Goal: Task Accomplishment & Management: Complete application form

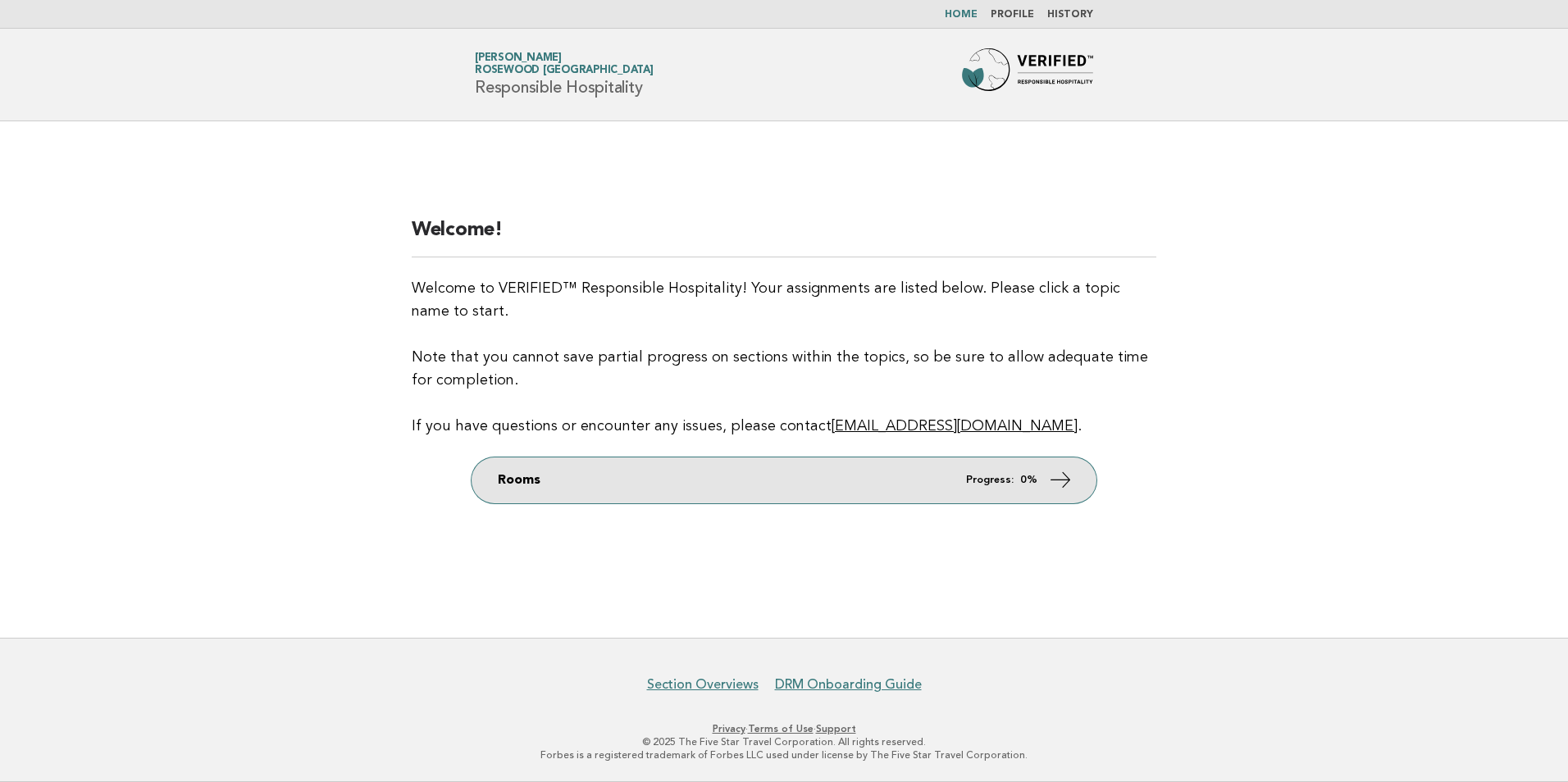
click at [1056, 482] on icon at bounding box center [1060, 479] width 24 height 24
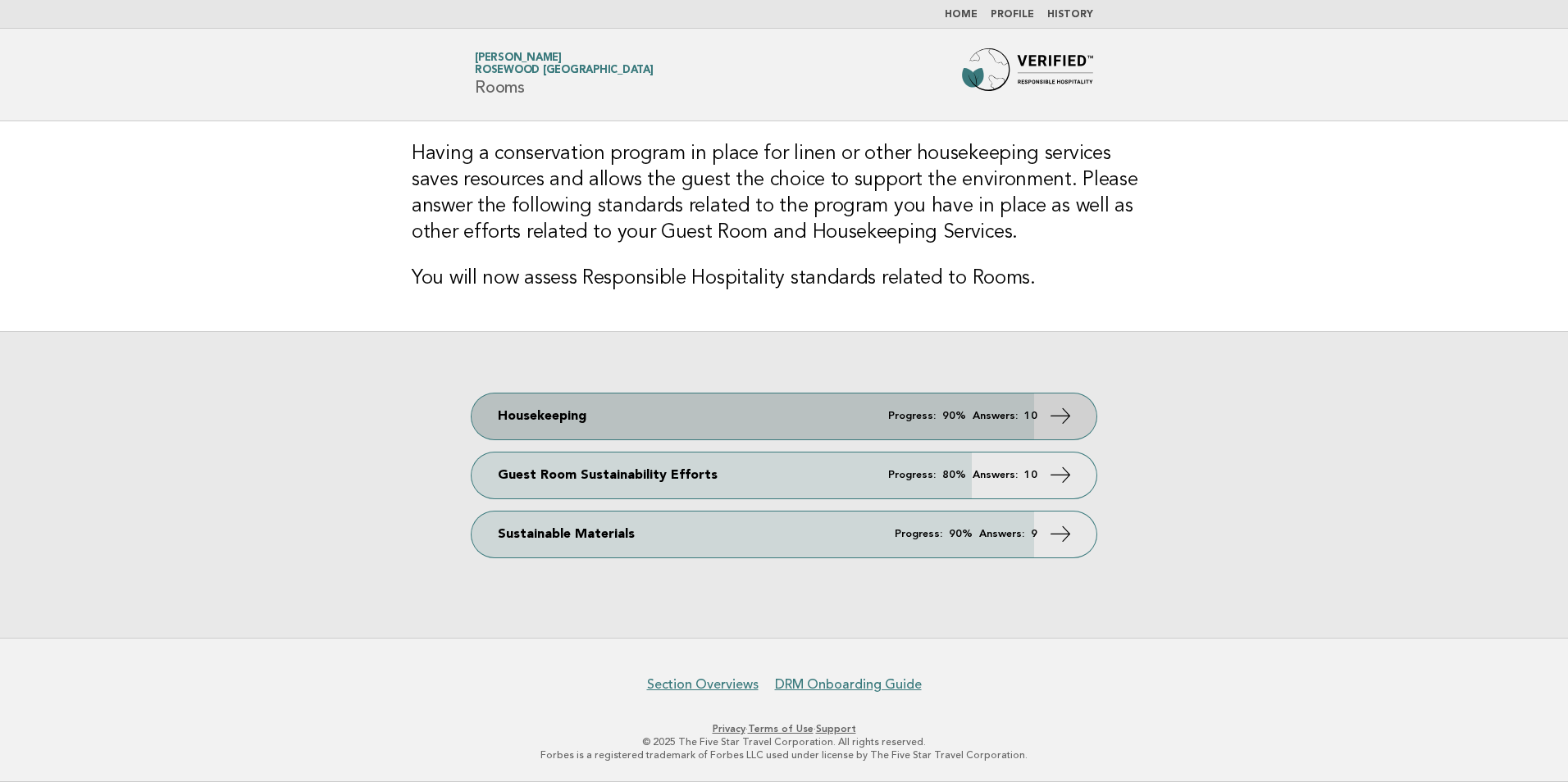
click at [806, 415] on link "Housekeeping Progress: 90% Answers: 10" at bounding box center [783, 416] width 624 height 46
click at [1059, 416] on icon at bounding box center [1060, 415] width 24 height 24
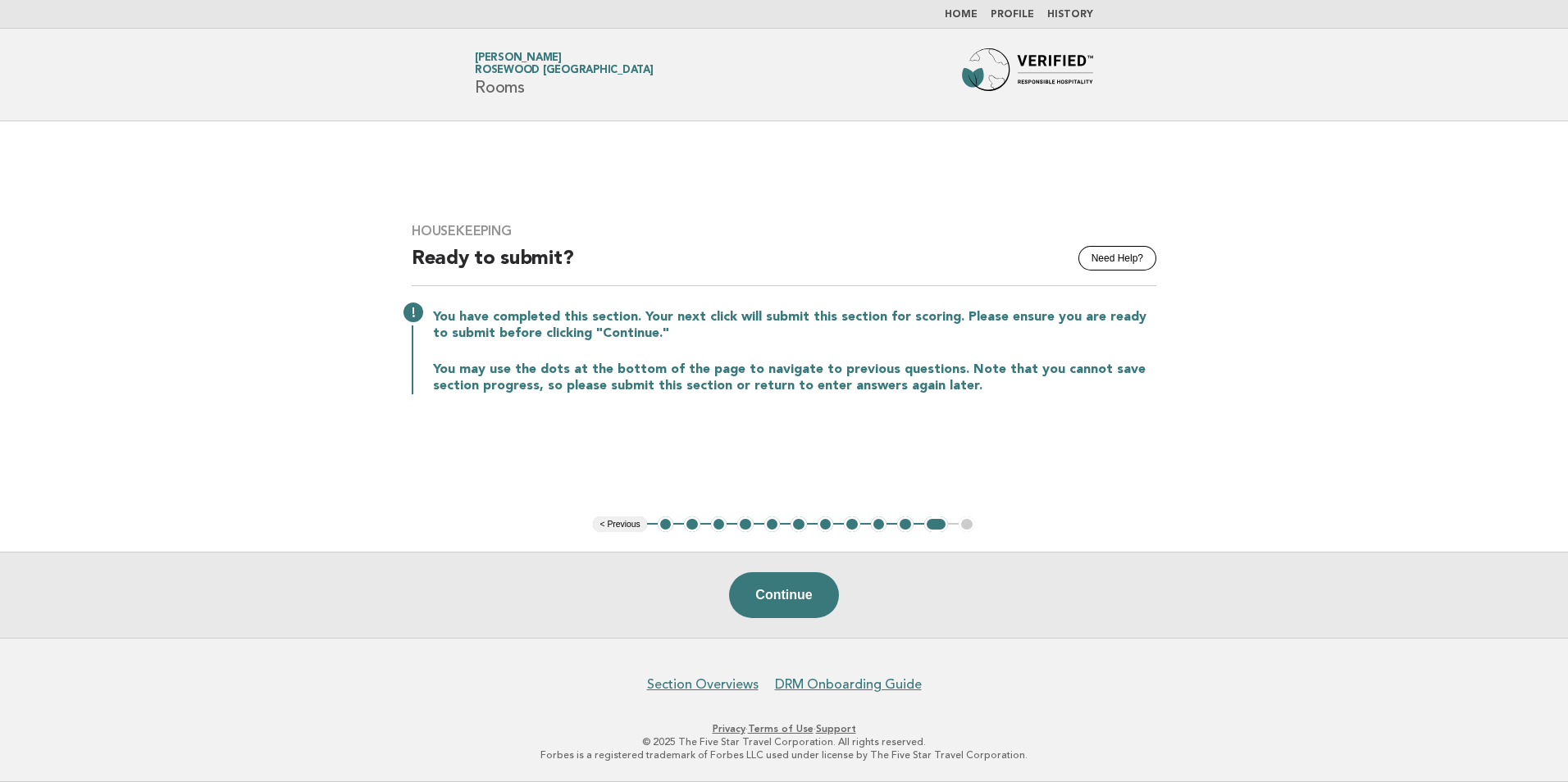
click at [664, 525] on button "1" at bounding box center [666, 525] width 16 height 16
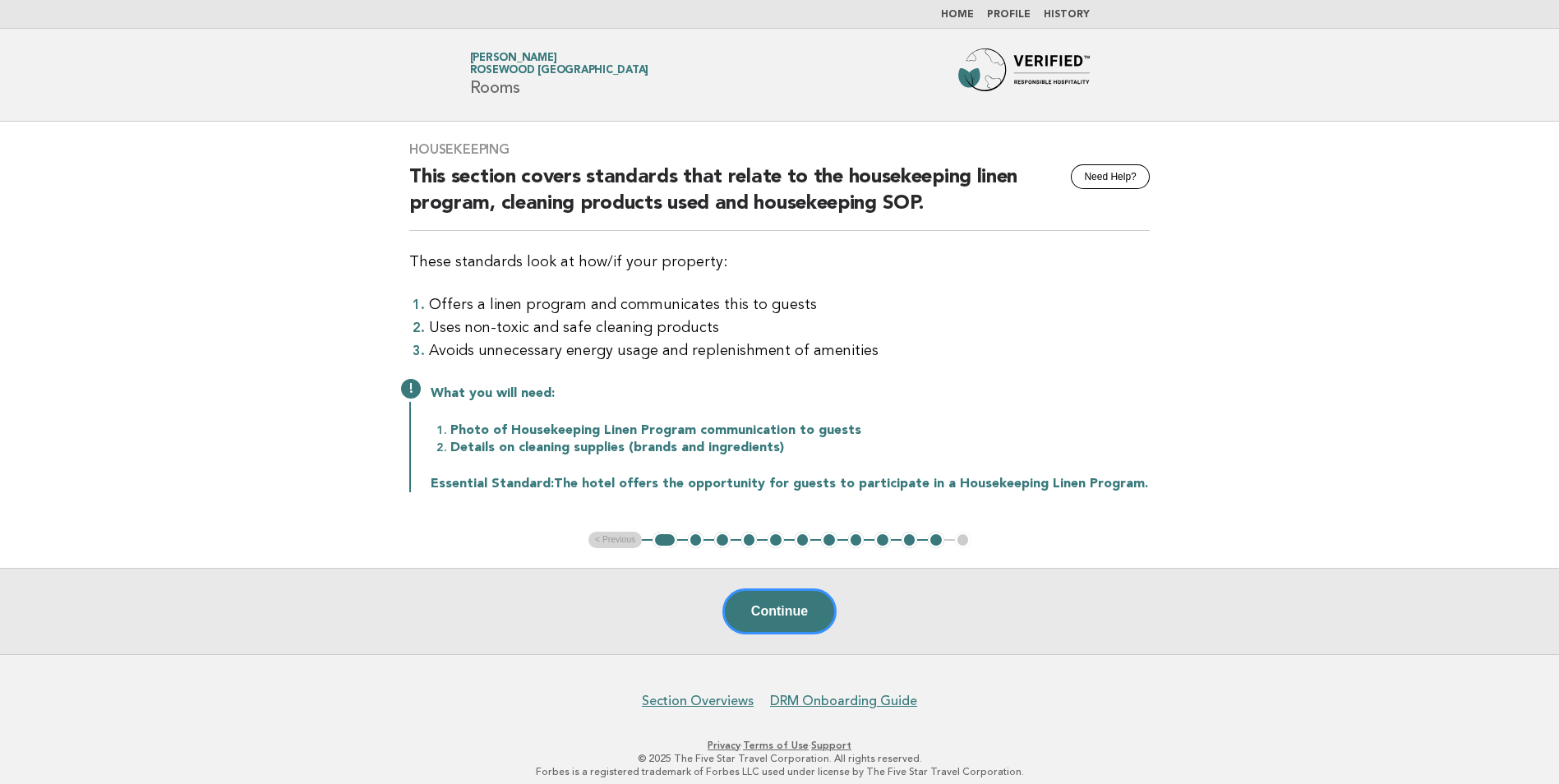
click at [699, 537] on button "2" at bounding box center [696, 540] width 16 height 16
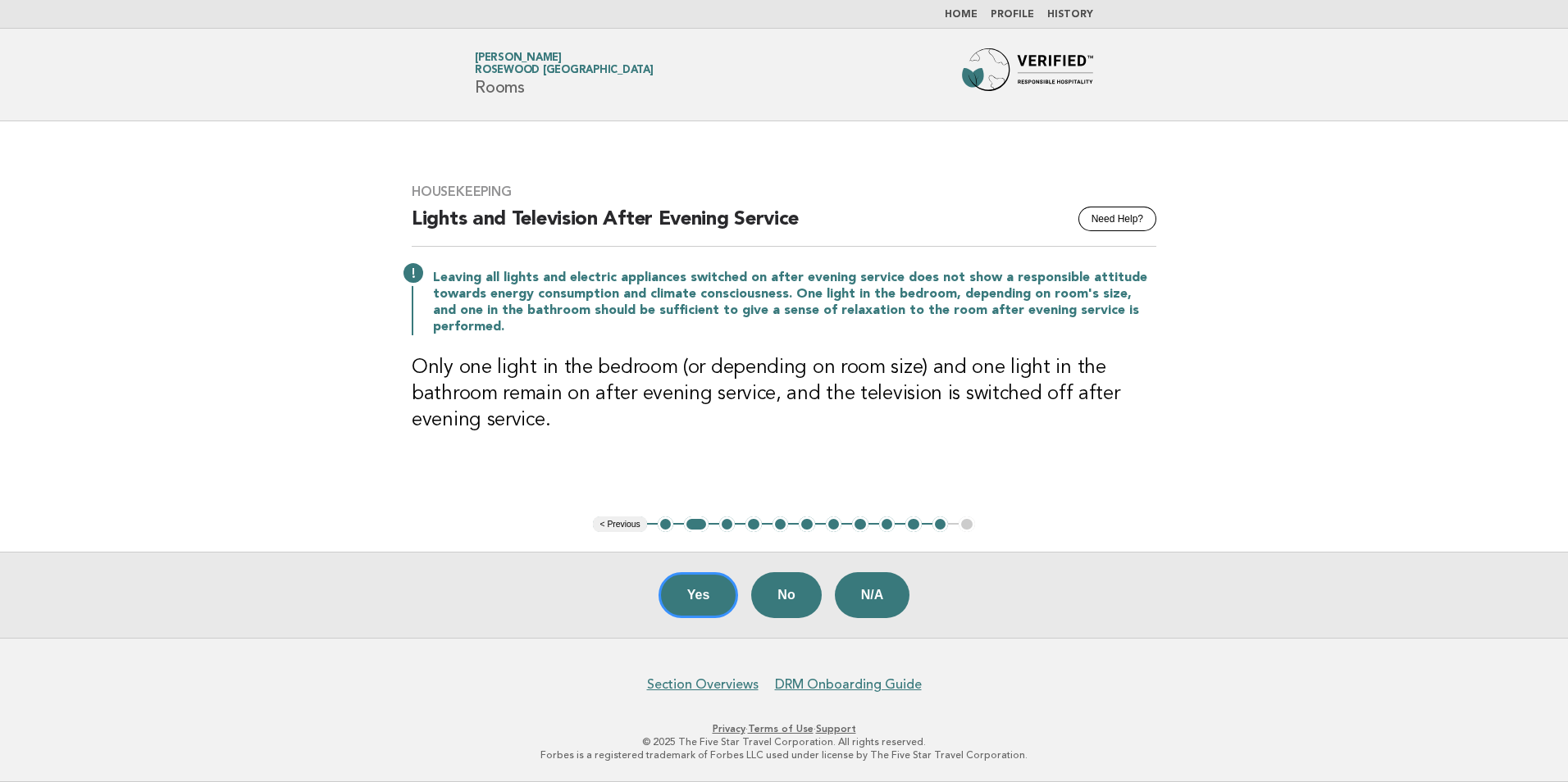
click at [726, 524] on button "3" at bounding box center [727, 525] width 16 height 16
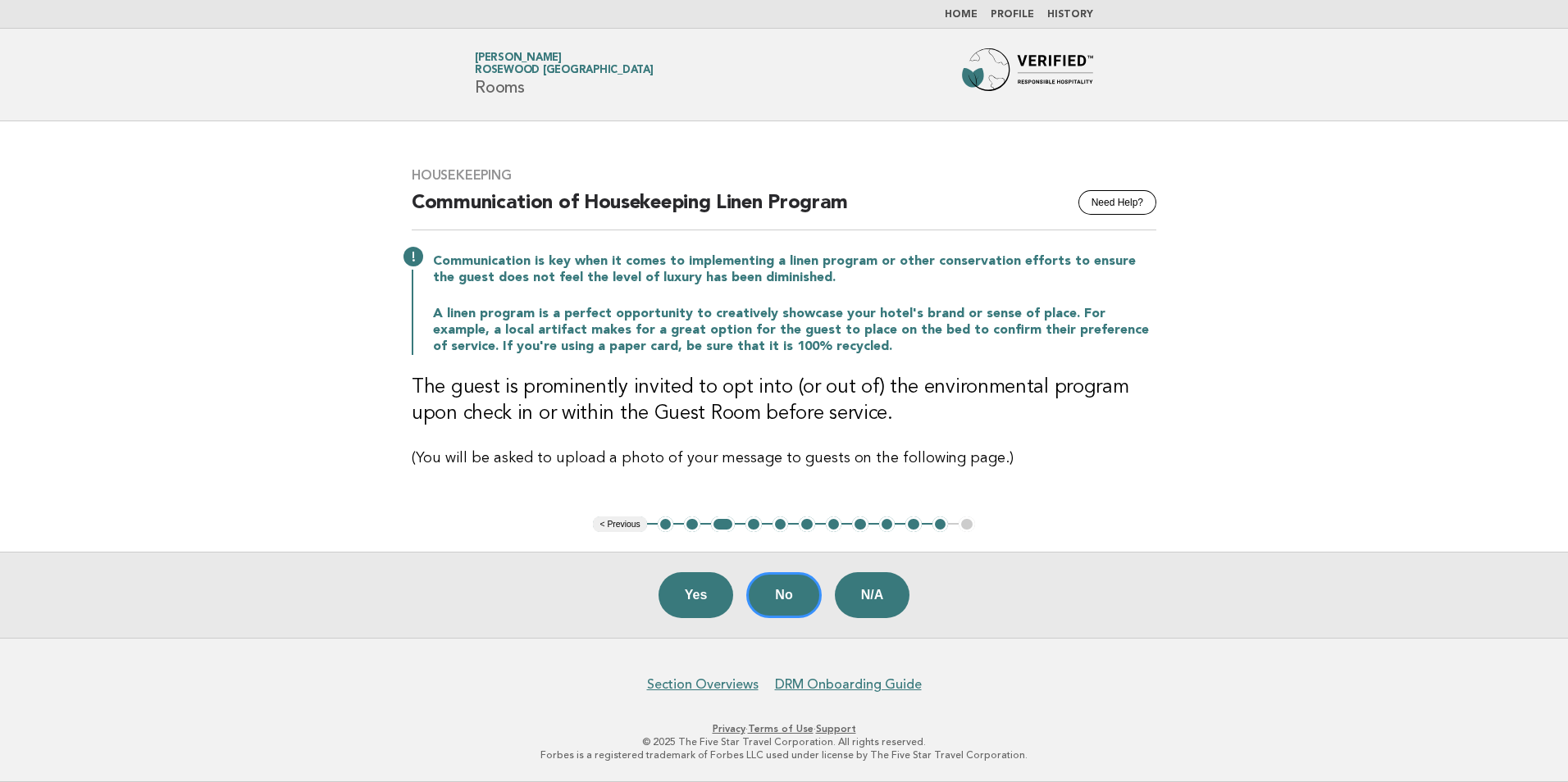
click at [752, 526] on button "4" at bounding box center [753, 525] width 16 height 16
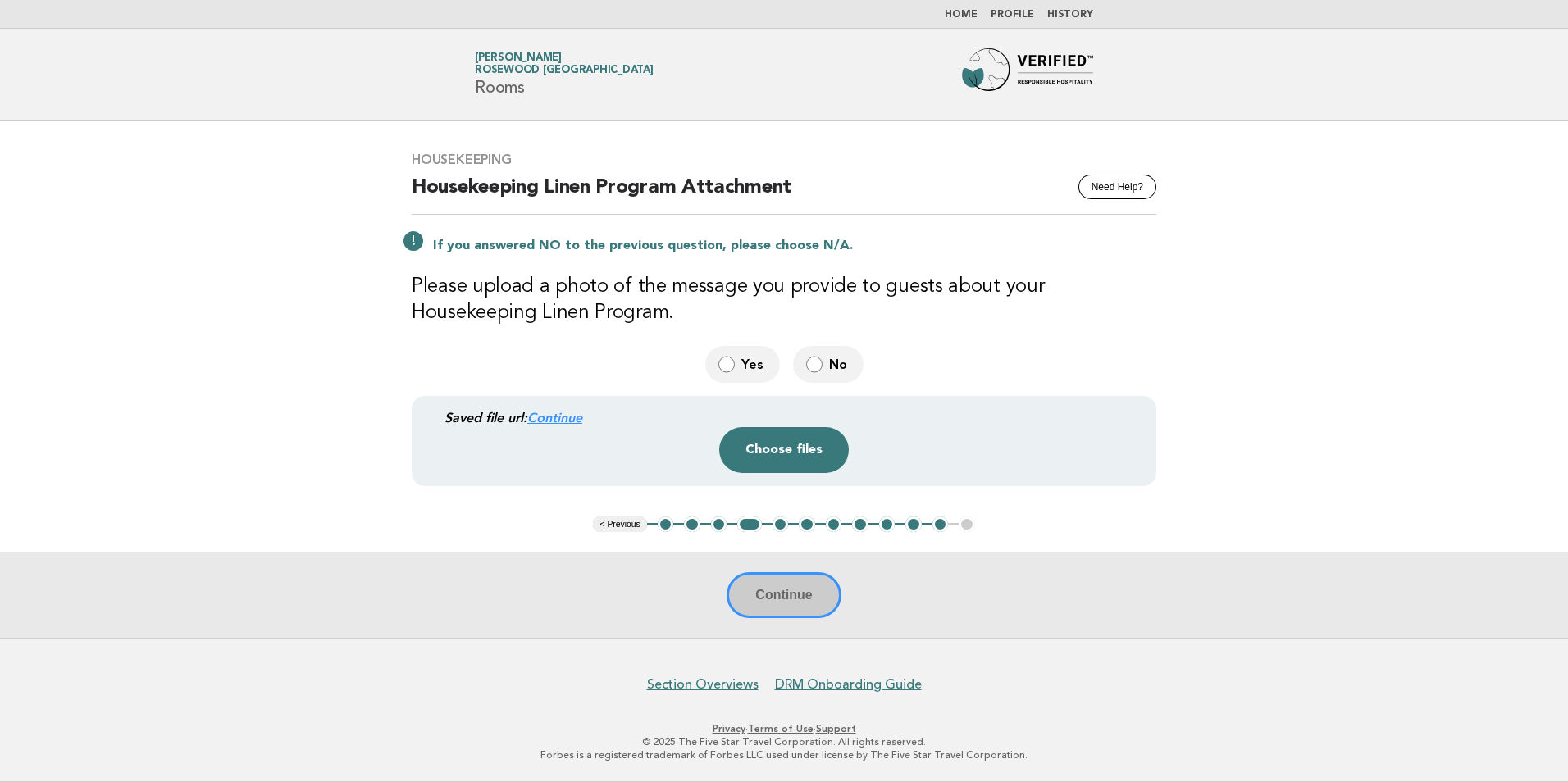
click at [546, 417] on link "Continue" at bounding box center [555, 417] width 55 height 15
click at [781, 451] on button "Choose files" at bounding box center [783, 449] width 130 height 46
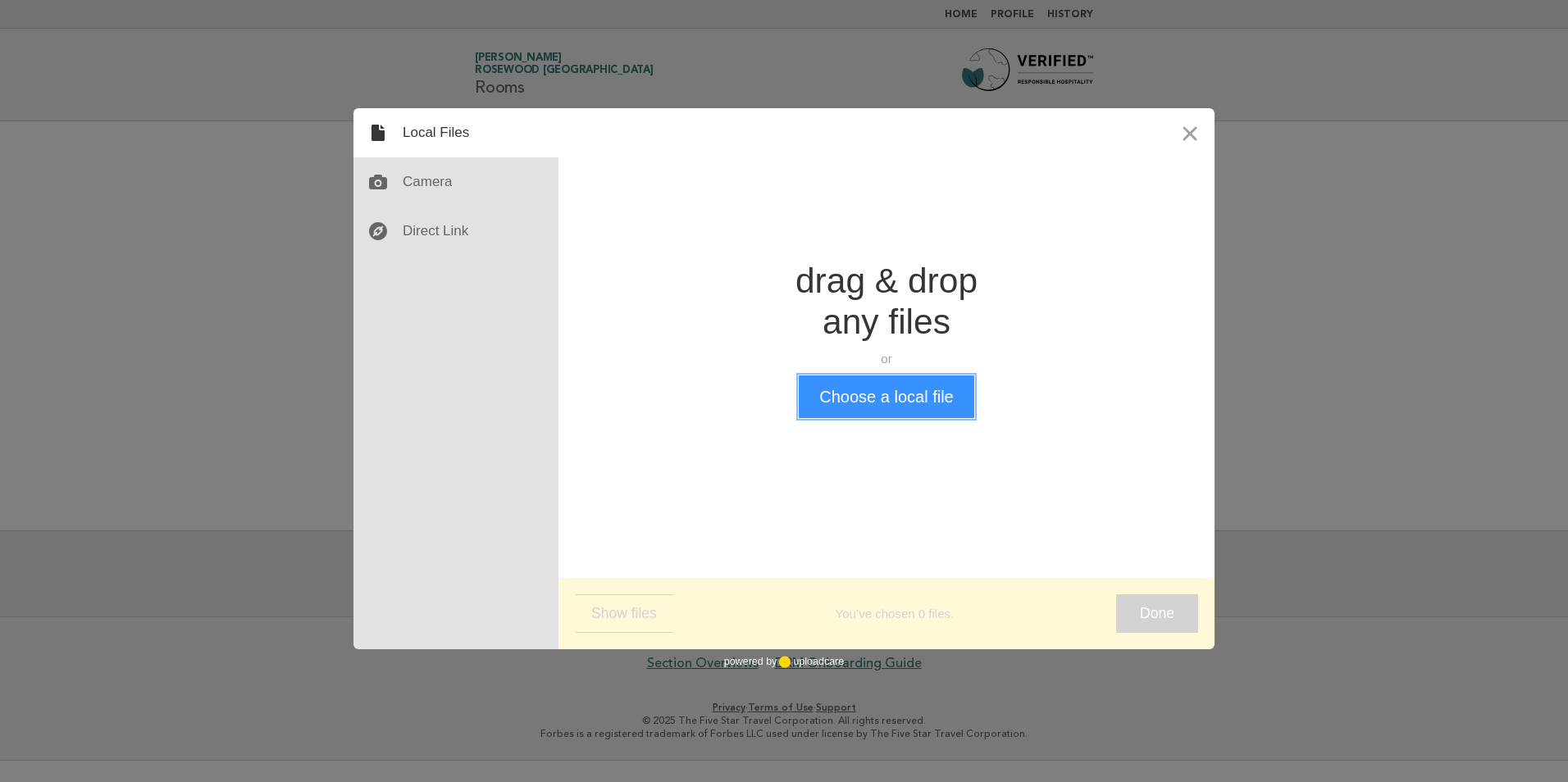
click at [856, 389] on button "Choose a local file" at bounding box center [886, 396] width 175 height 43
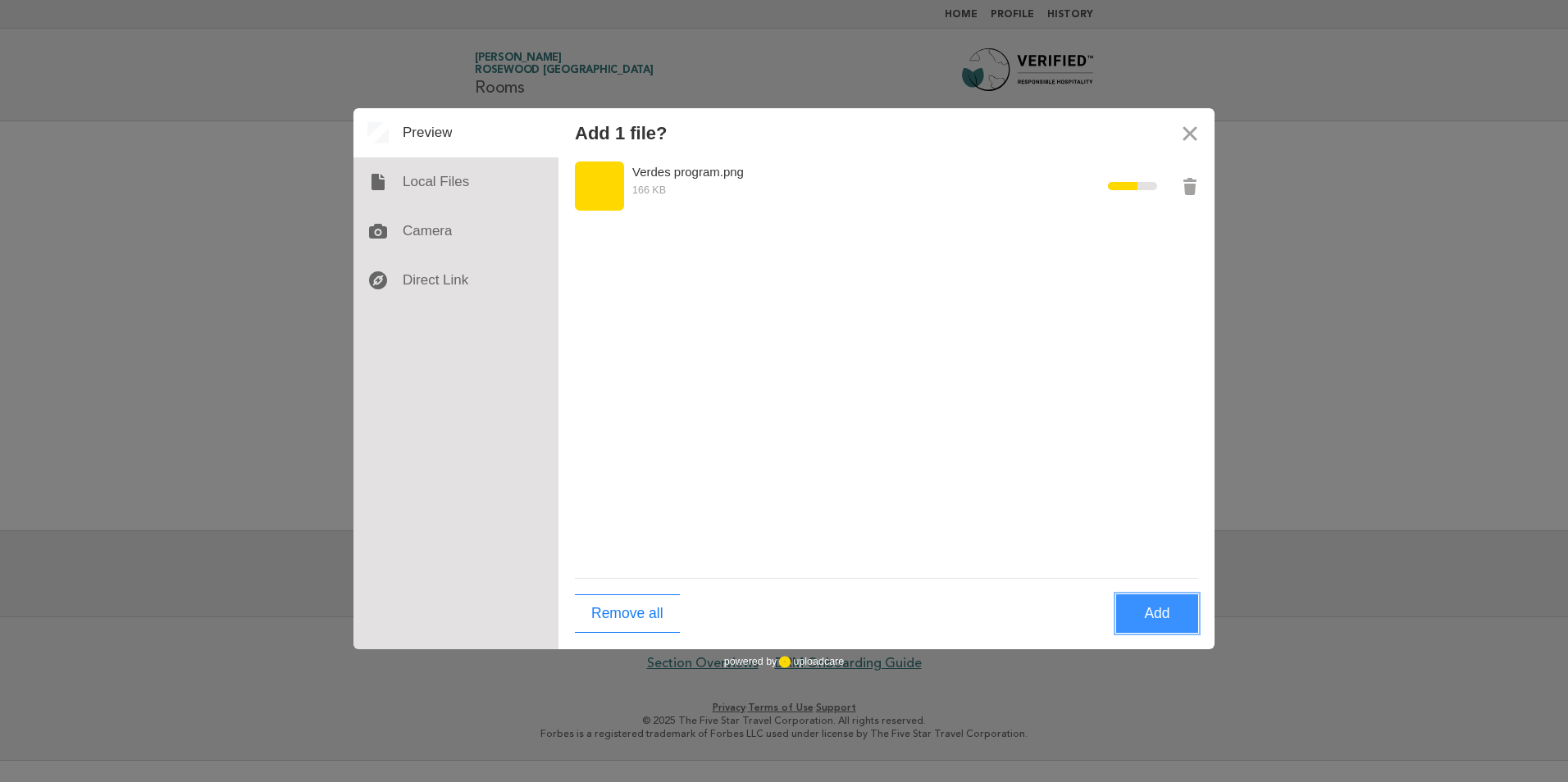
click at [1166, 614] on button "Add" at bounding box center [1157, 613] width 82 height 39
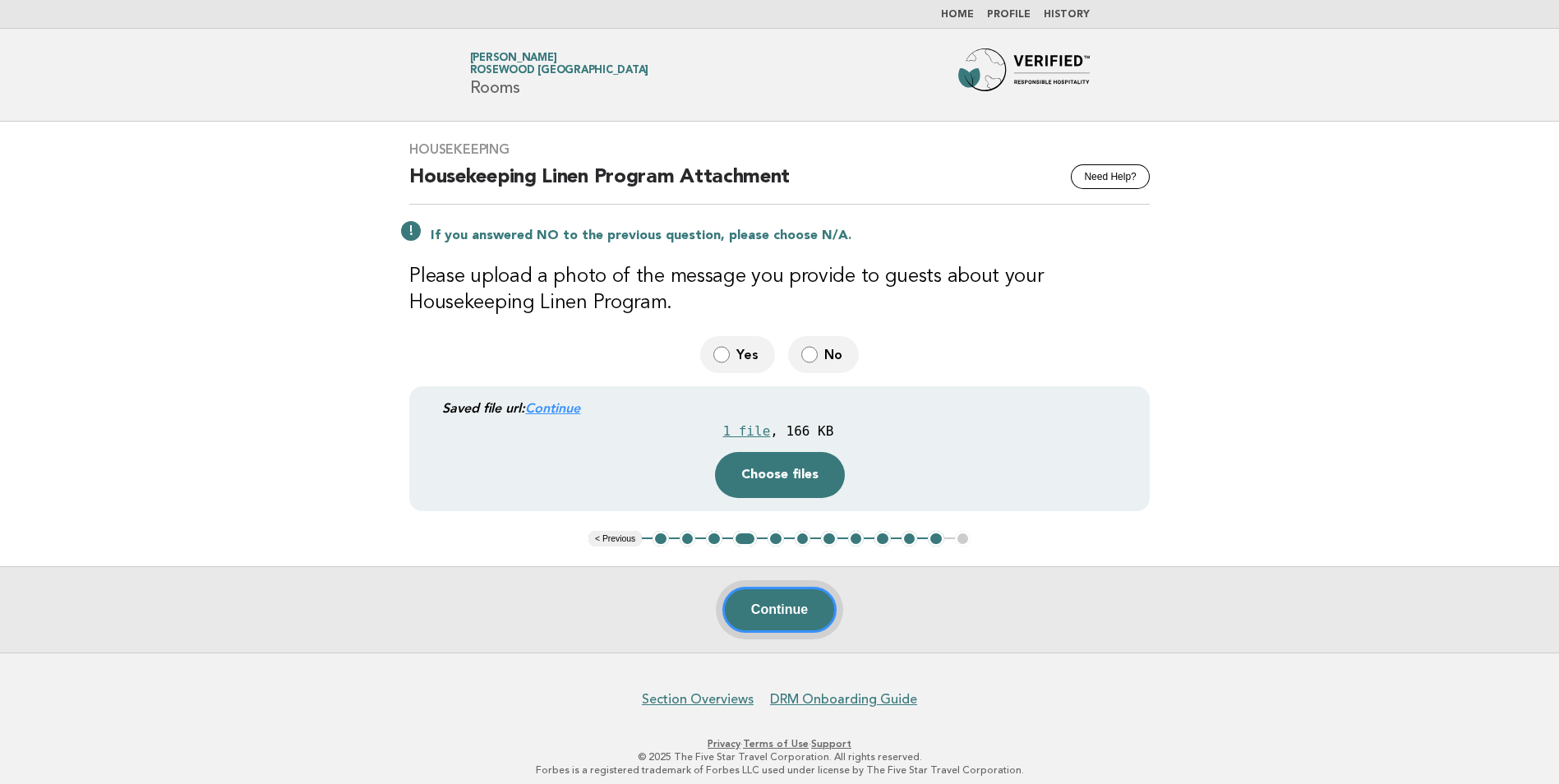
click at [788, 606] on button "Continue" at bounding box center [780, 610] width 114 height 46
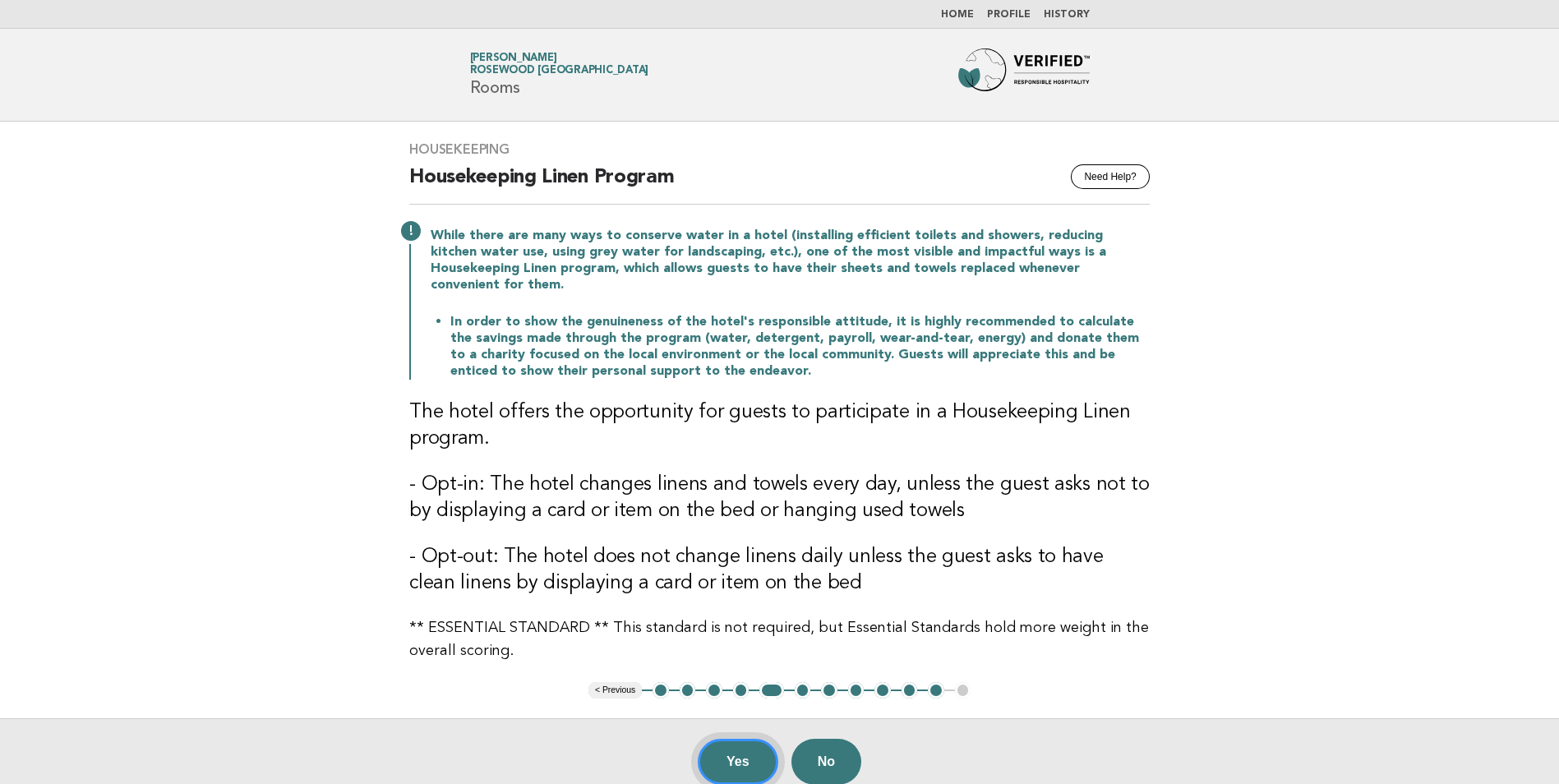
click at [740, 754] on button "Yes" at bounding box center [738, 761] width 81 height 46
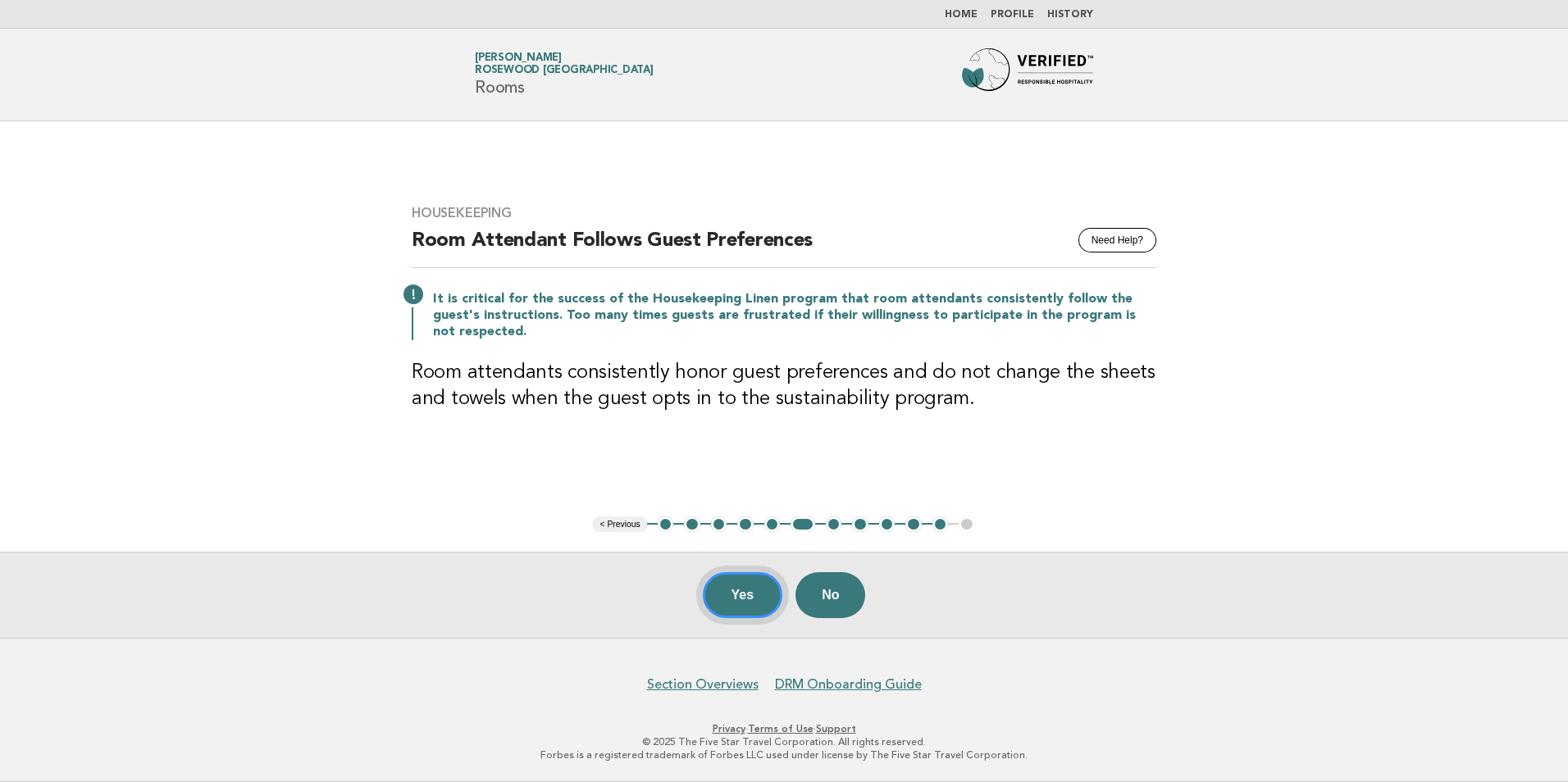
click at [760, 598] on button "Yes" at bounding box center [742, 594] width 81 height 46
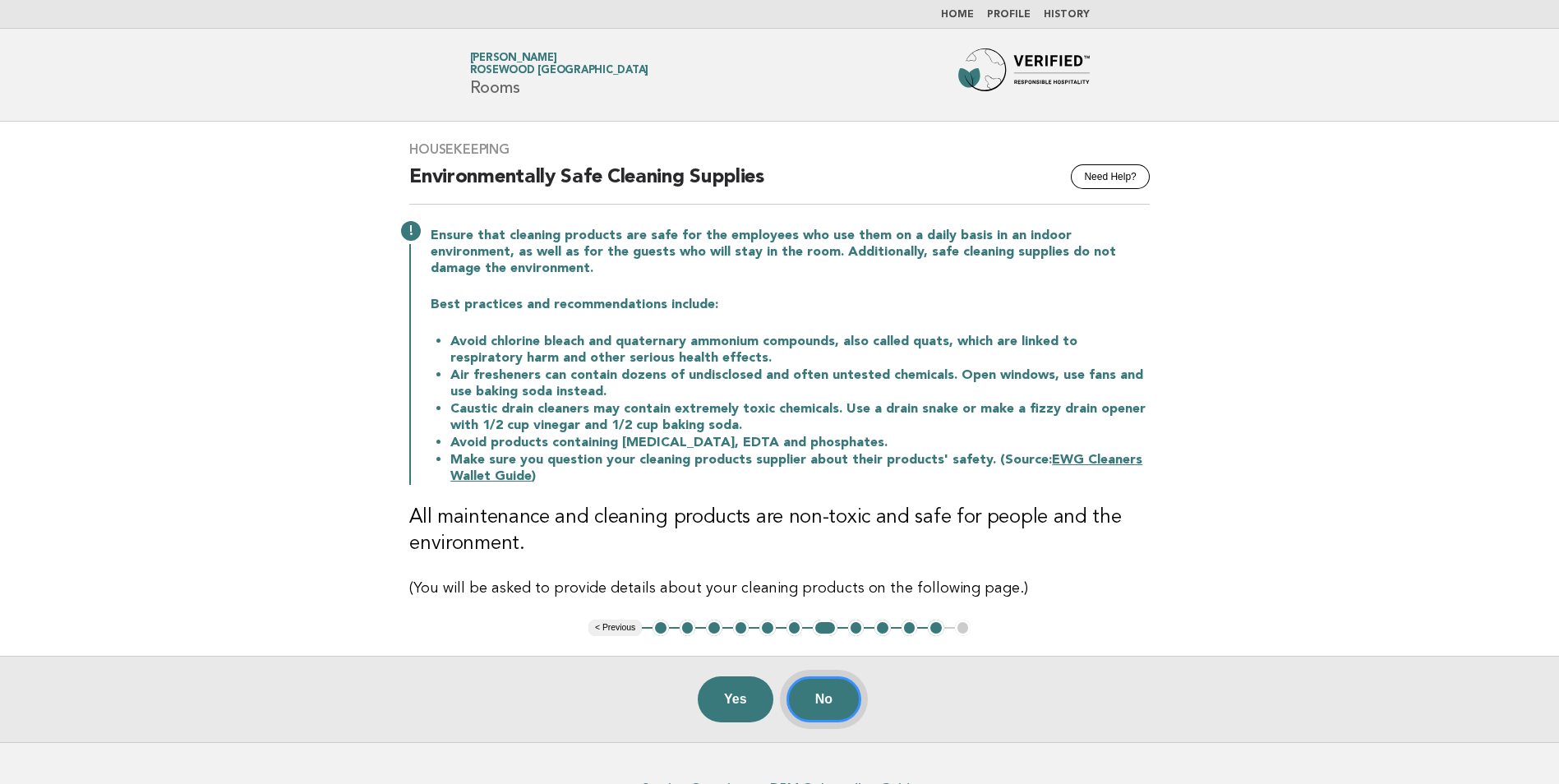
click at [830, 694] on button "No" at bounding box center [824, 700] width 74 height 46
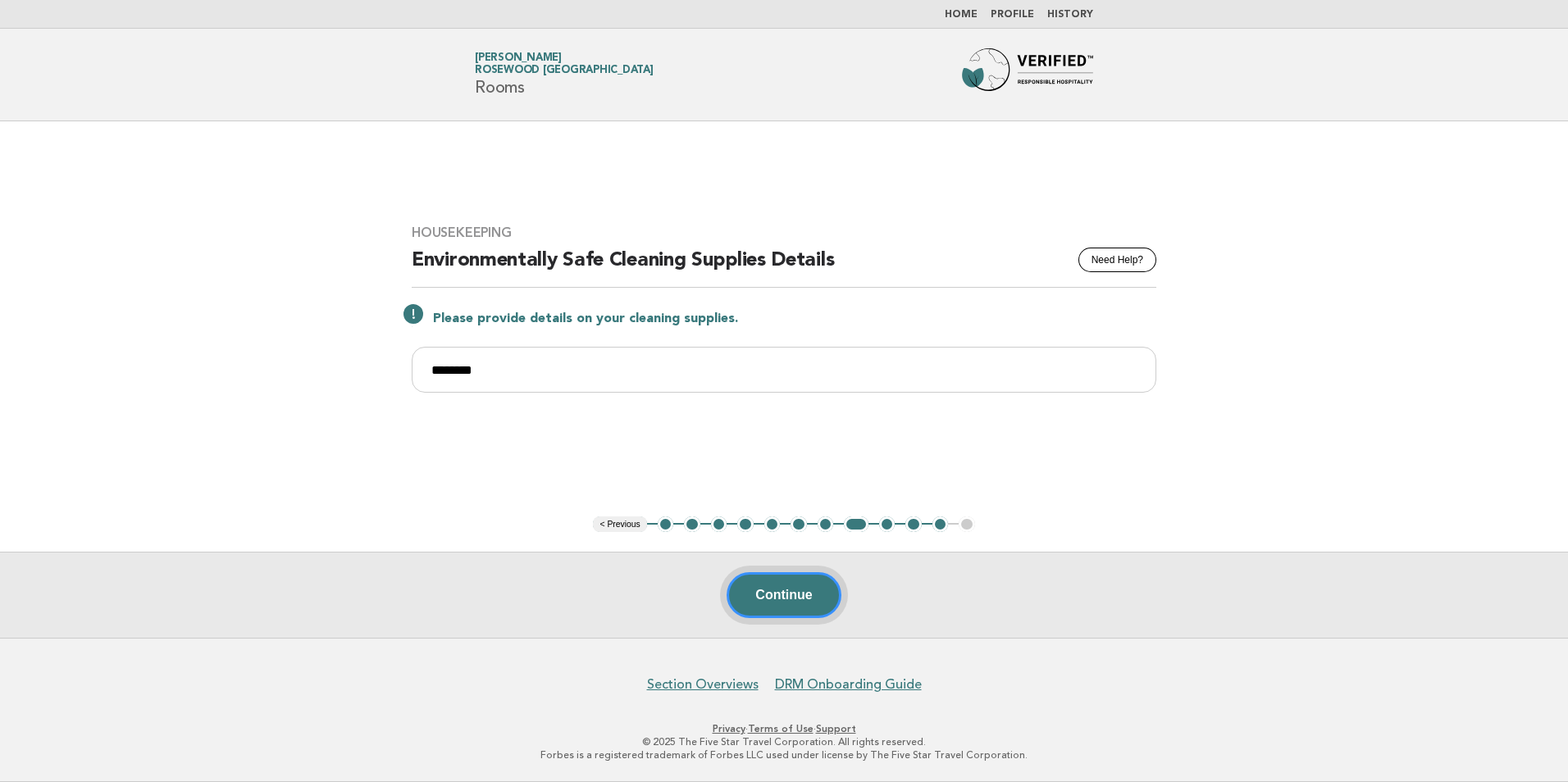
click at [808, 585] on button "Continue" at bounding box center [784, 594] width 114 height 46
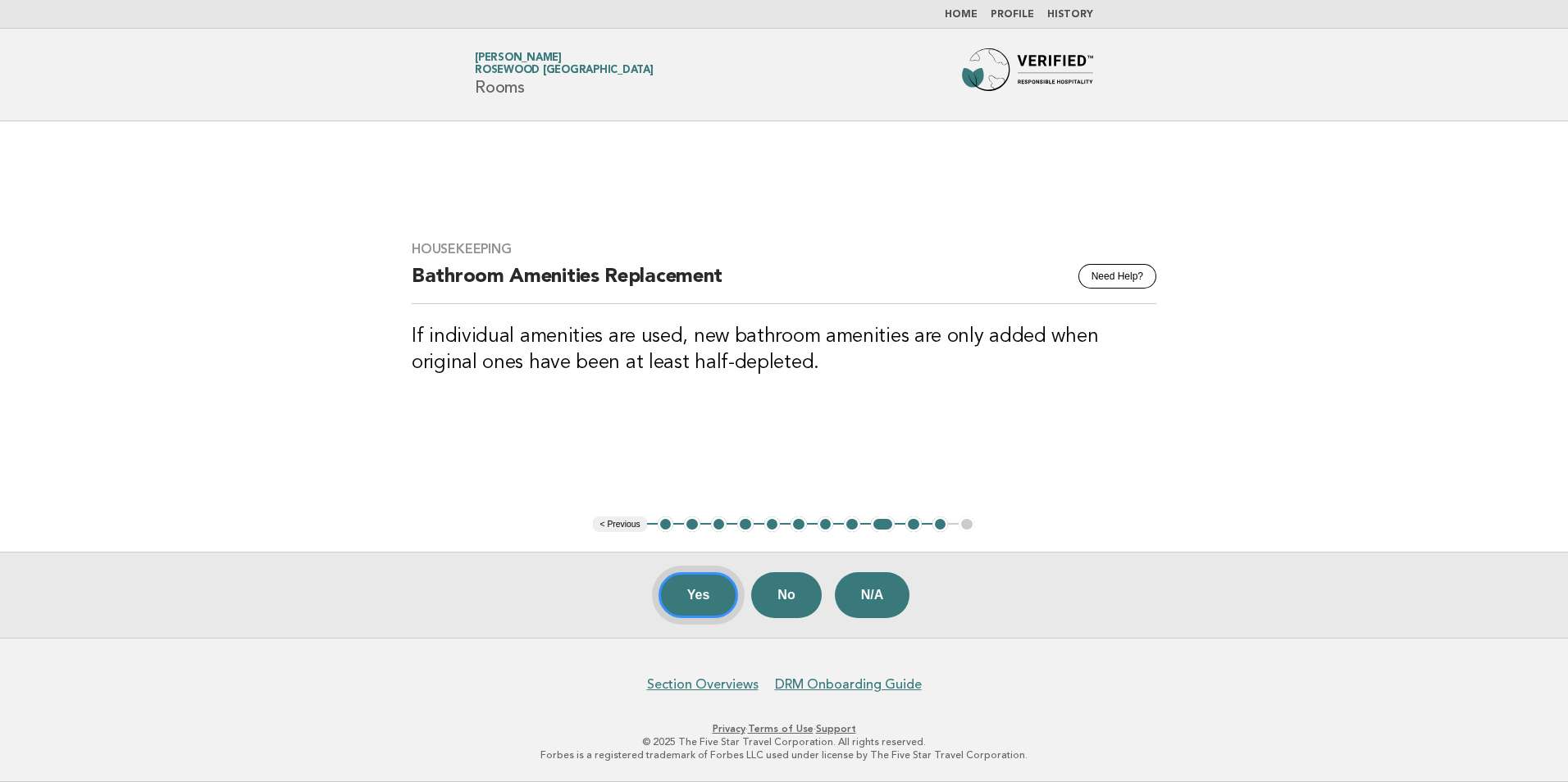
click at [700, 589] on button "Yes" at bounding box center [698, 594] width 81 height 46
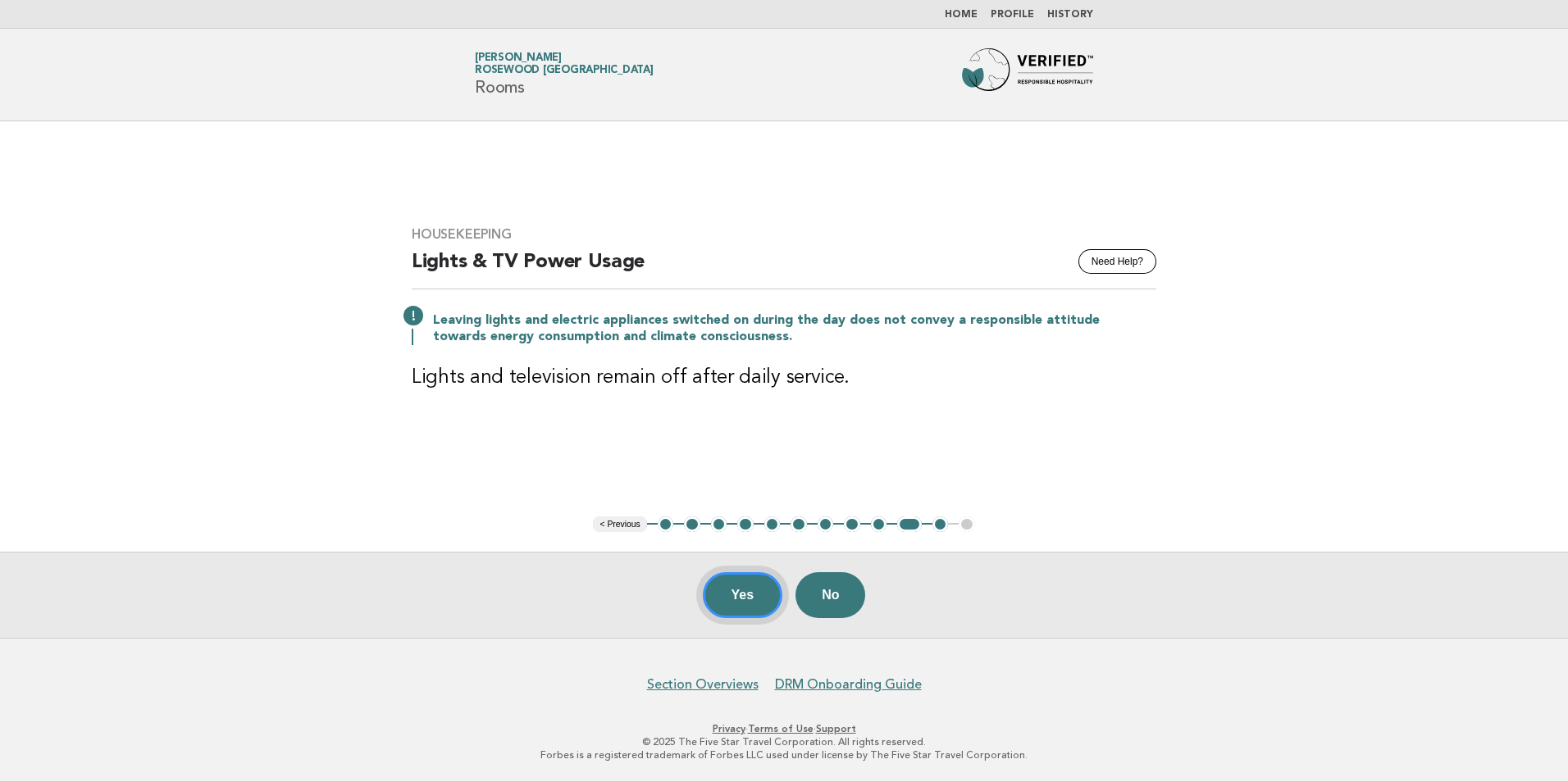
click at [752, 590] on button "Yes" at bounding box center [742, 594] width 81 height 46
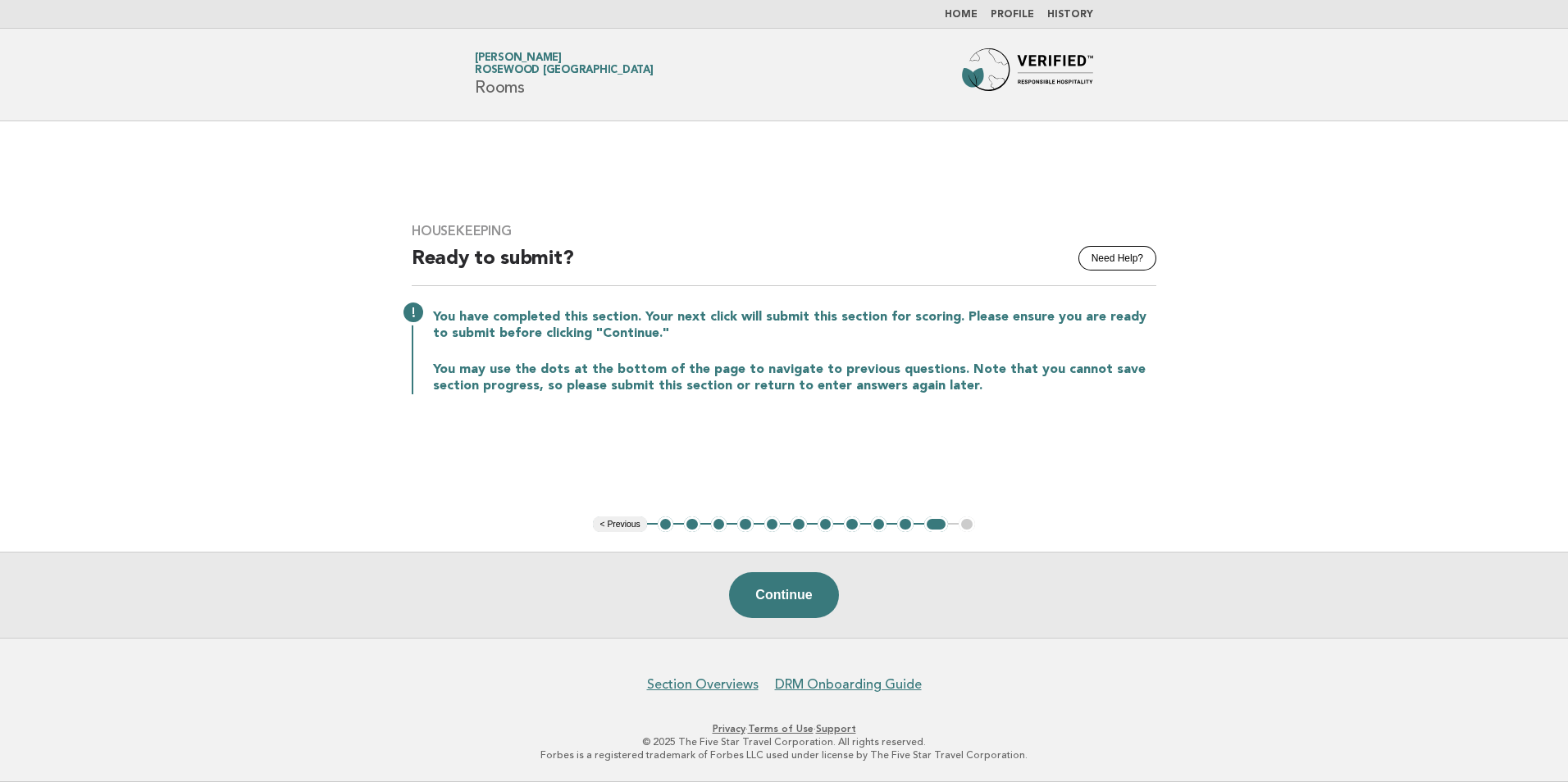
click at [976, 16] on link "Home" at bounding box center [961, 14] width 33 height 10
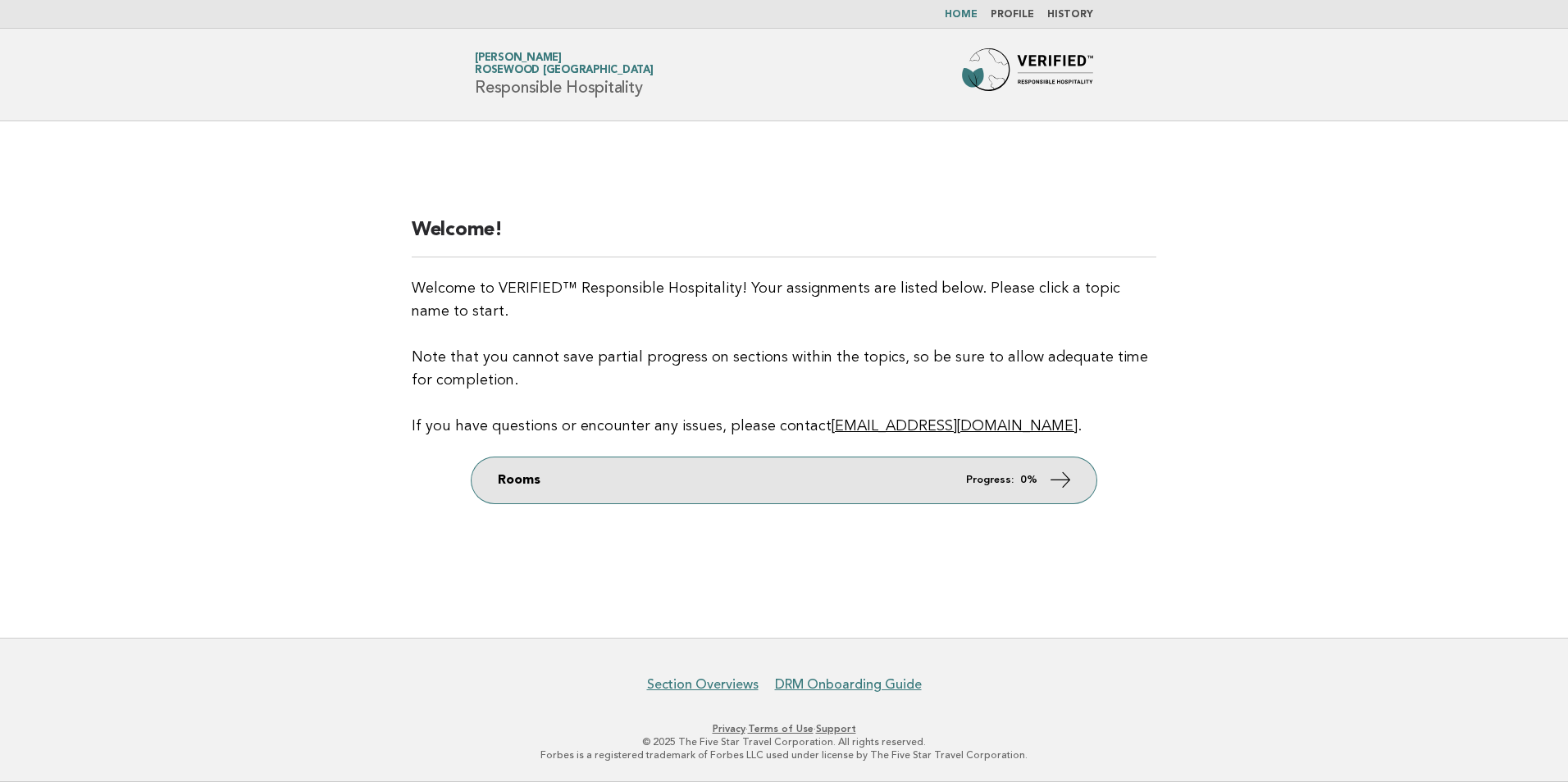
click at [1040, 486] on link "Rooms Progress: 0%" at bounding box center [783, 480] width 624 height 46
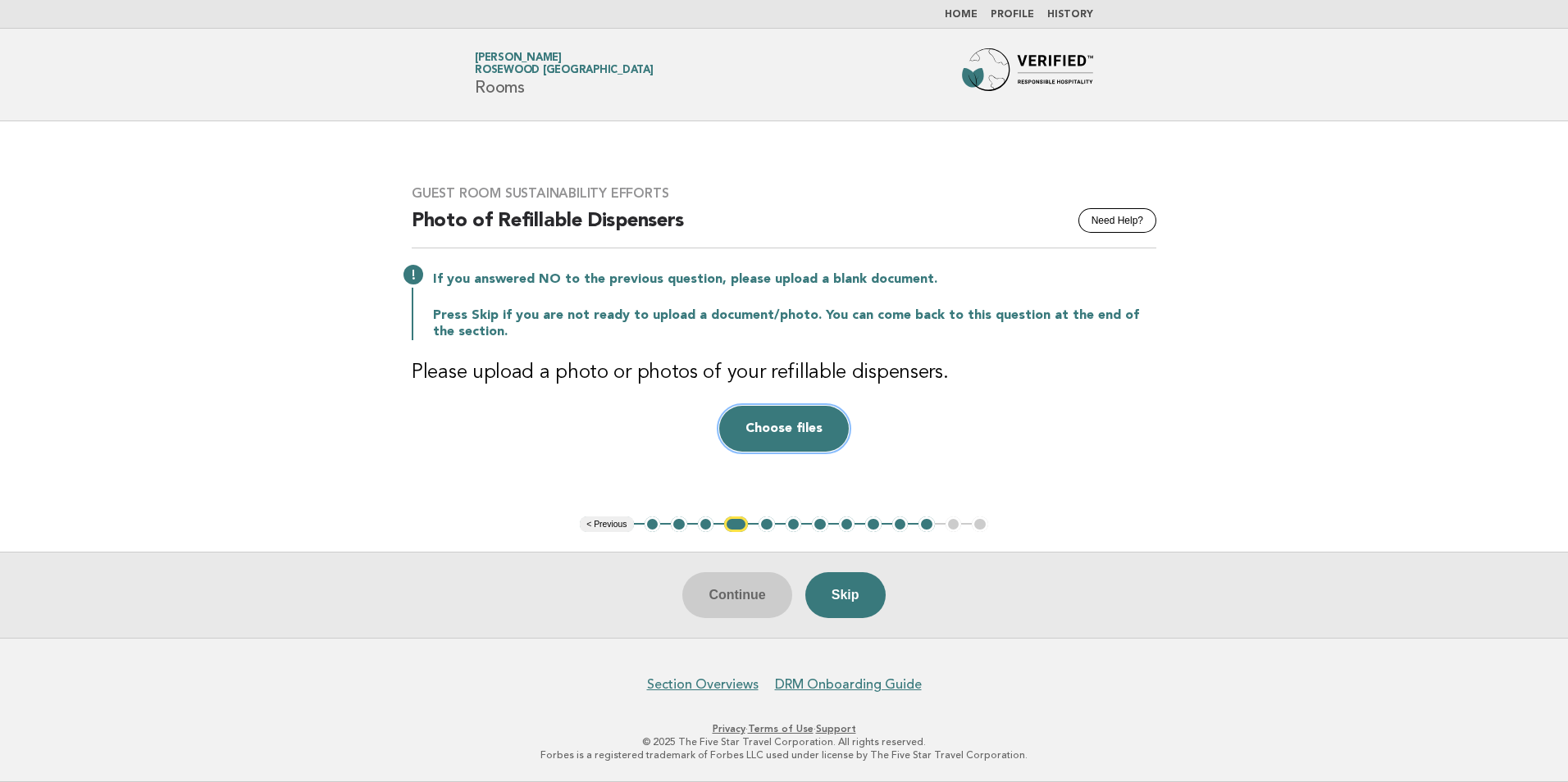
click at [825, 430] on button "Choose files" at bounding box center [783, 429] width 130 height 46
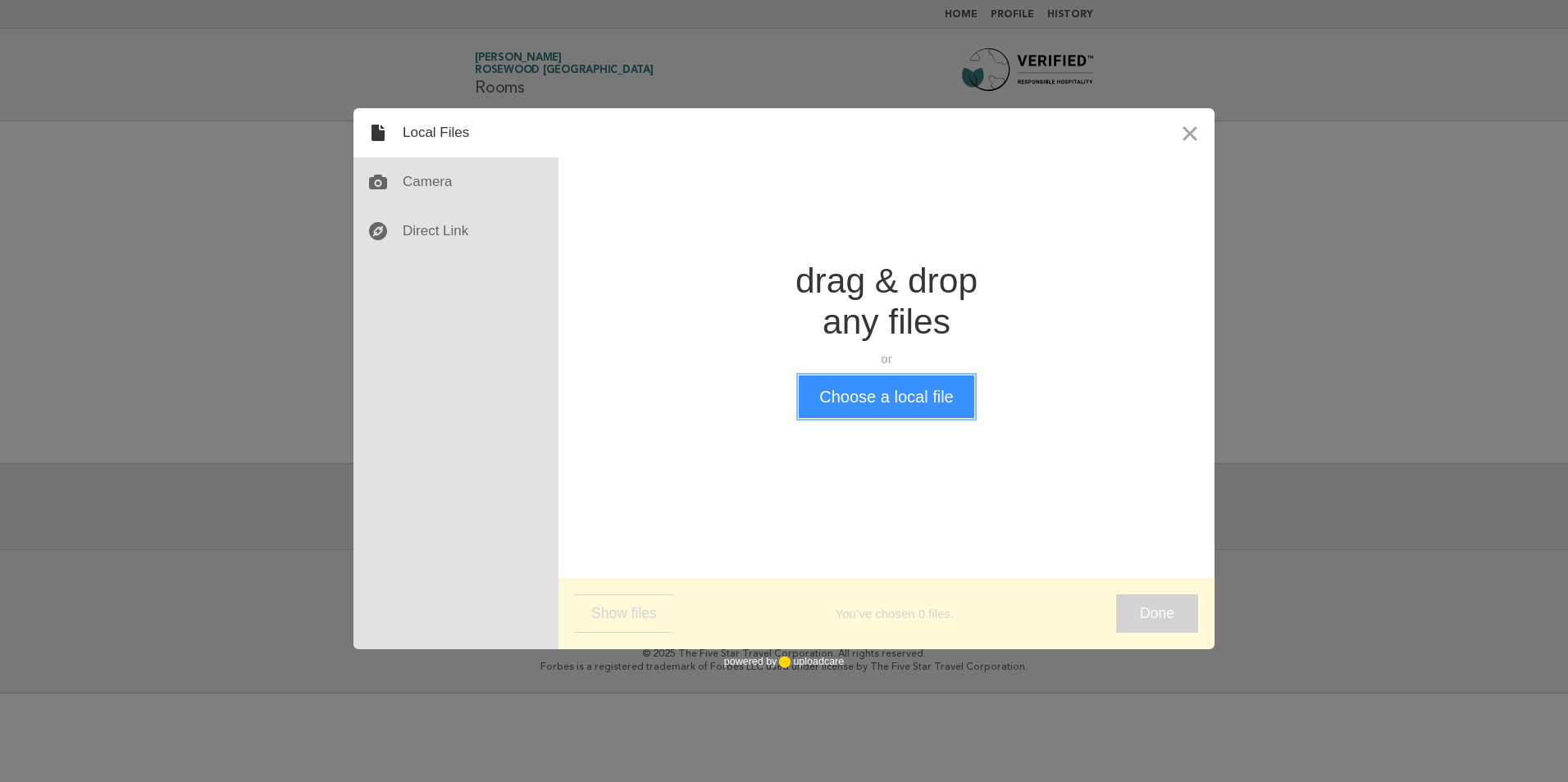
click at [834, 401] on button "Choose a local file" at bounding box center [886, 396] width 175 height 43
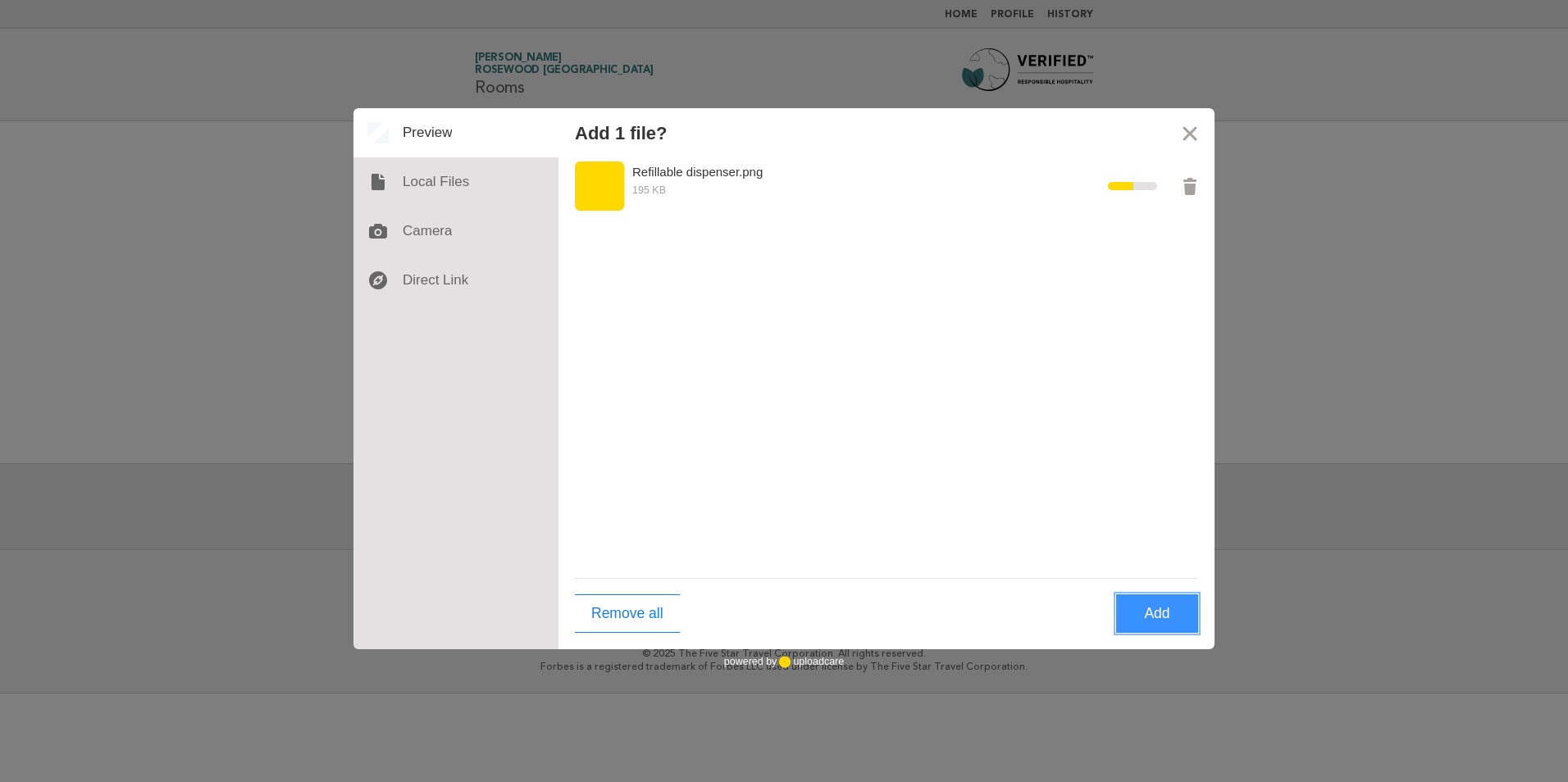
click at [1137, 613] on button "Add" at bounding box center [1157, 613] width 82 height 39
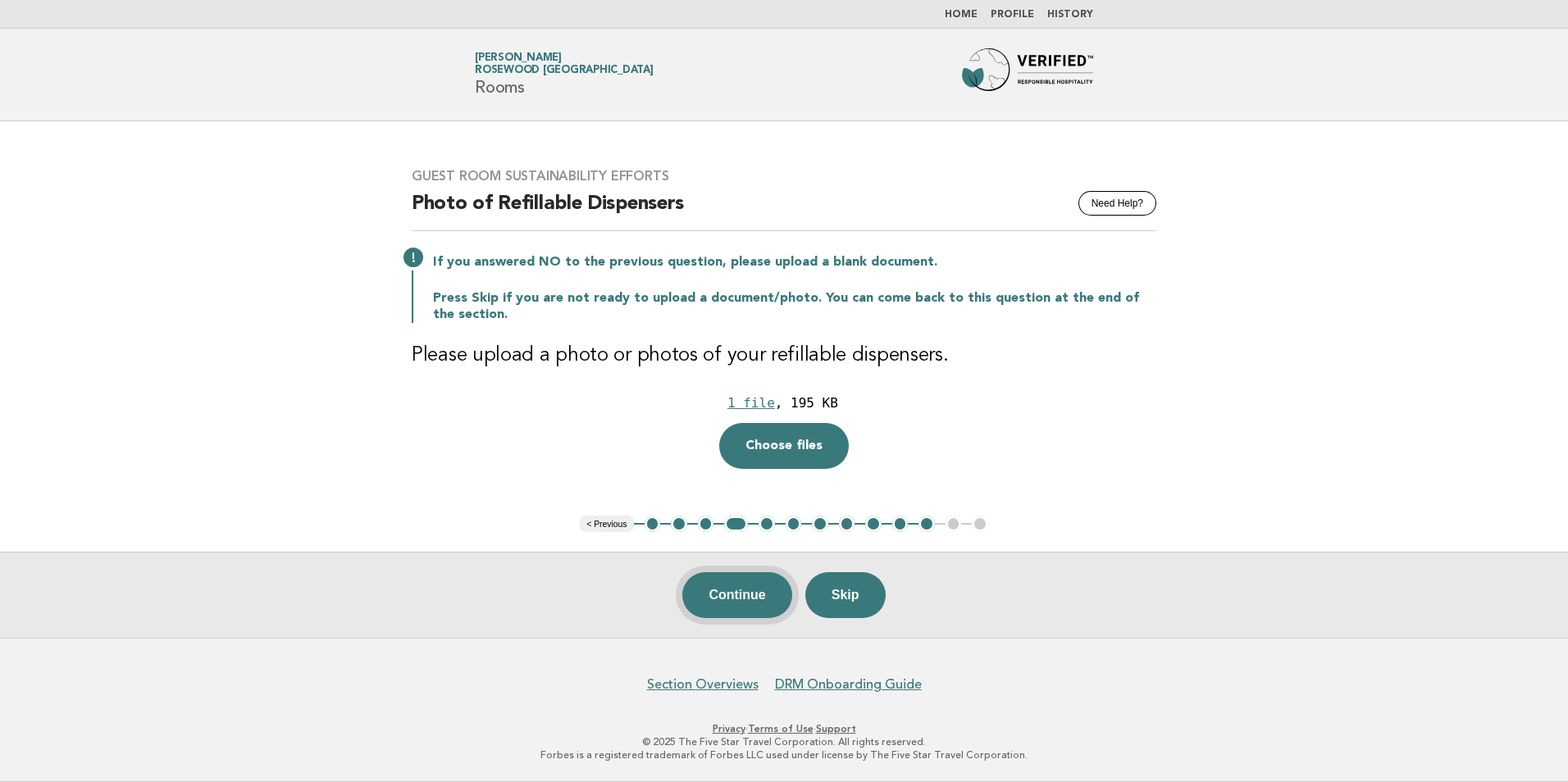
click at [762, 596] on button "Continue" at bounding box center [737, 594] width 109 height 46
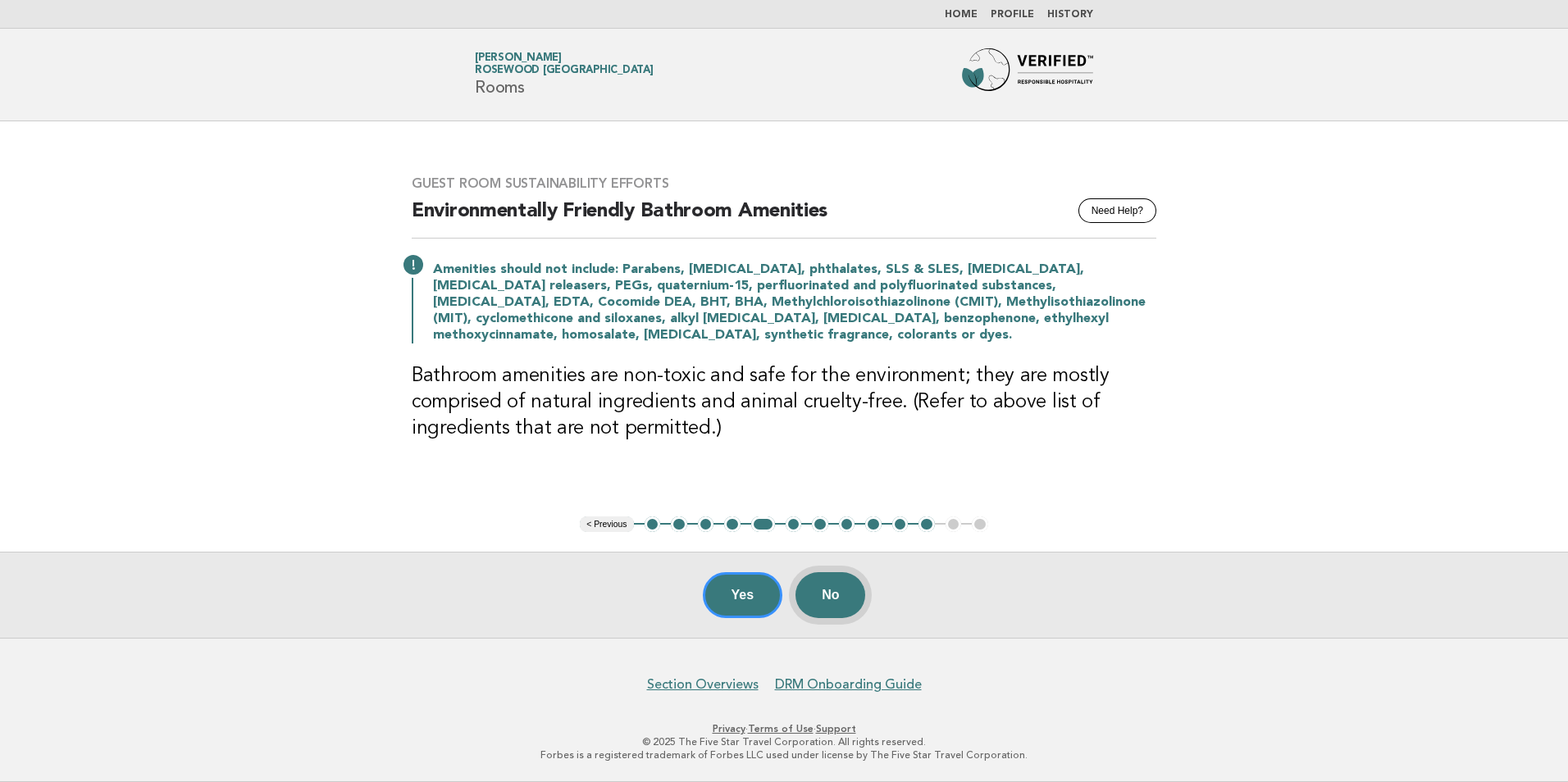
click at [832, 593] on button "No" at bounding box center [830, 594] width 70 height 46
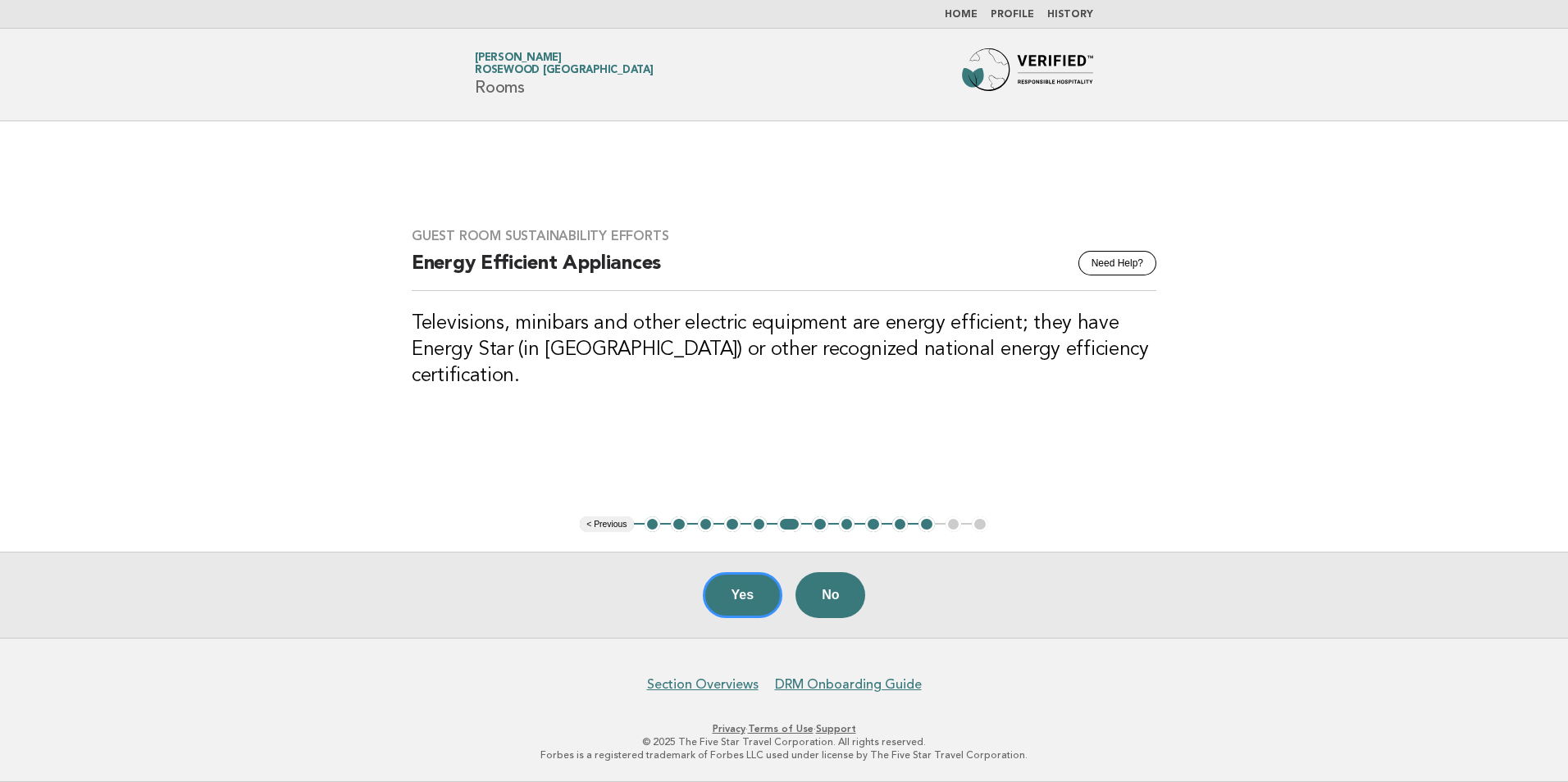
click at [605, 521] on button "< Previous" at bounding box center [606, 525] width 53 height 16
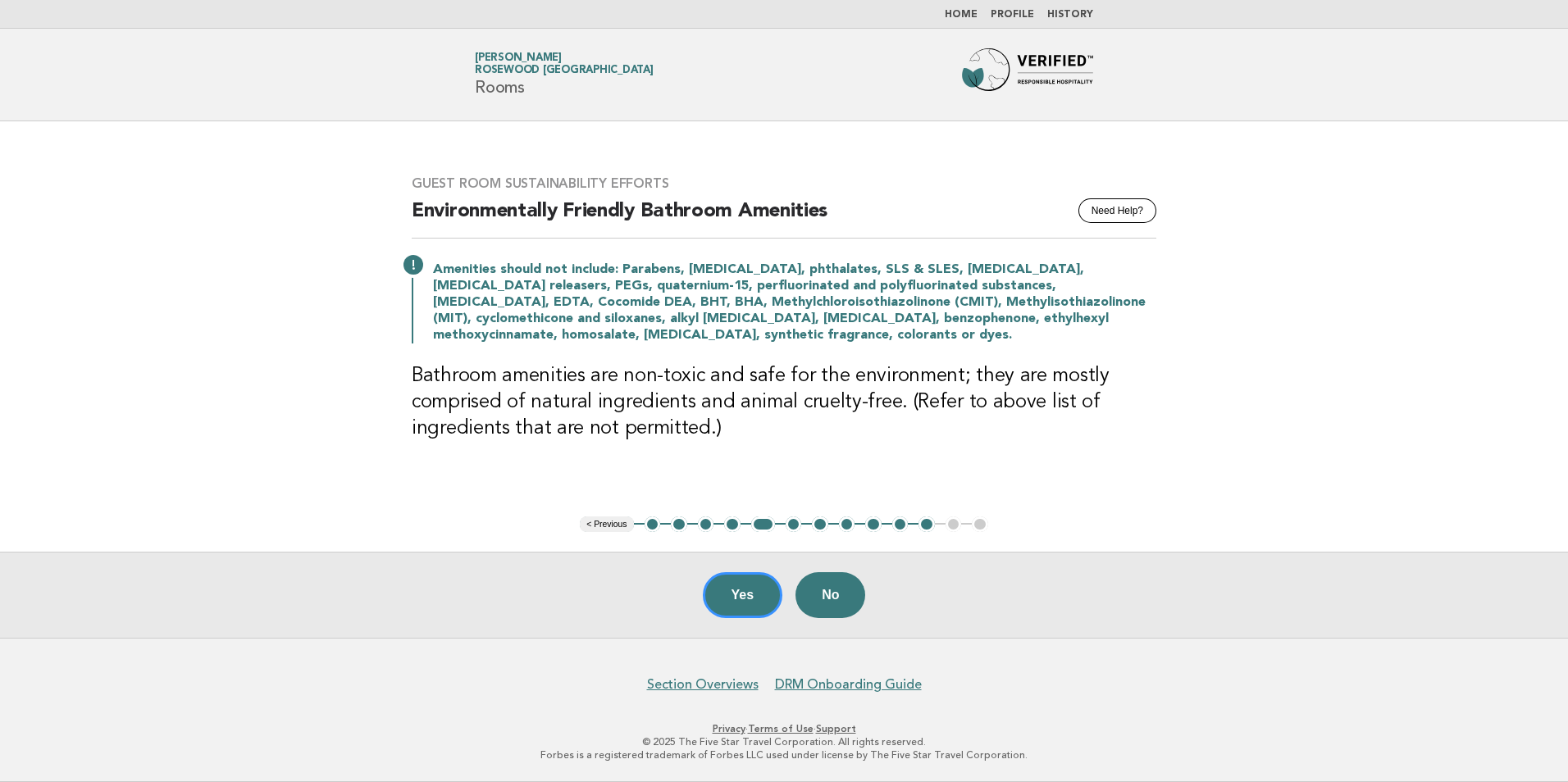
click at [608, 528] on button "< Previous" at bounding box center [606, 525] width 53 height 16
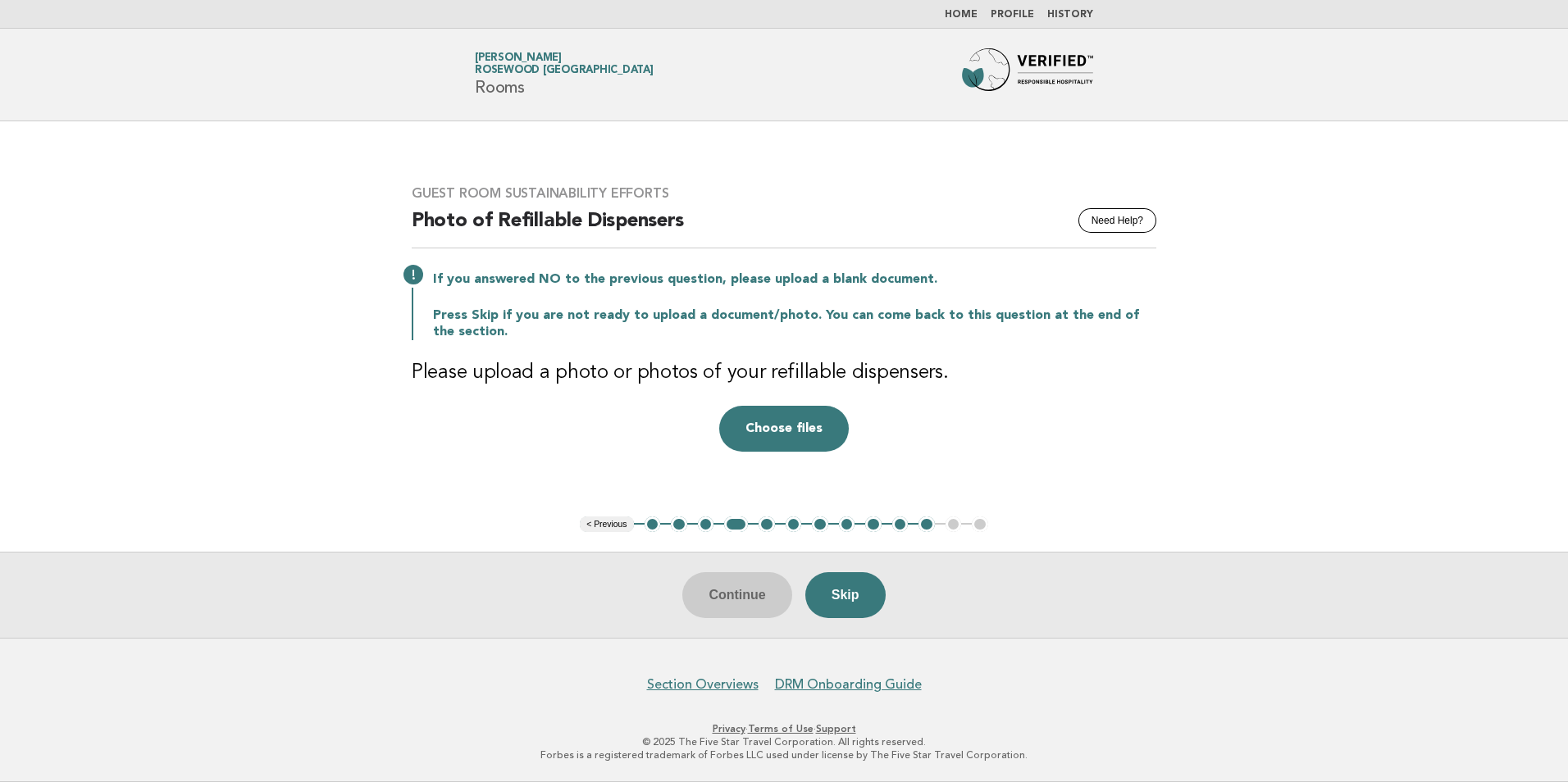
click at [608, 528] on button "< Previous" at bounding box center [606, 525] width 53 height 16
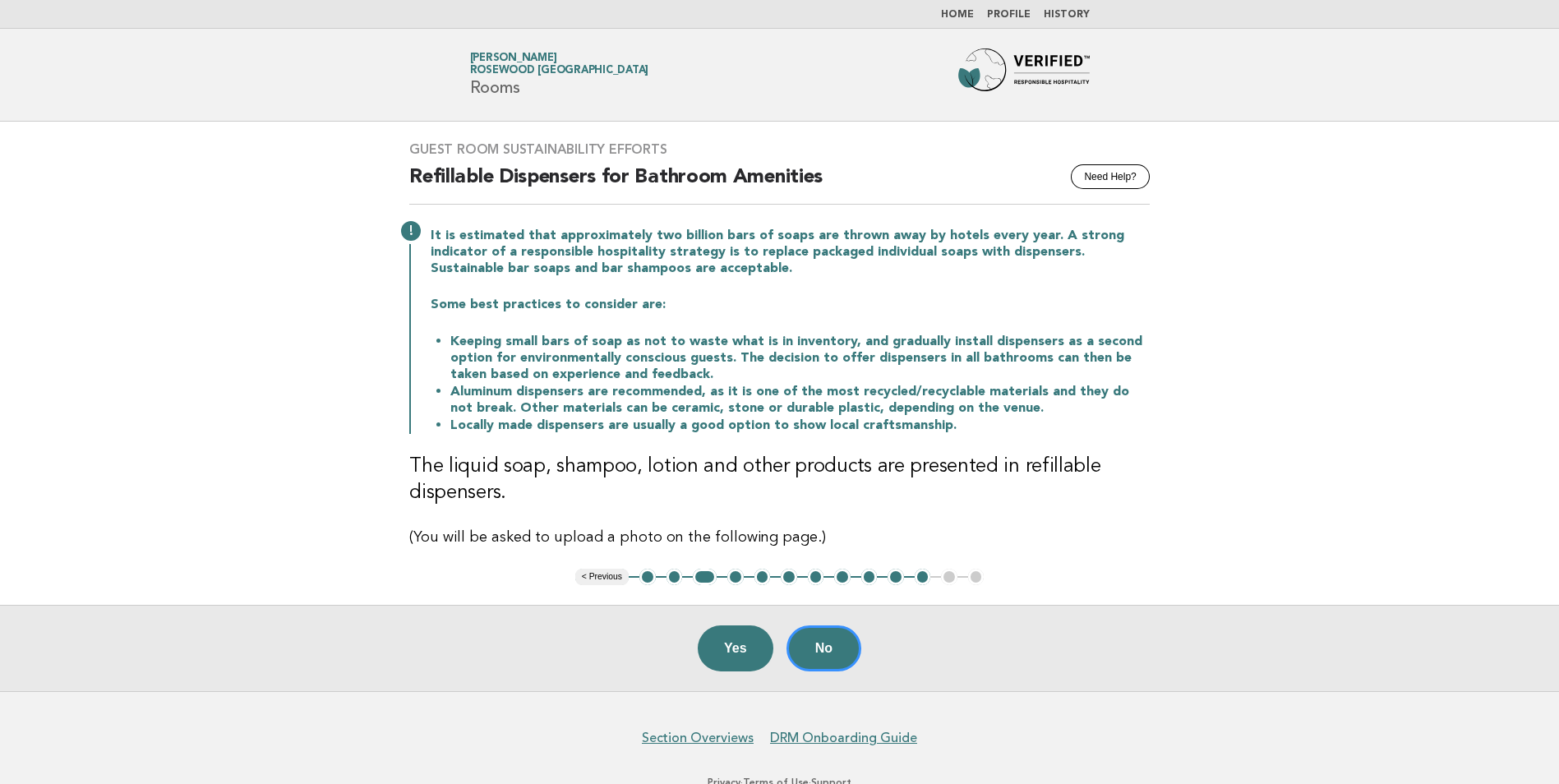
click at [653, 574] on button "1" at bounding box center [648, 577] width 16 height 16
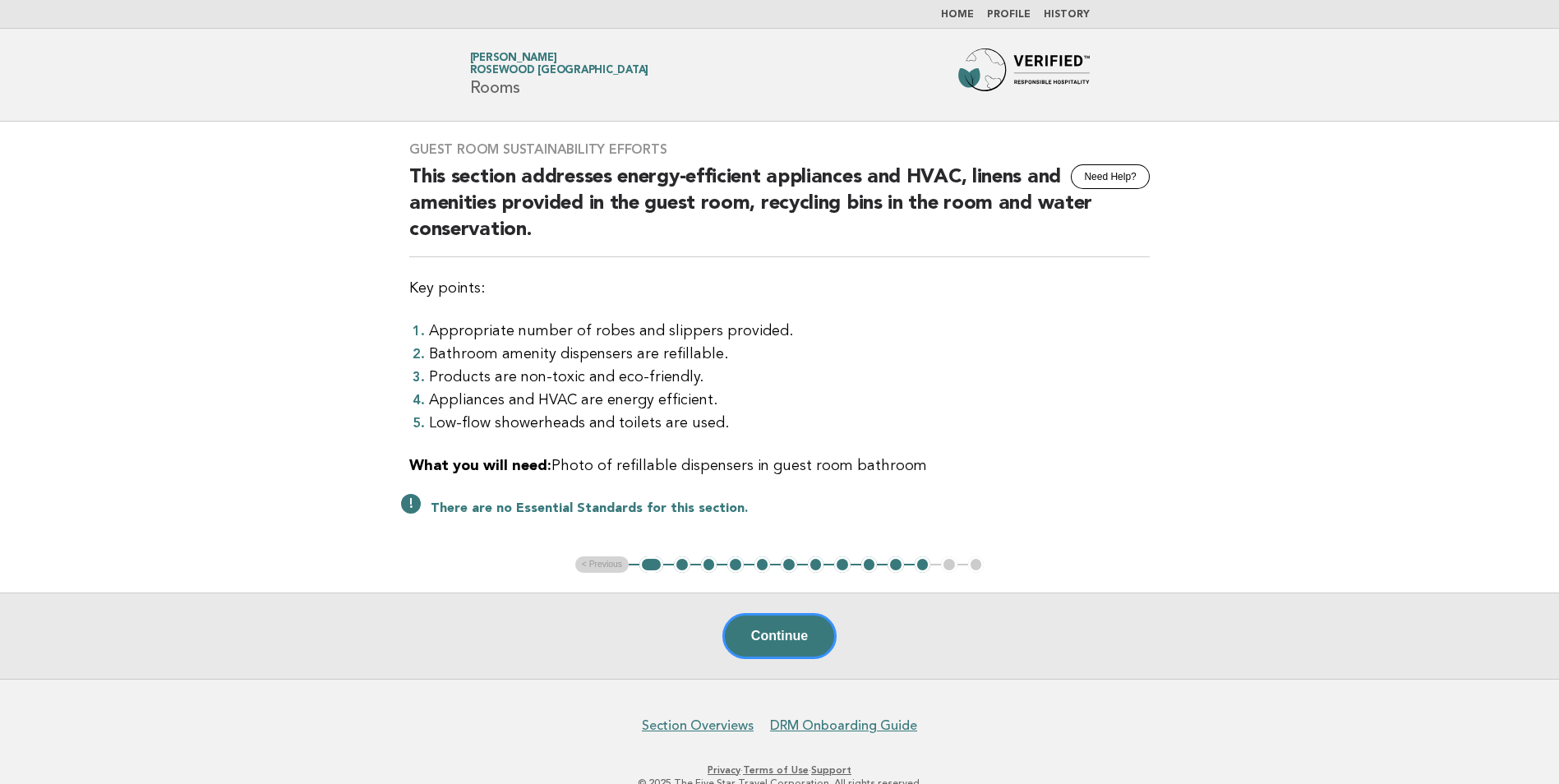
click at [679, 564] on button "2" at bounding box center [682, 564] width 16 height 16
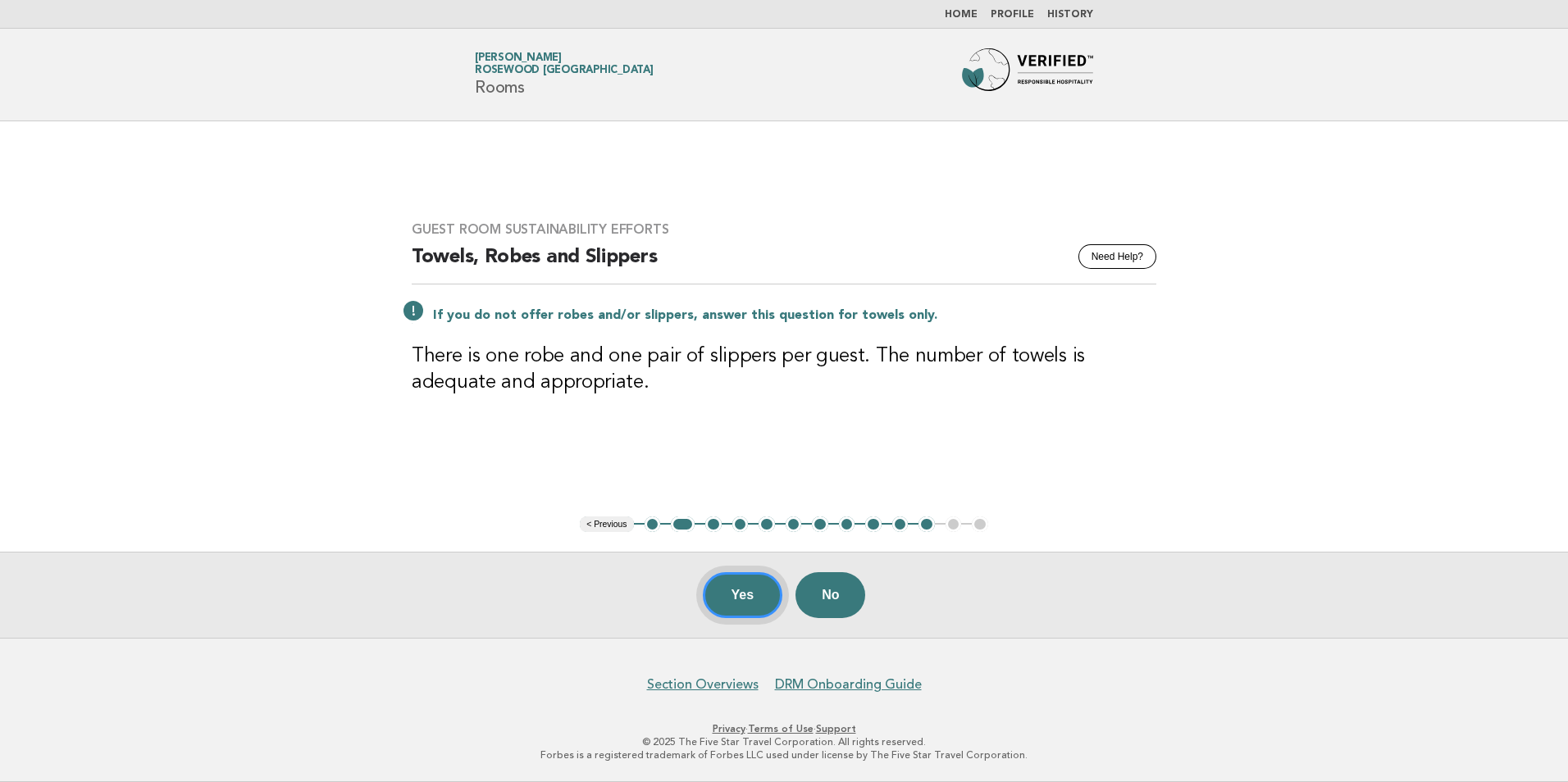
click at [731, 590] on button "Yes" at bounding box center [742, 594] width 81 height 46
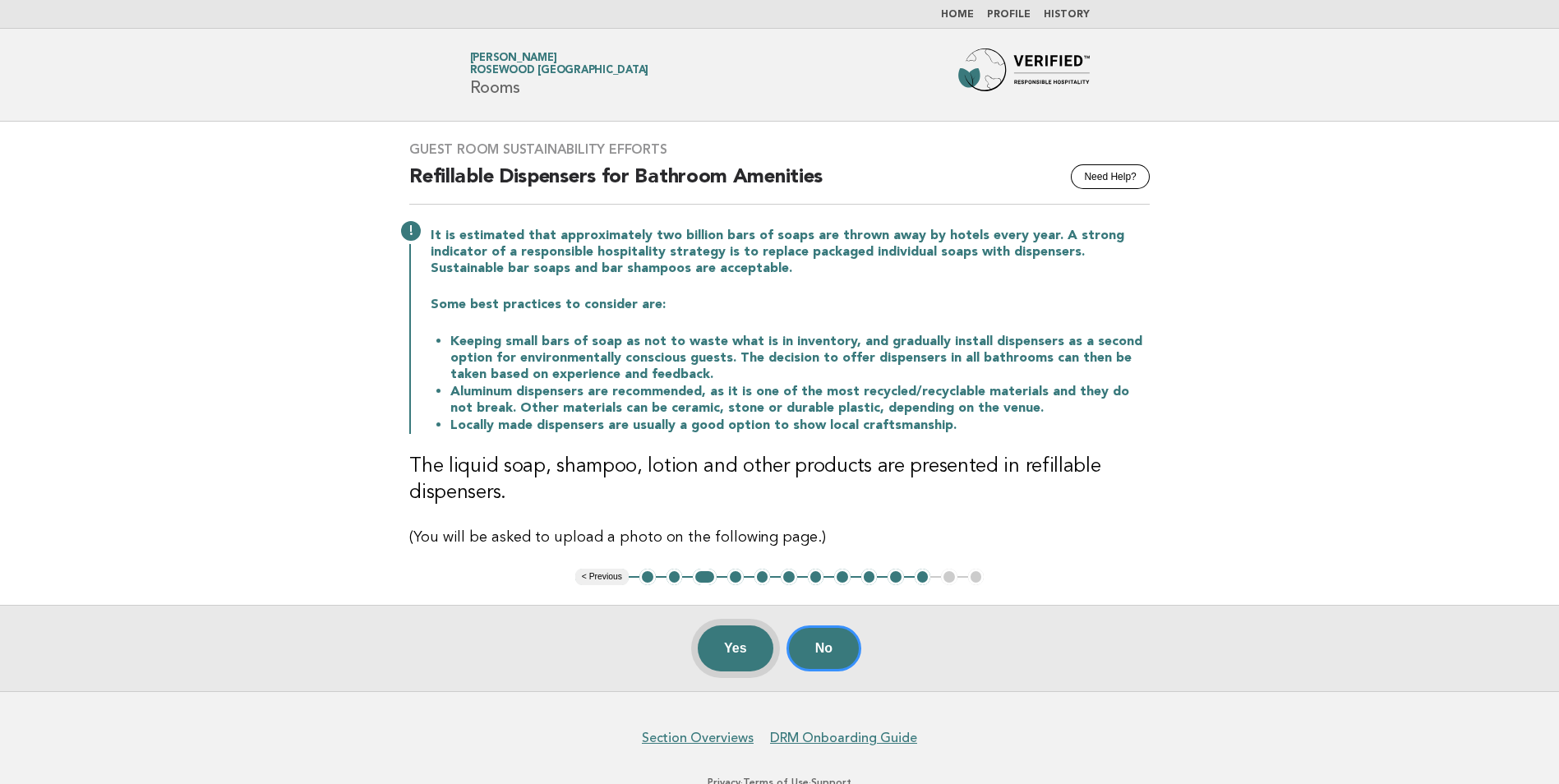
click at [731, 636] on button "Yes" at bounding box center [735, 648] width 75 height 46
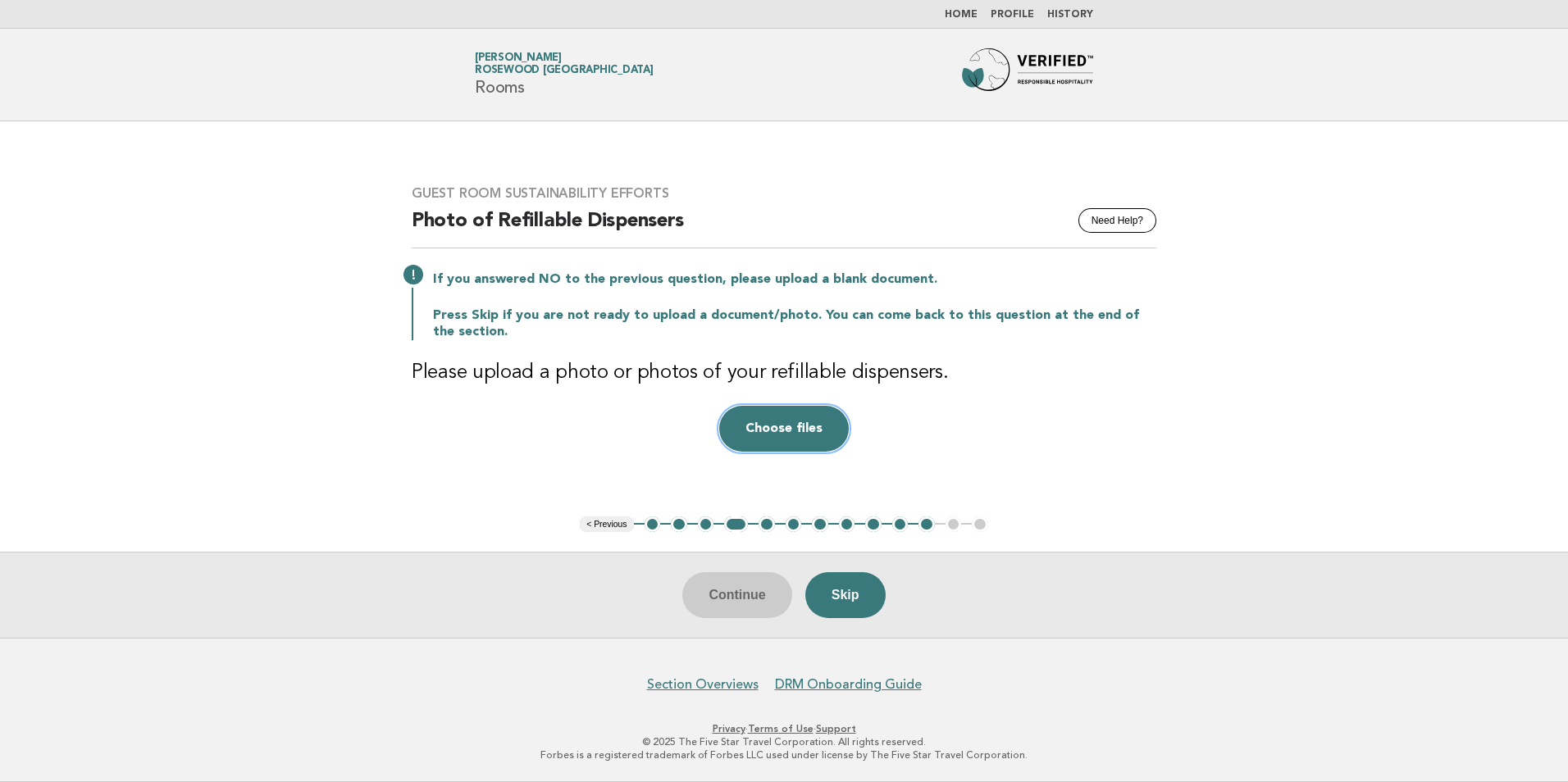
click at [789, 415] on button "Choose files" at bounding box center [783, 429] width 130 height 46
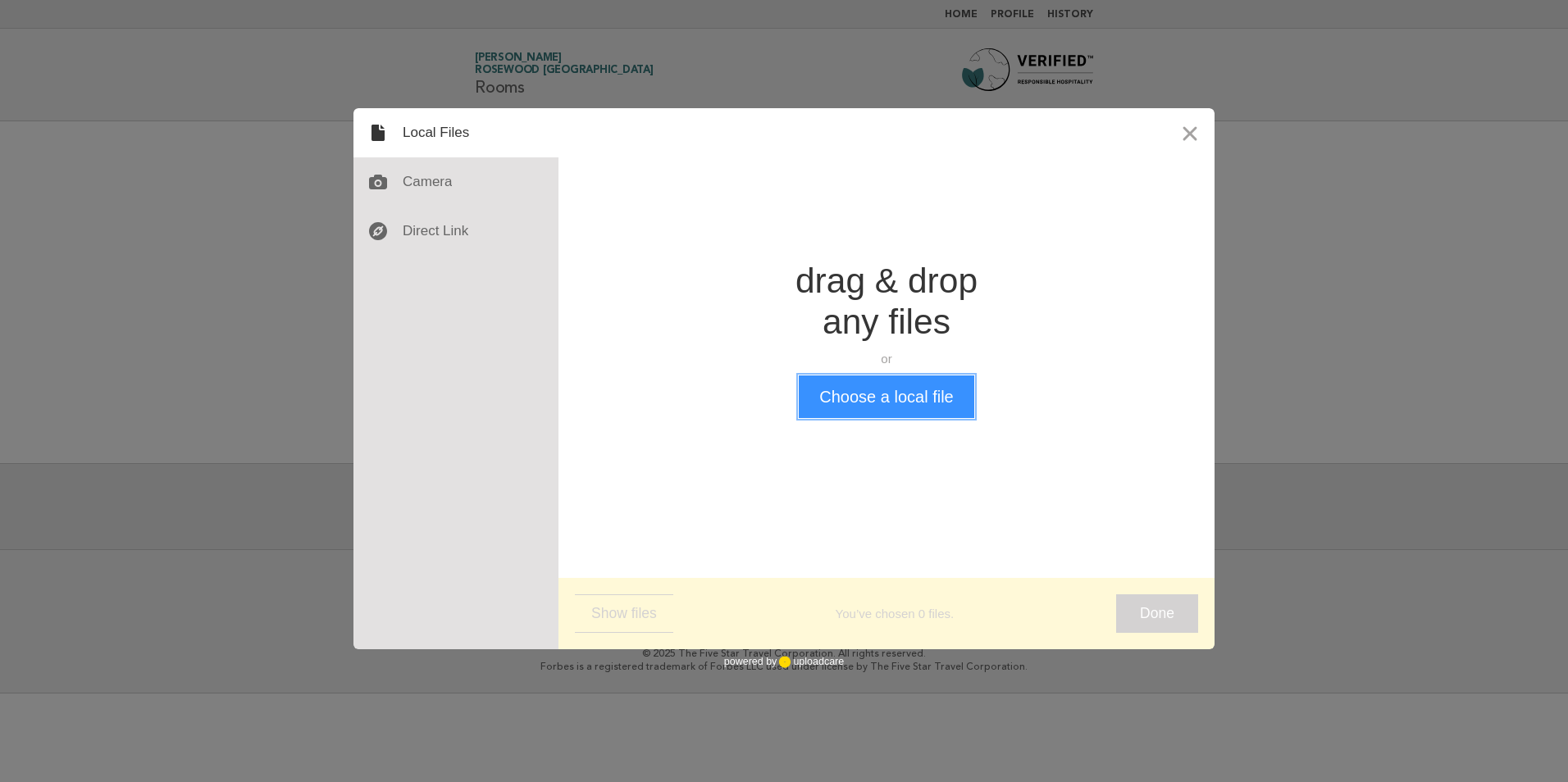
click at [865, 413] on button "Choose a local file" at bounding box center [886, 396] width 175 height 43
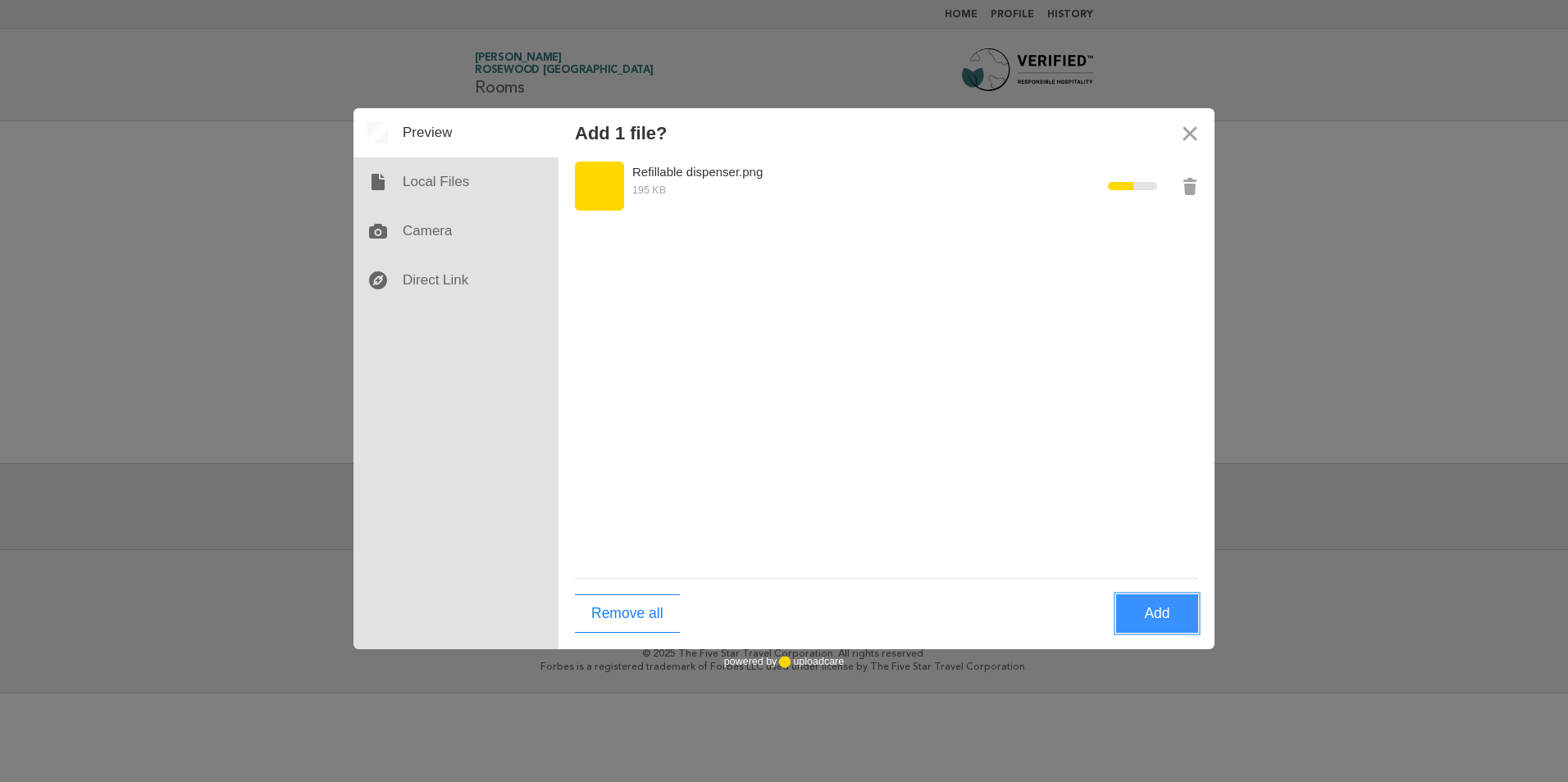
click at [1166, 614] on button "Add" at bounding box center [1157, 613] width 82 height 39
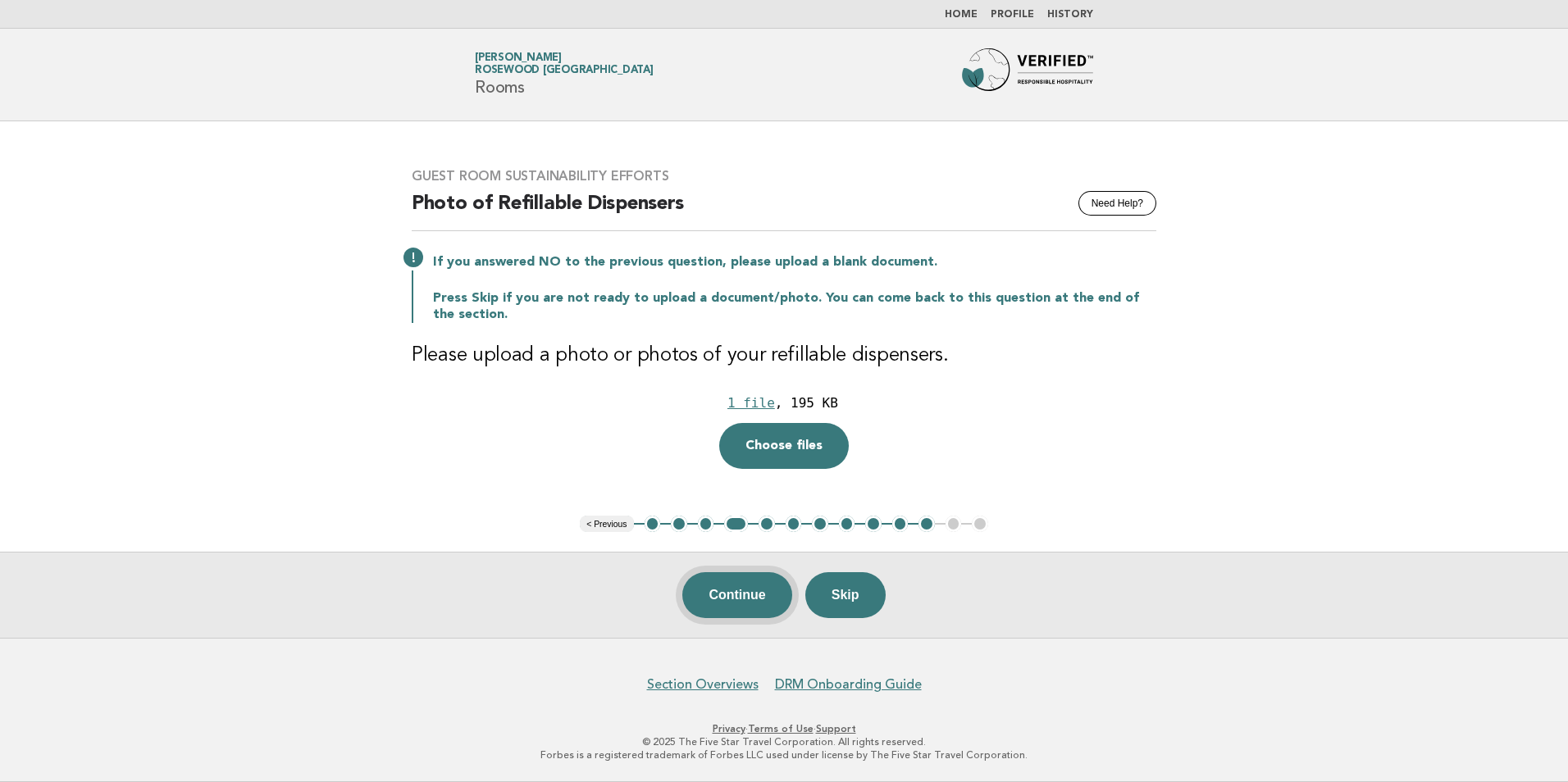
click at [750, 594] on button "Continue" at bounding box center [737, 594] width 109 height 46
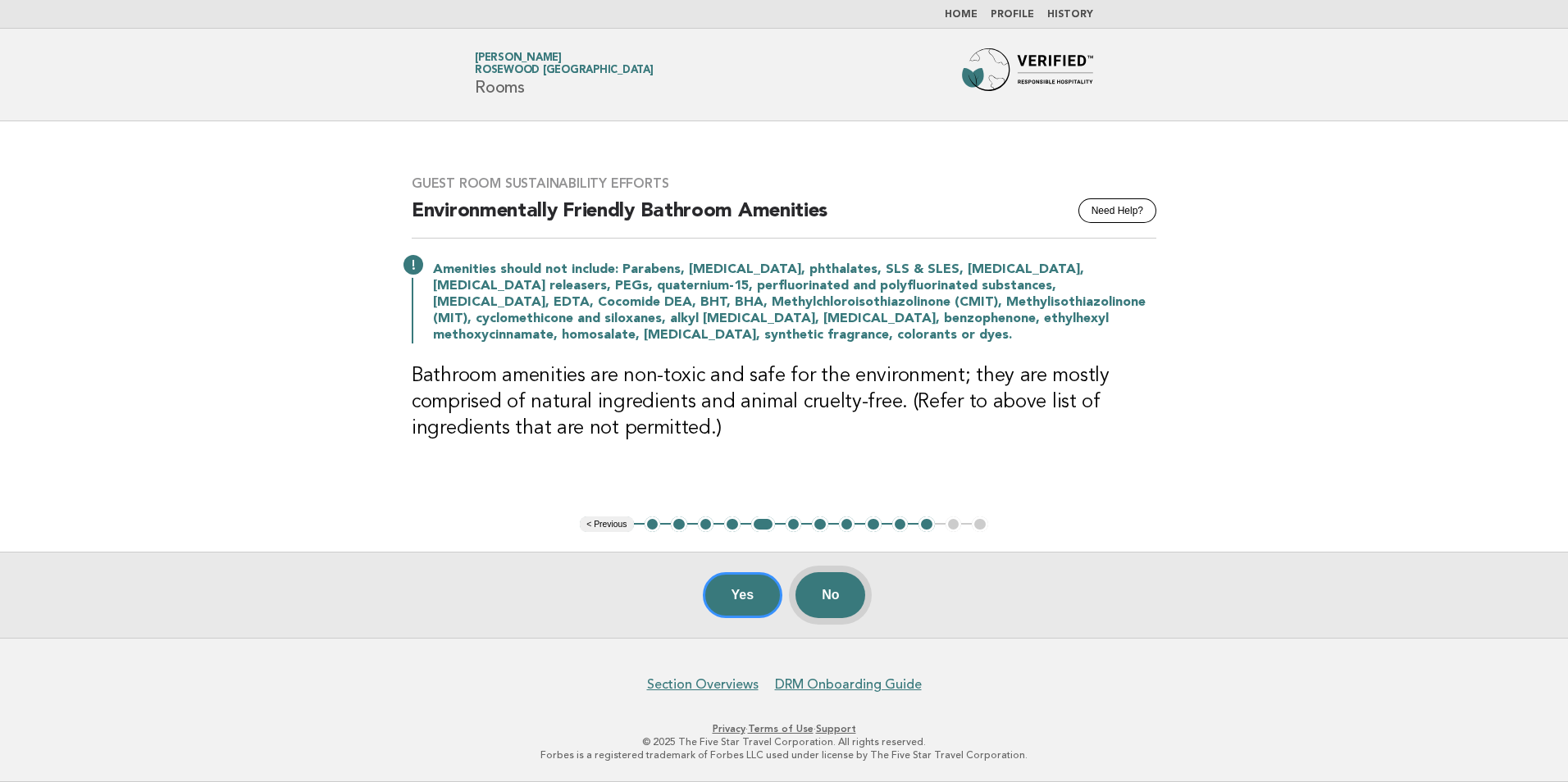
click at [838, 594] on button "No" at bounding box center [830, 594] width 70 height 46
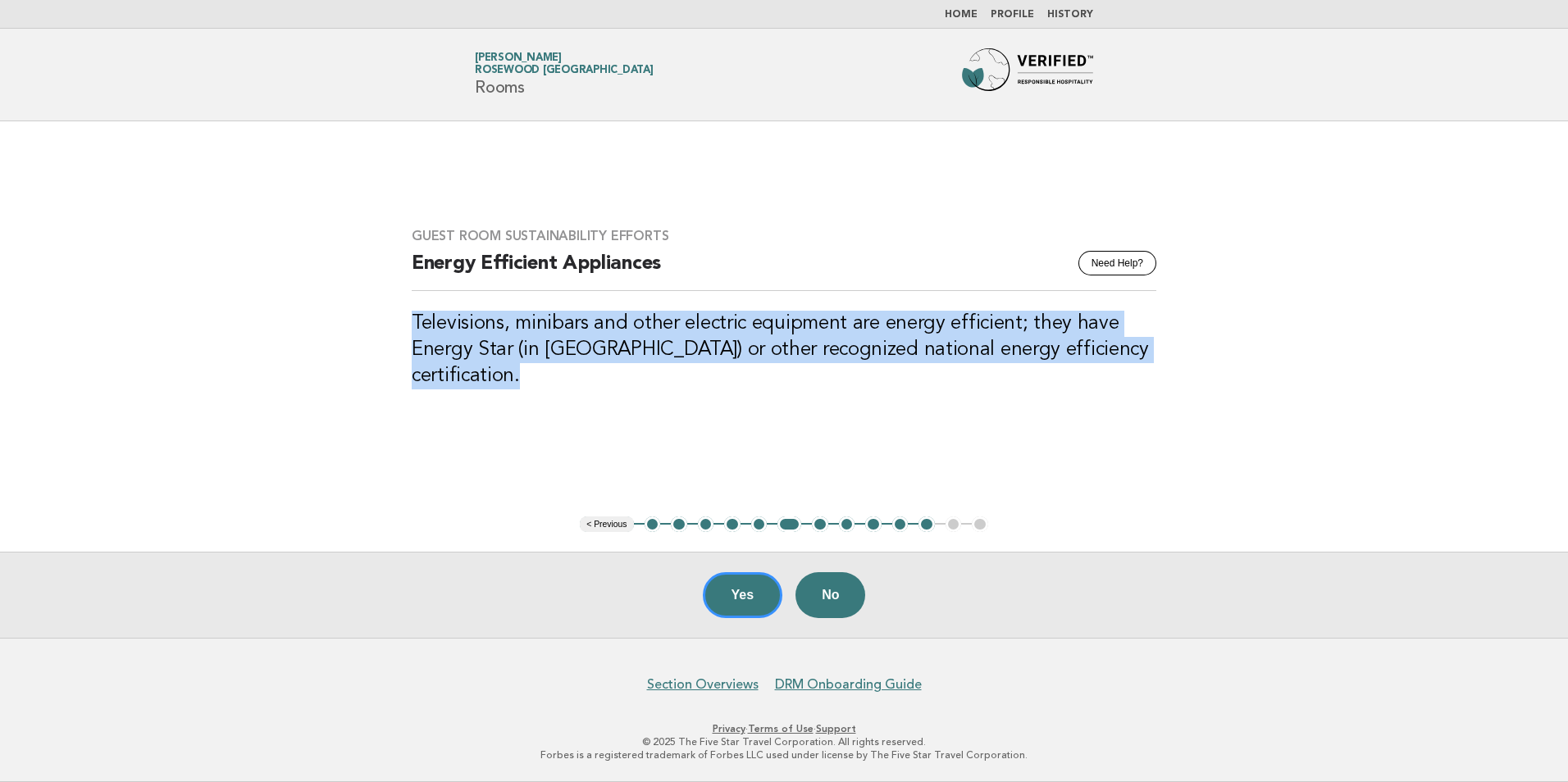
drag, startPoint x: 517, startPoint y: 367, endPoint x: 404, endPoint y: 326, distance: 120.2
click at [404, 326] on div "Guest Room Sustainability Efforts Need Help? Energy Efficient Appliances Televi…" at bounding box center [783, 318] width 784 height 220
drag, startPoint x: 404, startPoint y: 326, endPoint x: 468, endPoint y: 360, distance: 72.5
copy h3 "Televisions, minibars and other electric equipment are energy efficient; they h…"
click at [813, 591] on button "No" at bounding box center [830, 594] width 70 height 46
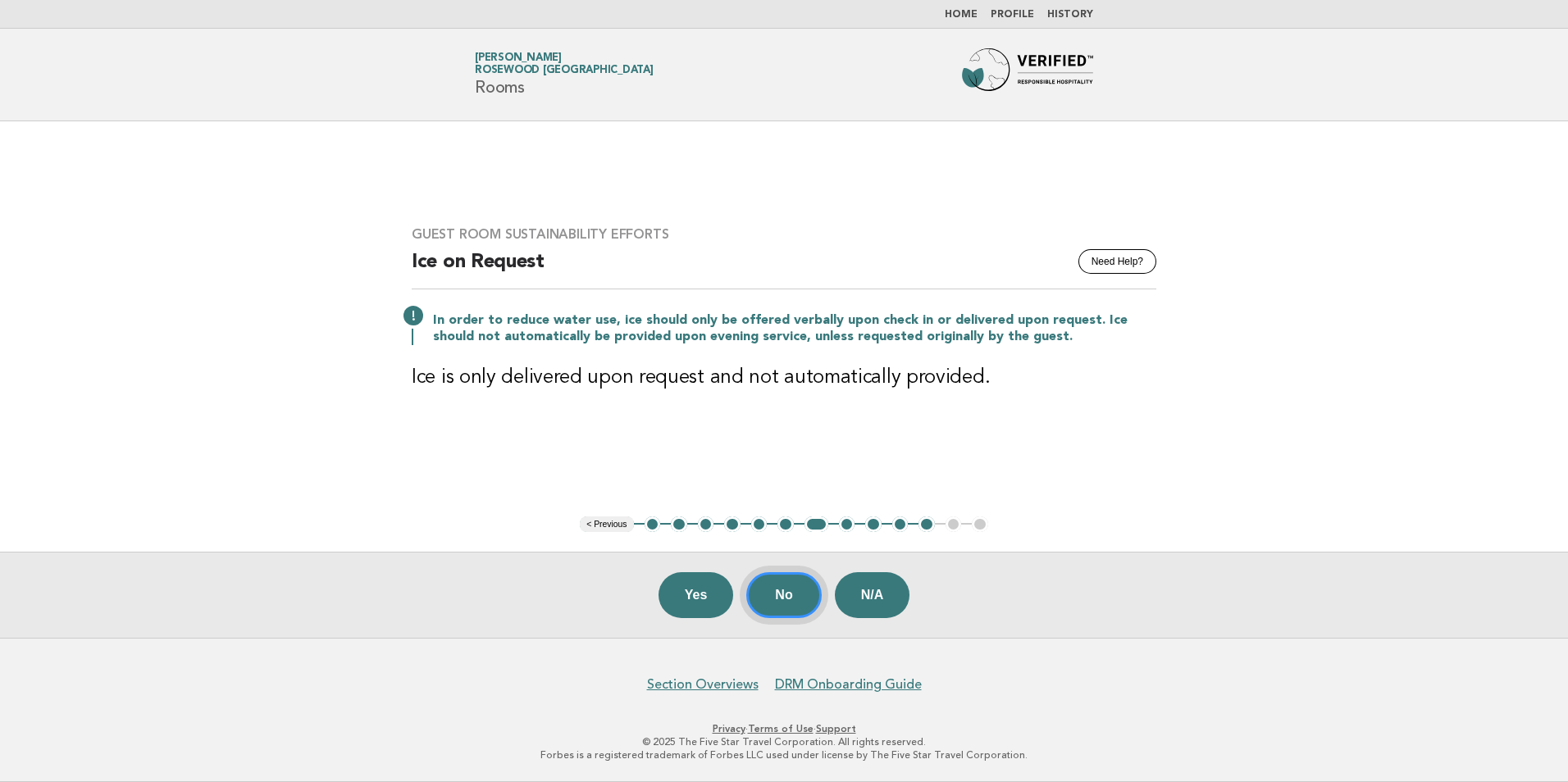
click at [792, 599] on button "No" at bounding box center [783, 594] width 74 height 46
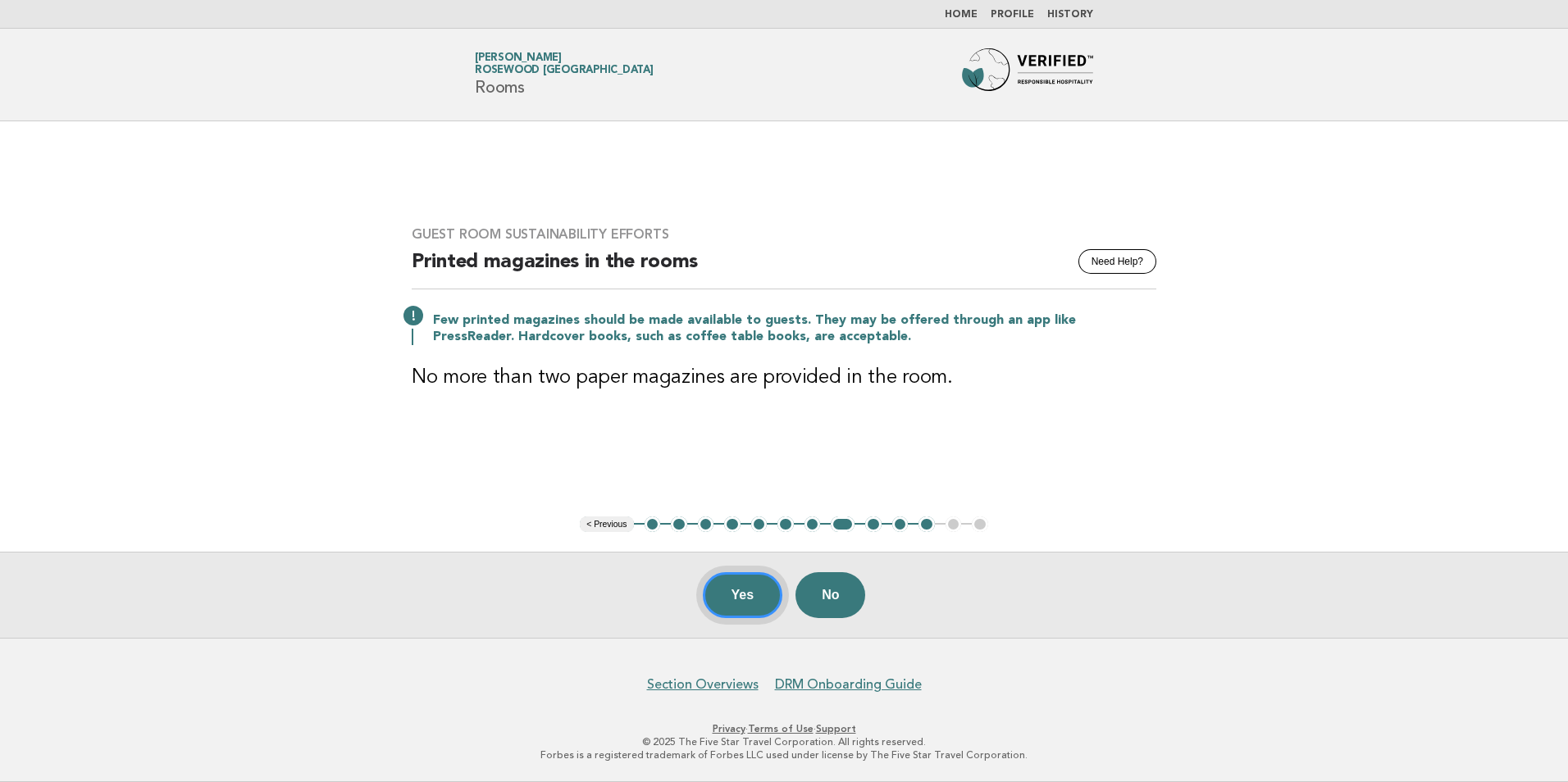
click at [766, 597] on button "Yes" at bounding box center [742, 594] width 81 height 46
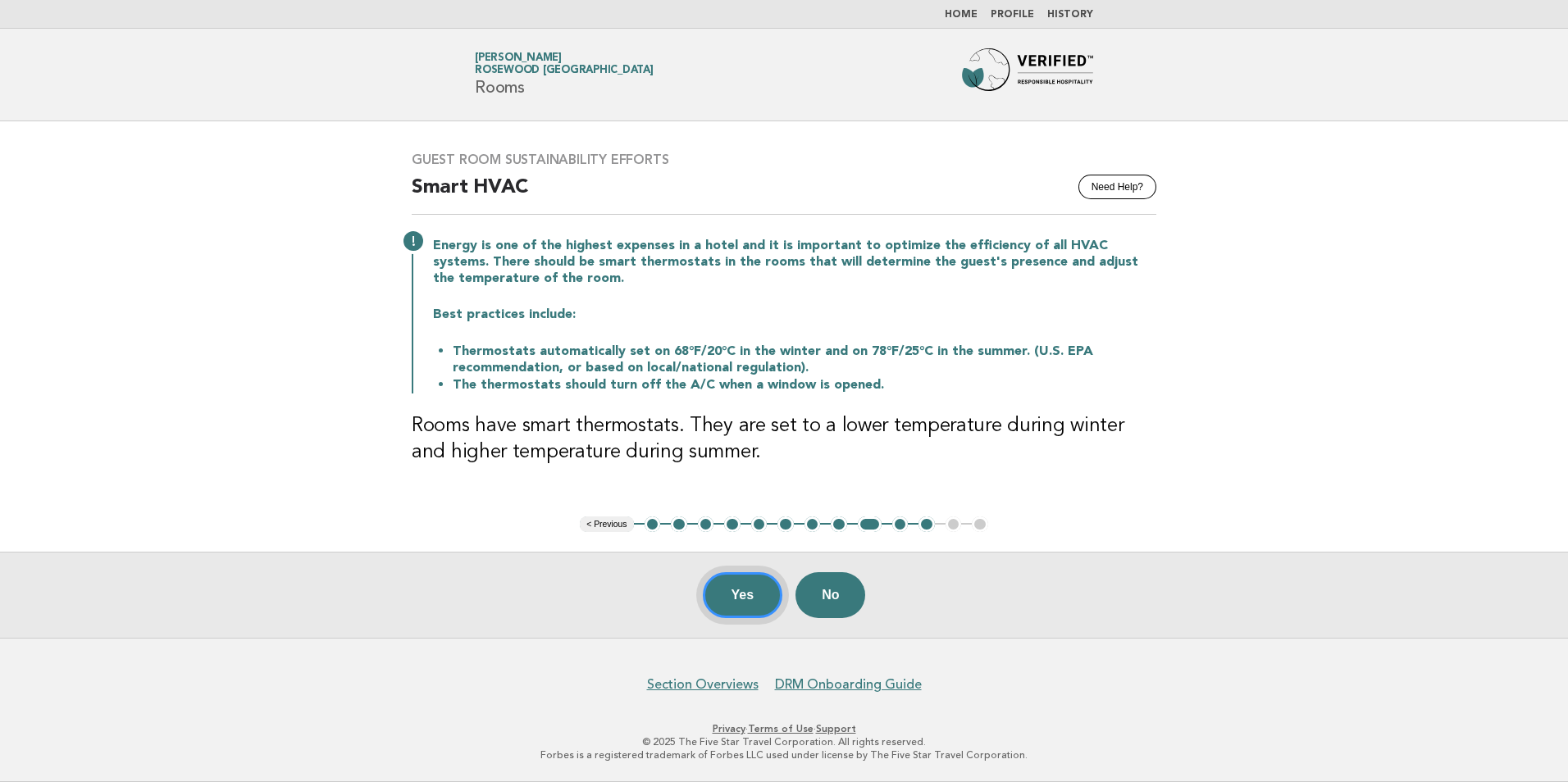
click at [743, 602] on button "Yes" at bounding box center [742, 594] width 81 height 46
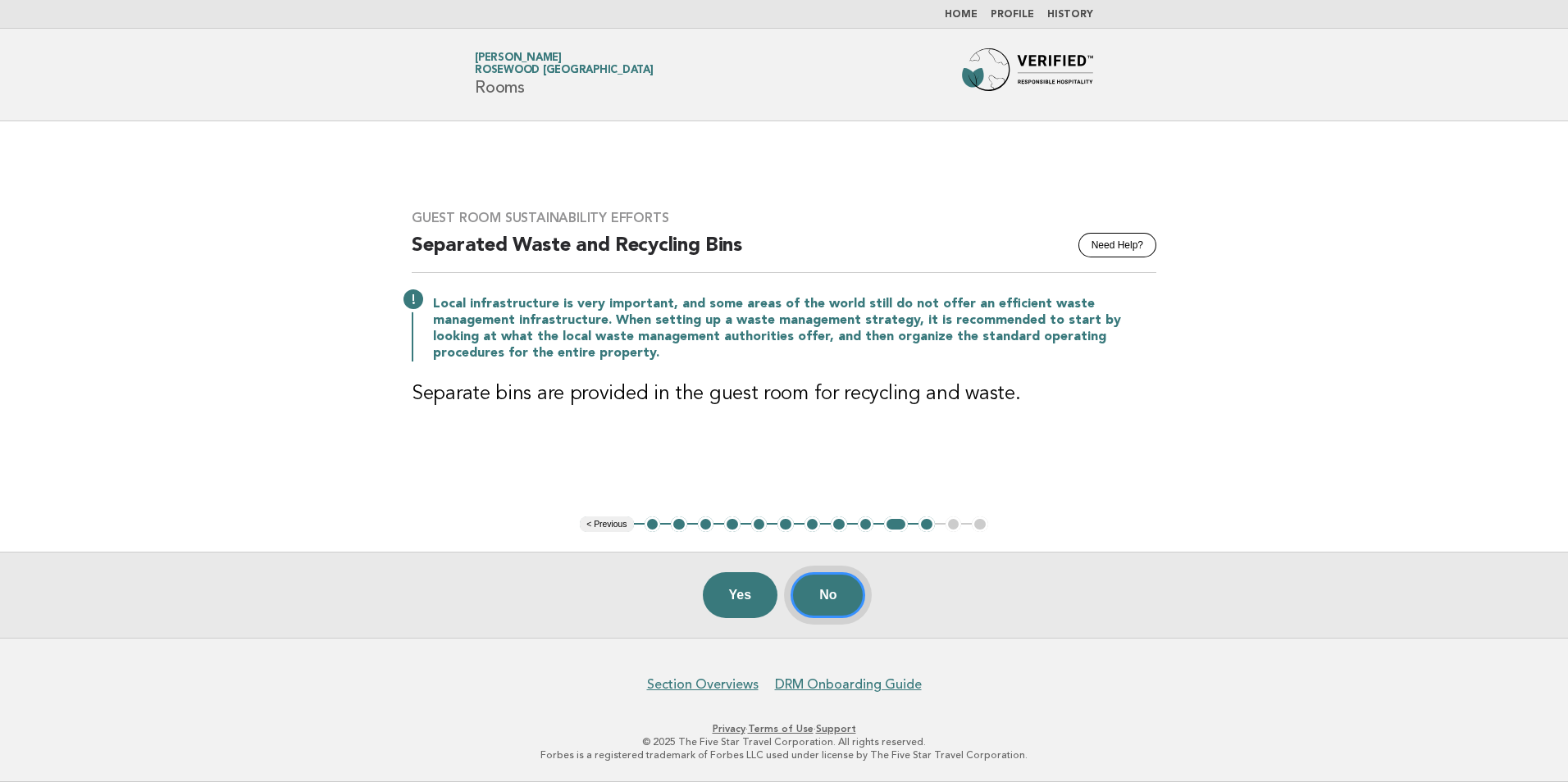
click at [830, 603] on button "No" at bounding box center [828, 594] width 74 height 46
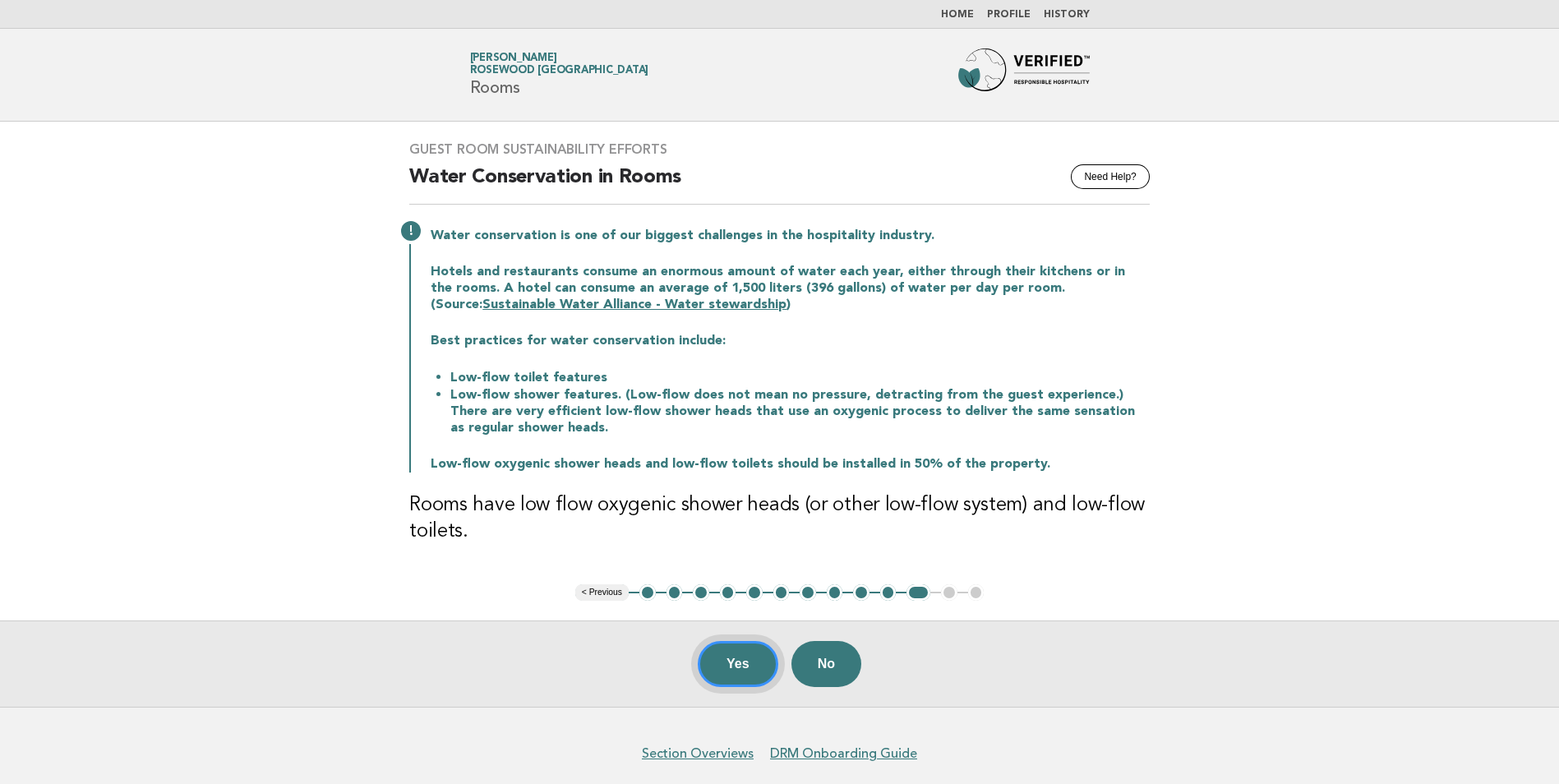
click at [740, 660] on button "Yes" at bounding box center [738, 664] width 81 height 46
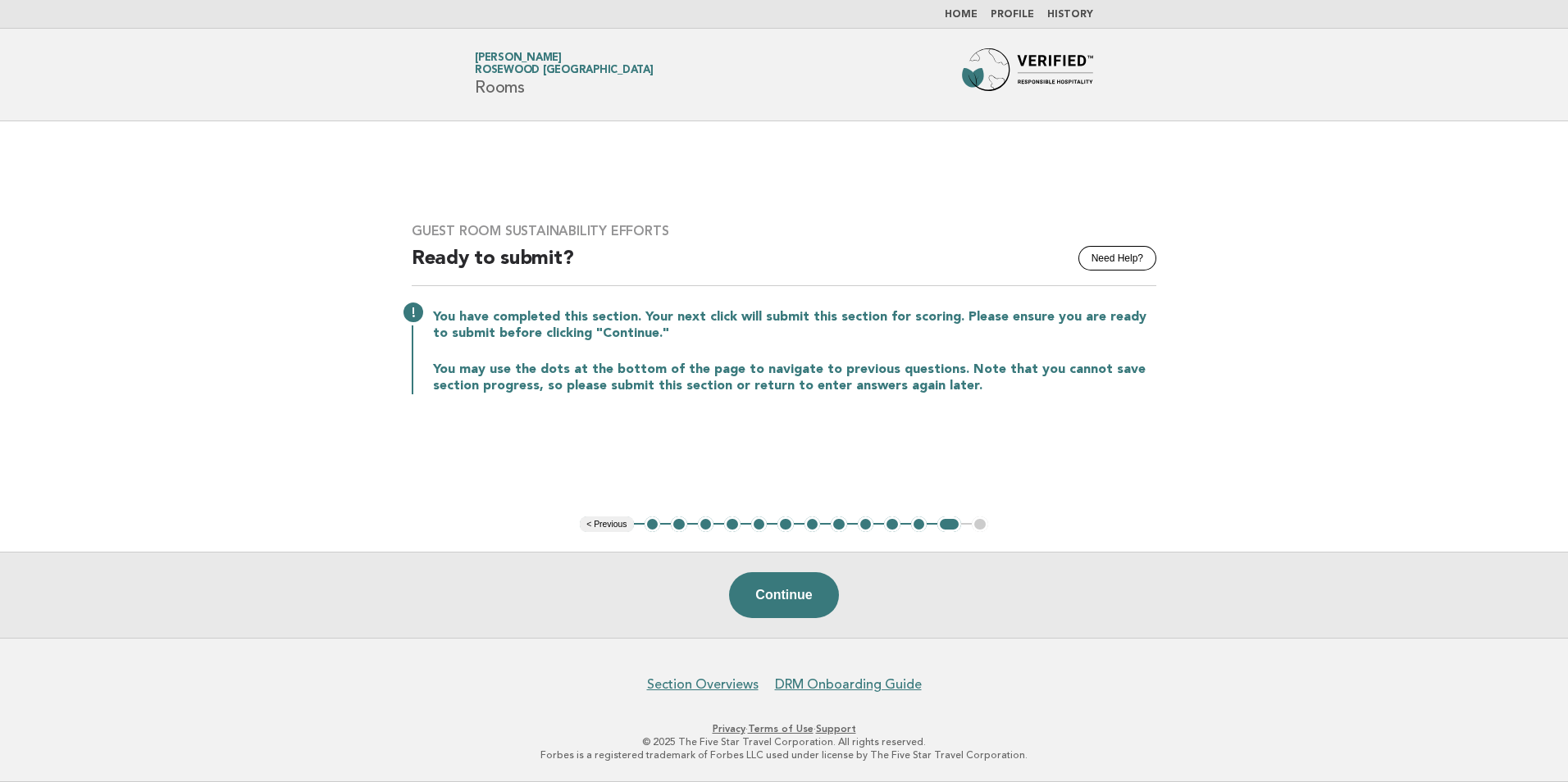
click at [960, 11] on link "Home" at bounding box center [961, 14] width 33 height 10
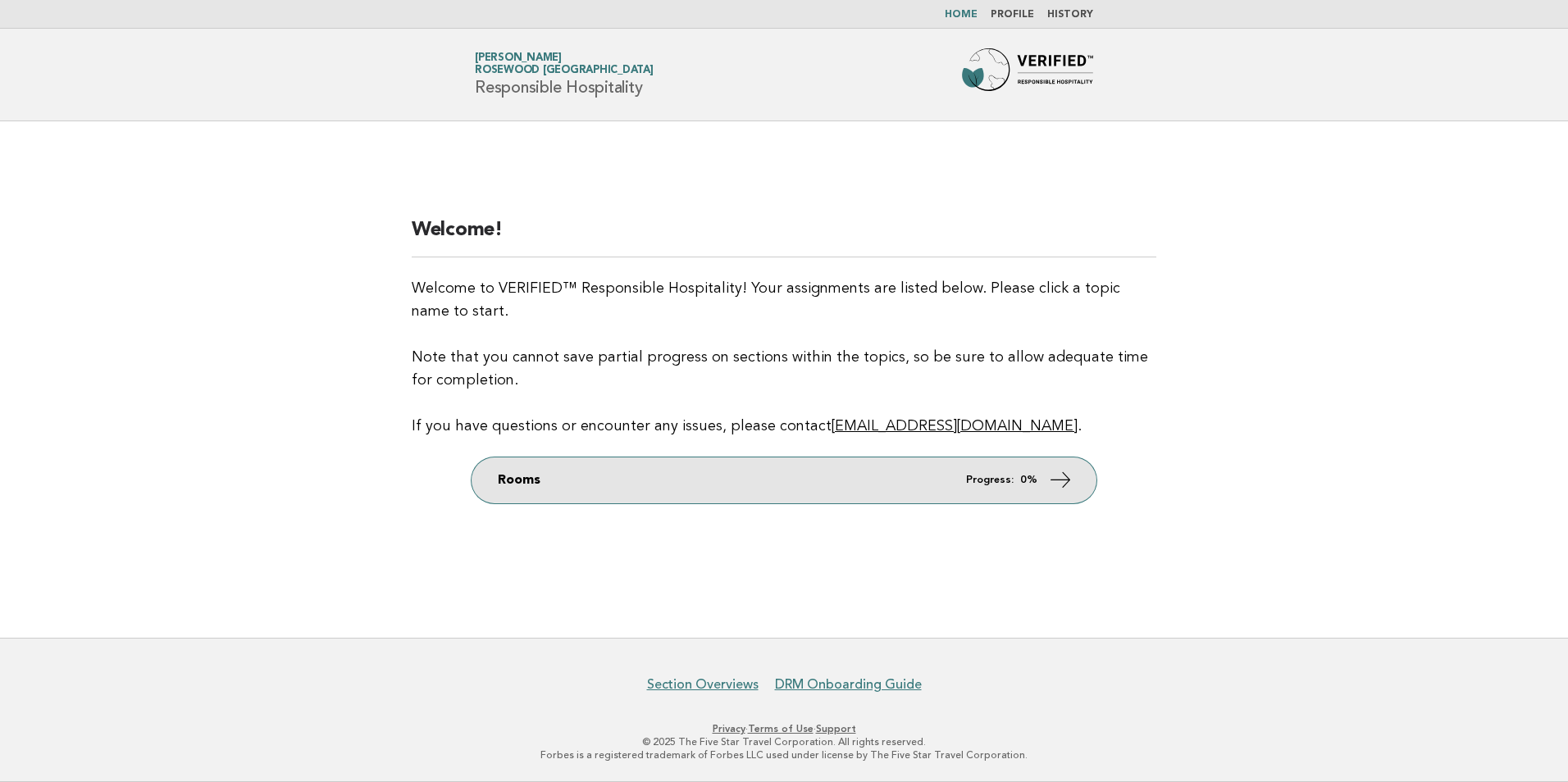
click at [1050, 482] on icon at bounding box center [1060, 479] width 24 height 24
click at [1059, 477] on icon at bounding box center [1060, 479] width 24 height 24
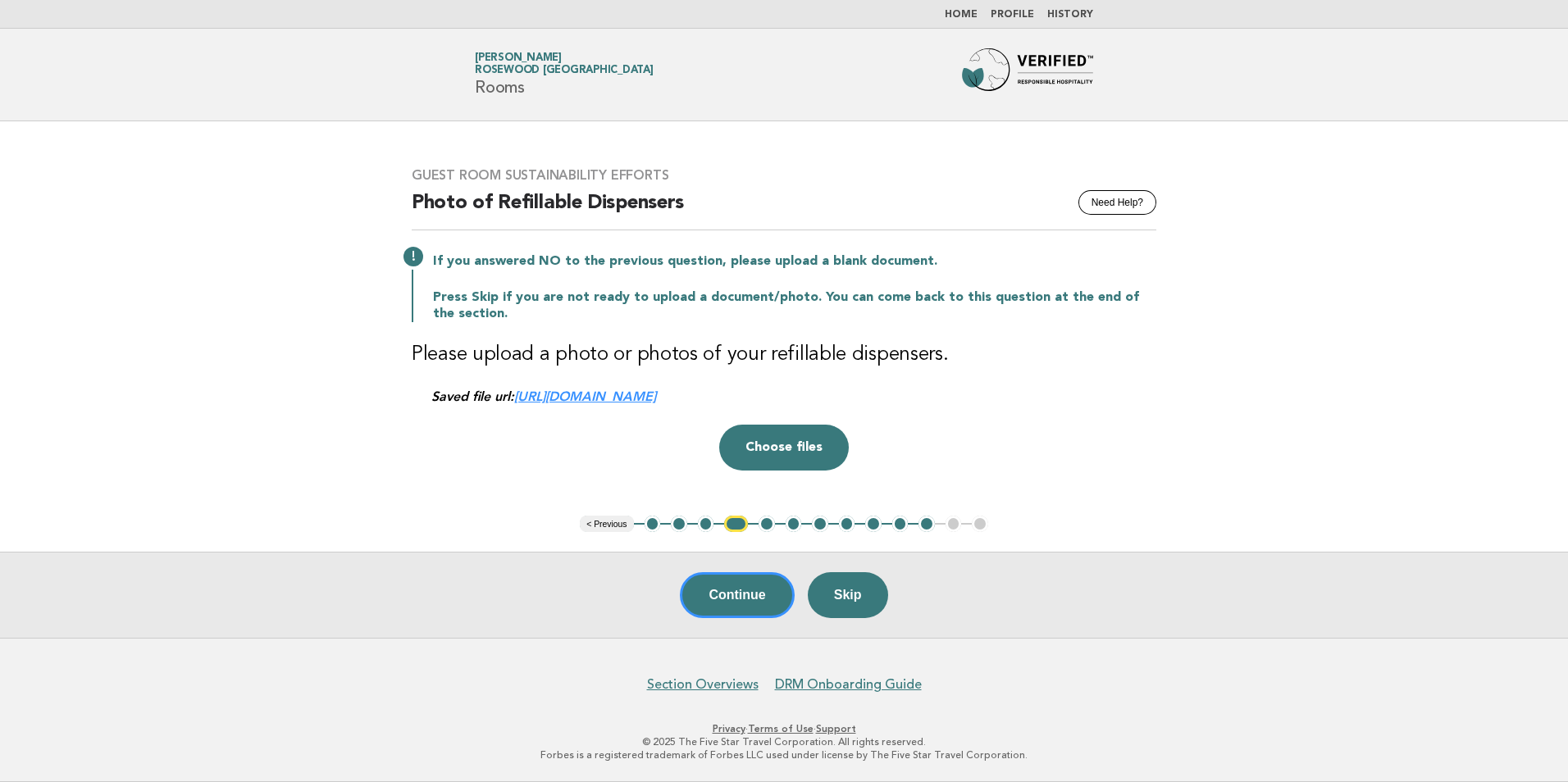
click at [977, 14] on link "Home" at bounding box center [961, 14] width 33 height 10
click at [967, 14] on link "Home" at bounding box center [961, 14] width 33 height 10
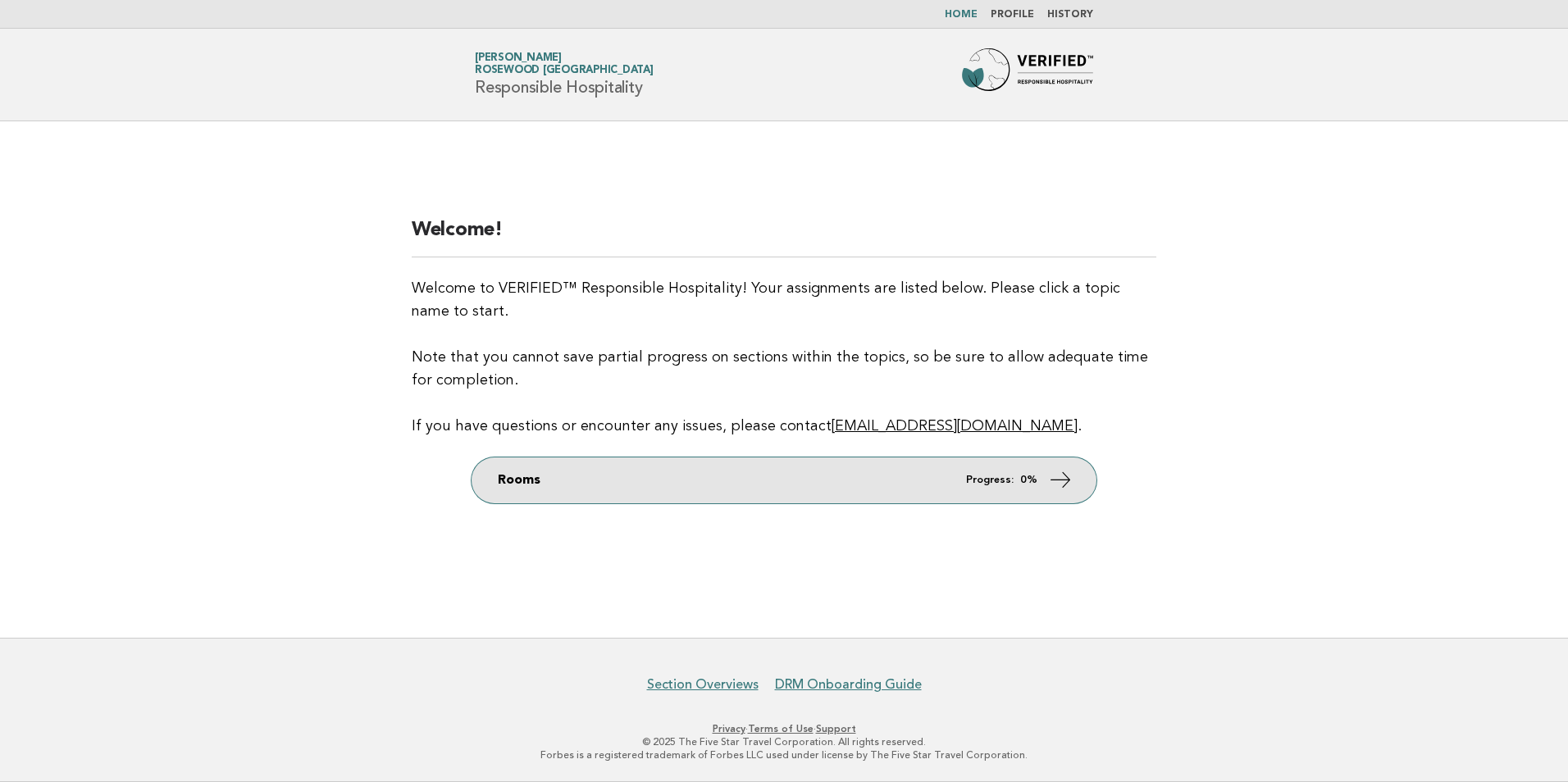
click at [1059, 478] on icon at bounding box center [1060, 479] width 24 height 24
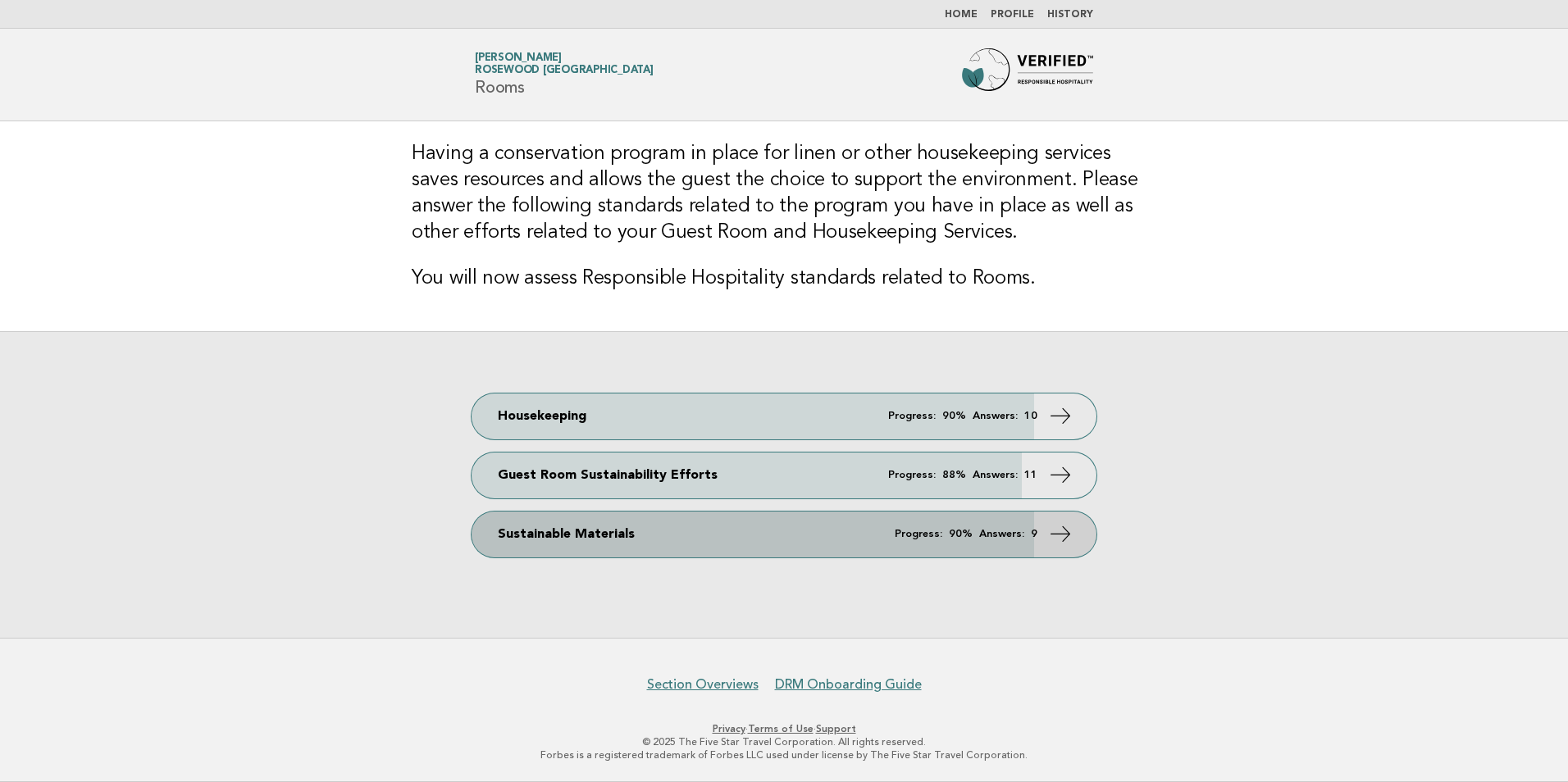
click at [1060, 535] on icon at bounding box center [1060, 533] width 24 height 24
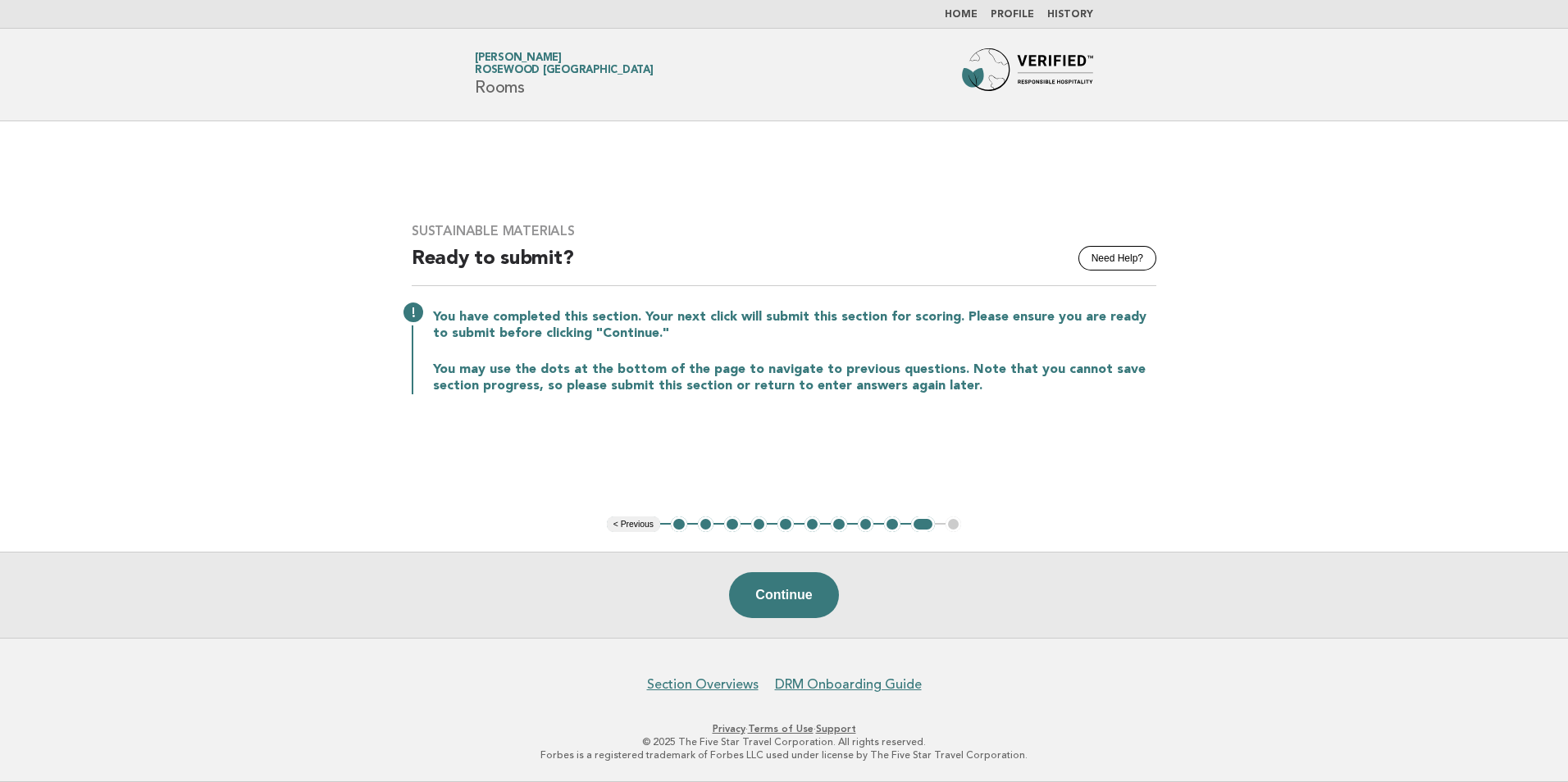
click at [680, 526] on button "1" at bounding box center [679, 525] width 16 height 16
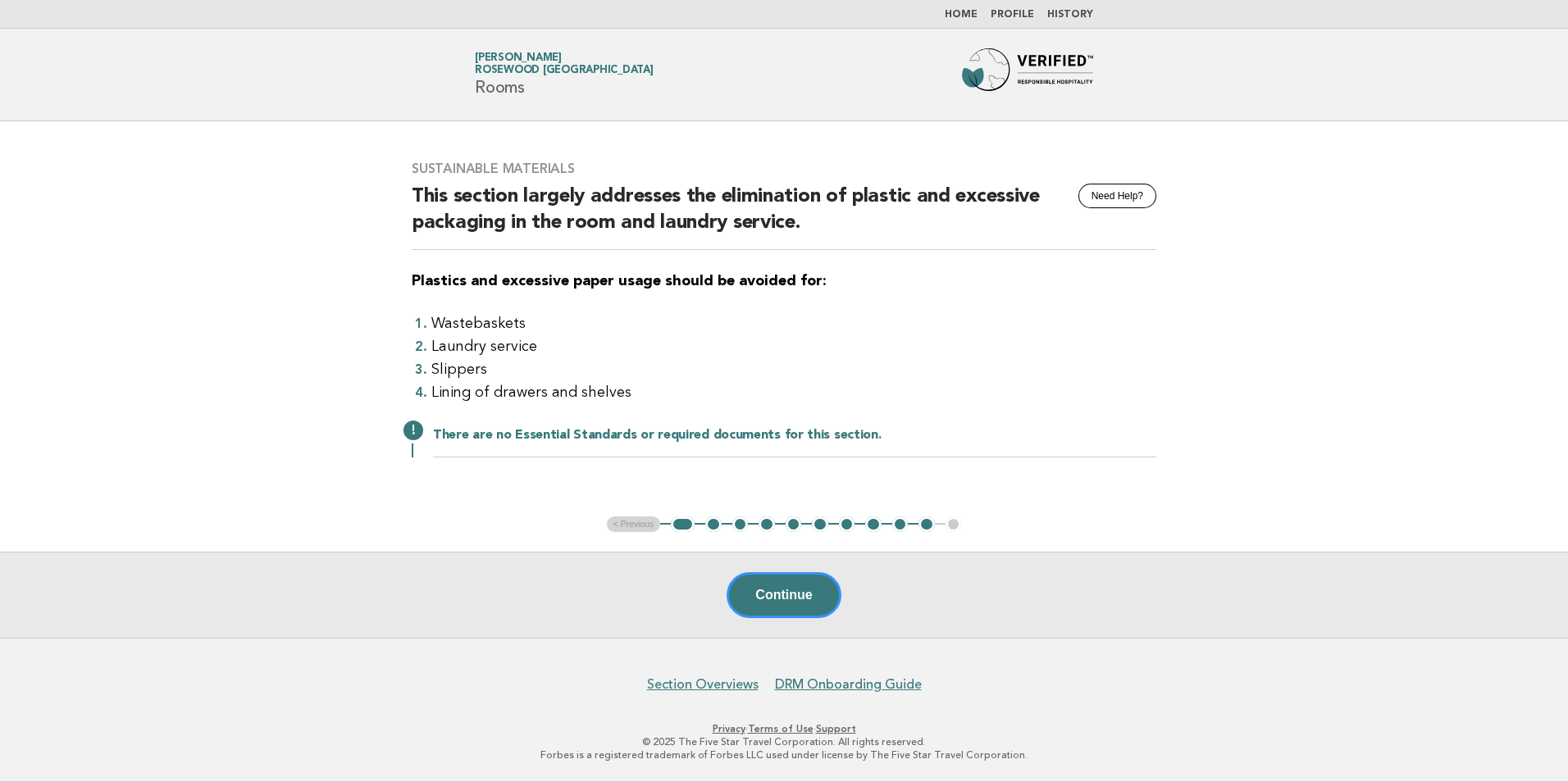
click at [717, 522] on button "2" at bounding box center [713, 525] width 16 height 16
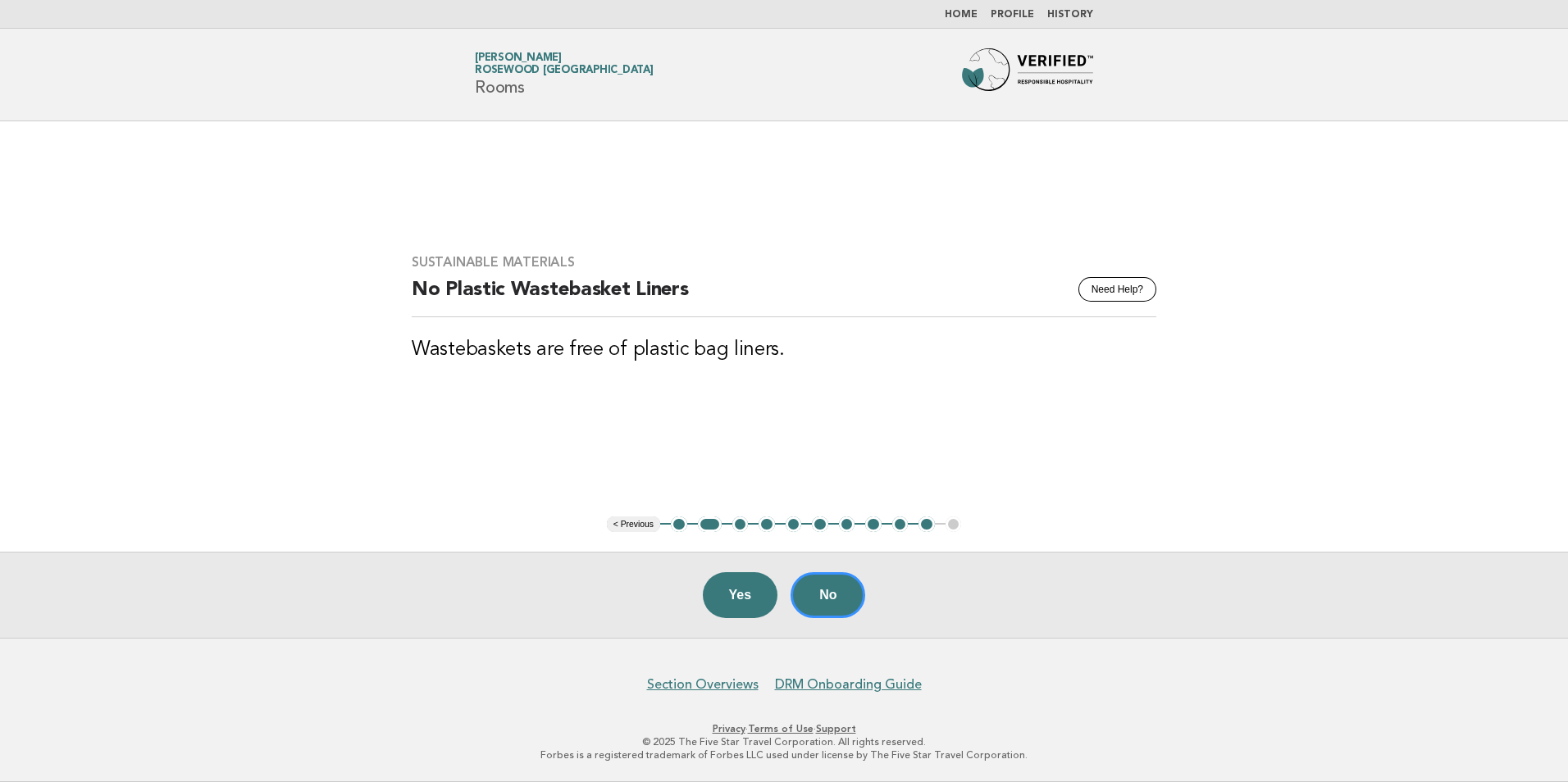
click at [740, 522] on button "3" at bounding box center [740, 525] width 16 height 16
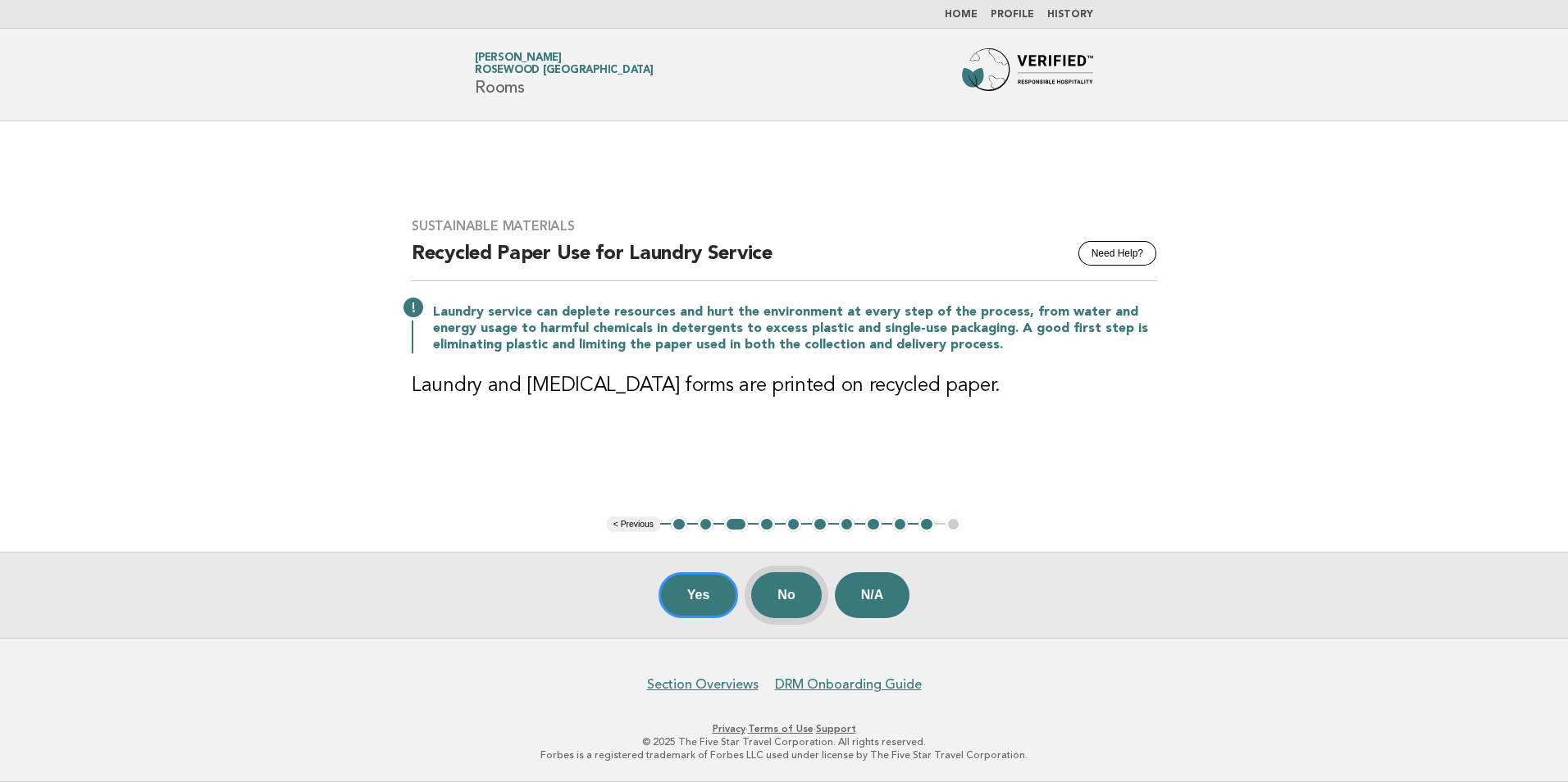
click at [788, 592] on button "No" at bounding box center [786, 594] width 70 height 46
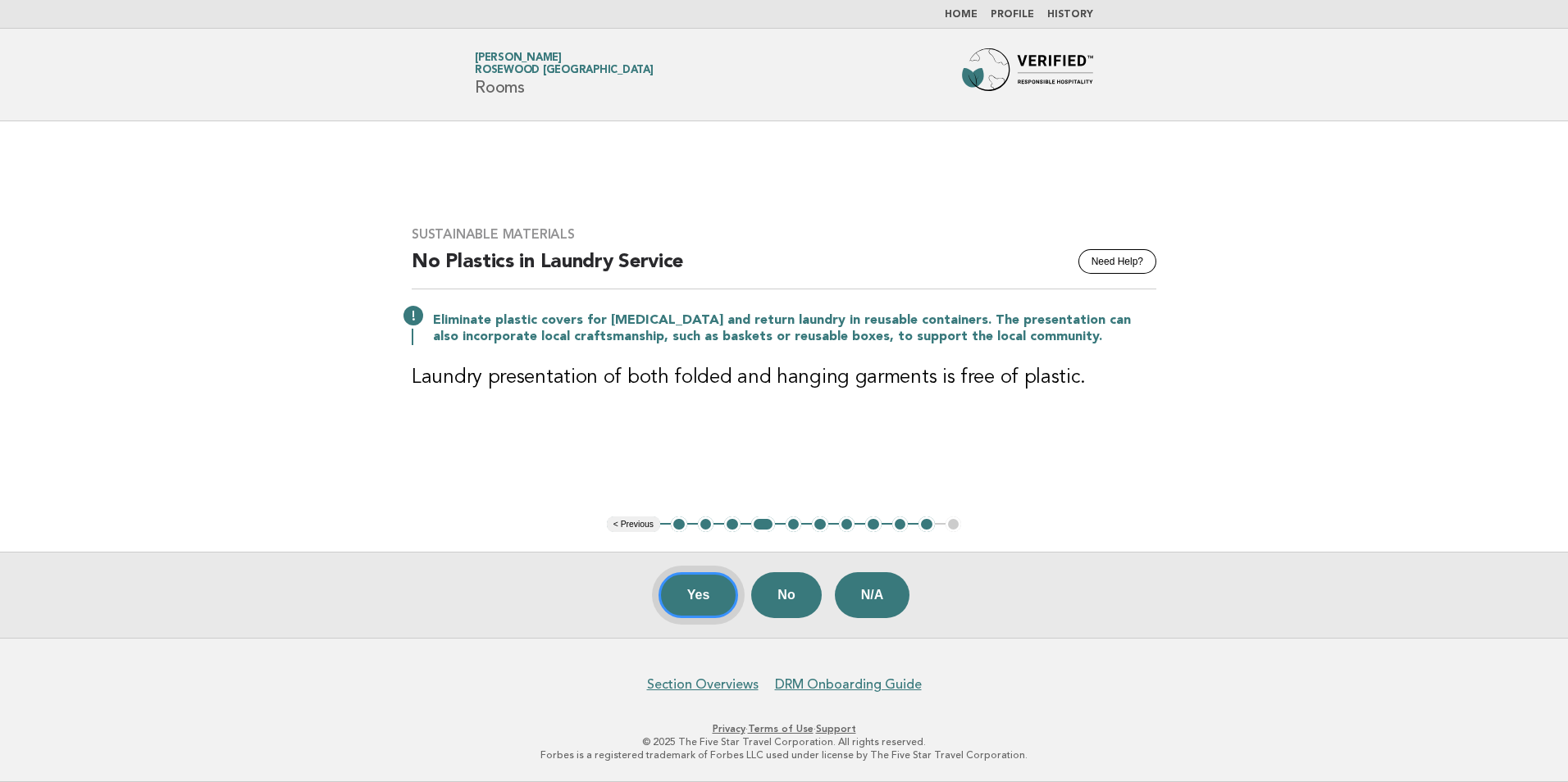
click at [702, 591] on button "Yes" at bounding box center [698, 594] width 81 height 46
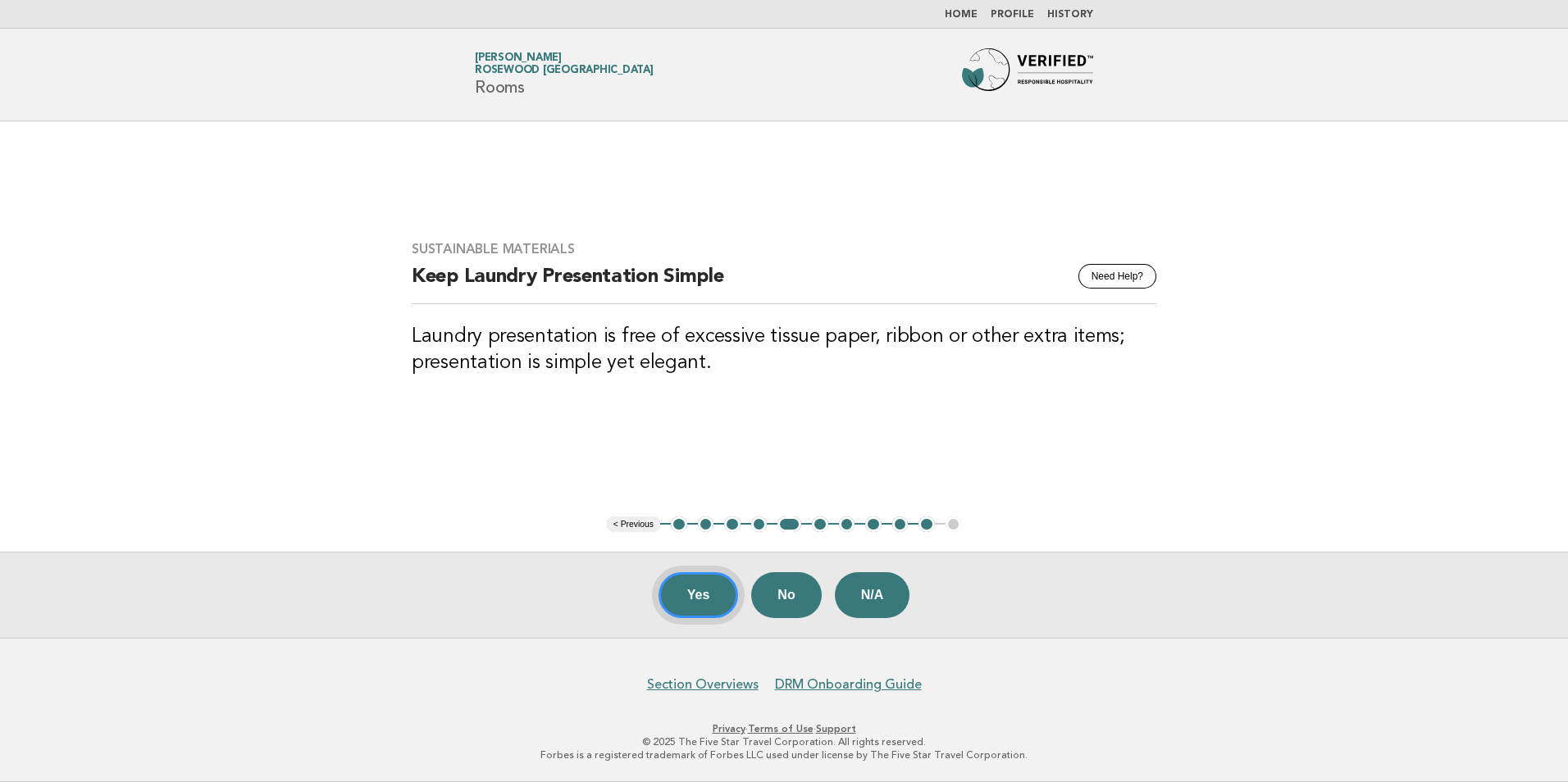
click at [682, 592] on button "Yes" at bounding box center [698, 594] width 81 height 46
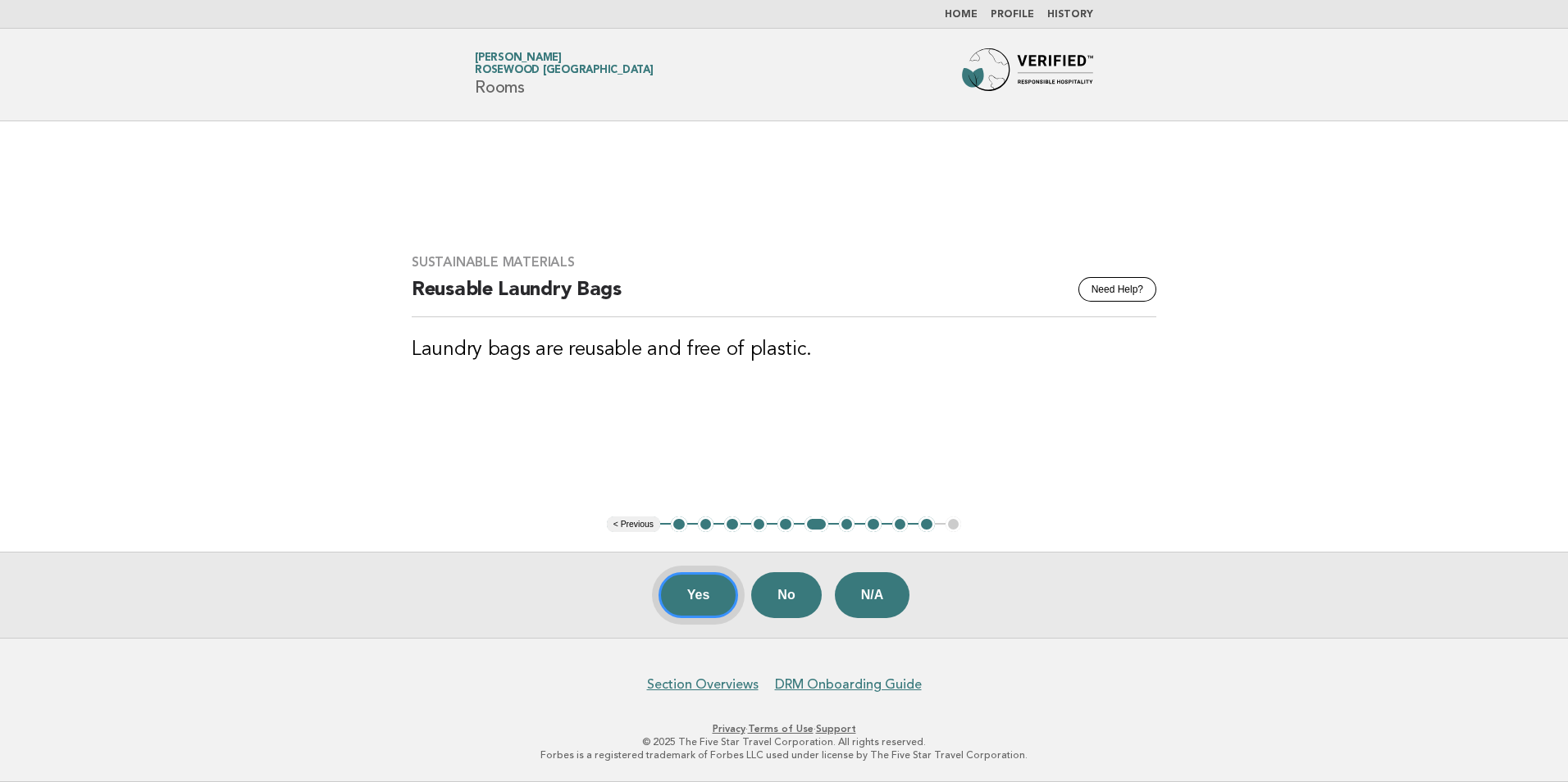
click at [689, 594] on button "Yes" at bounding box center [698, 594] width 81 height 46
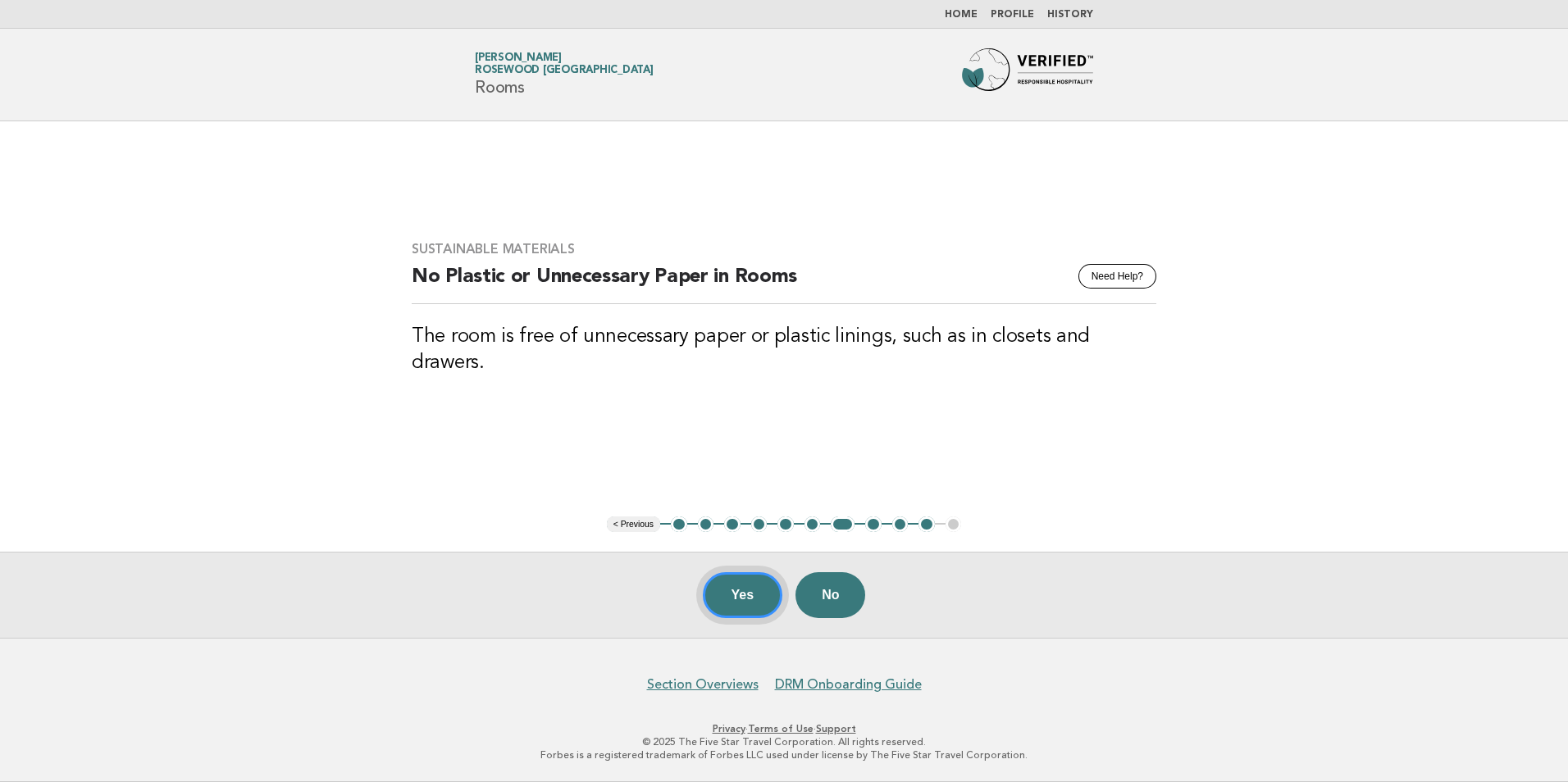
click at [753, 593] on button "Yes" at bounding box center [742, 594] width 81 height 46
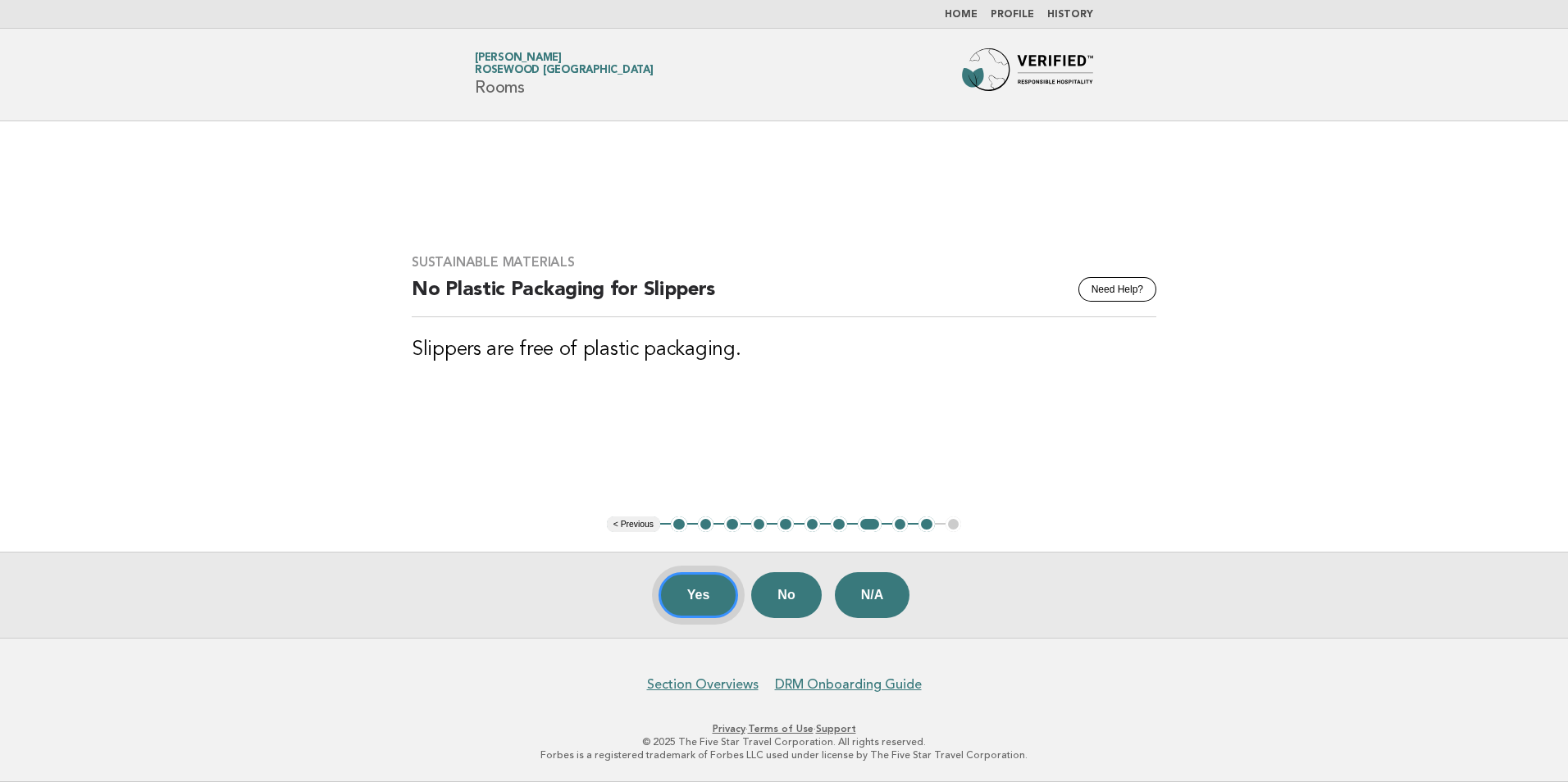
click at [690, 589] on button "Yes" at bounding box center [698, 594] width 81 height 46
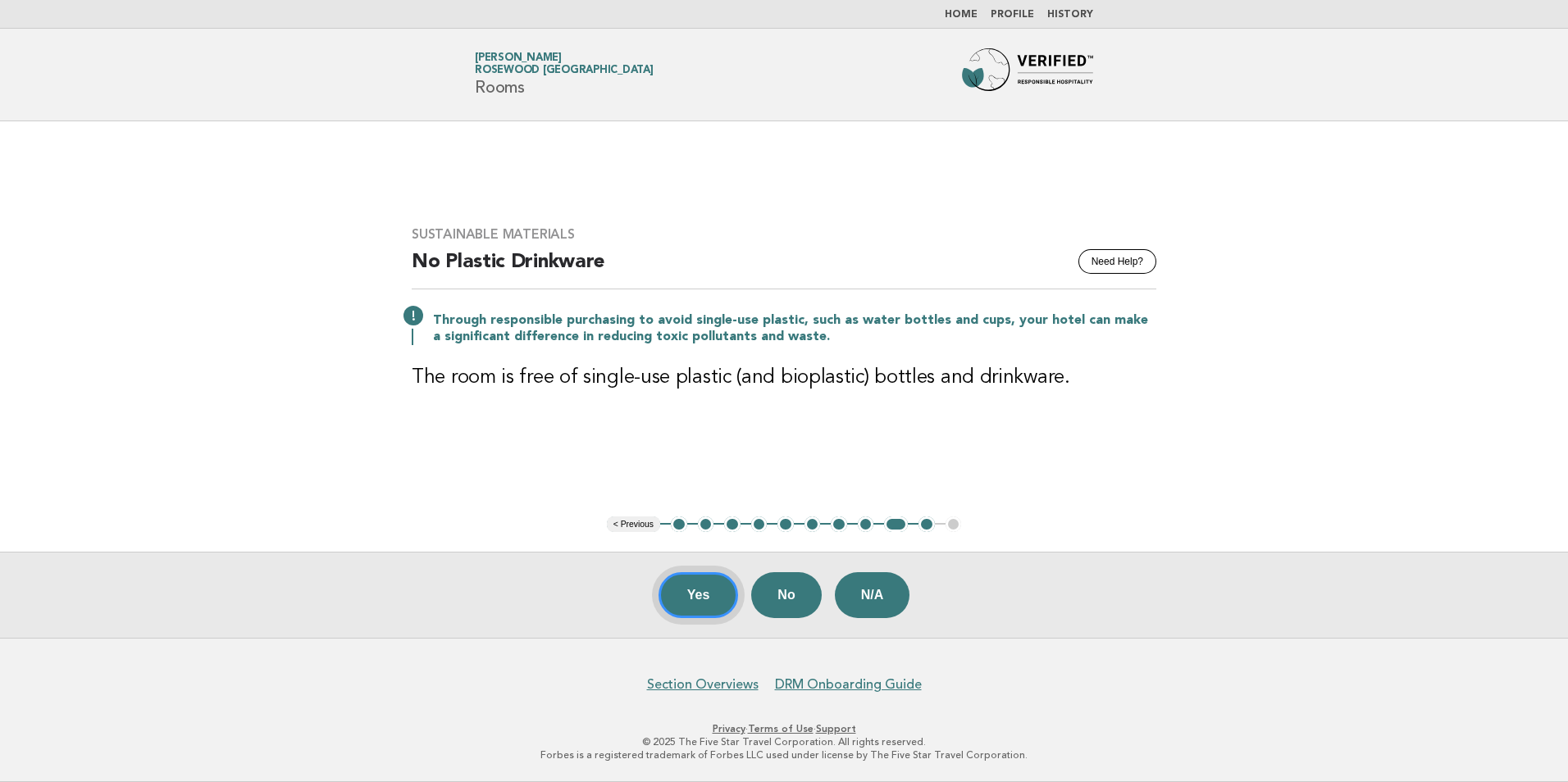
click at [700, 592] on button "Yes" at bounding box center [698, 594] width 81 height 46
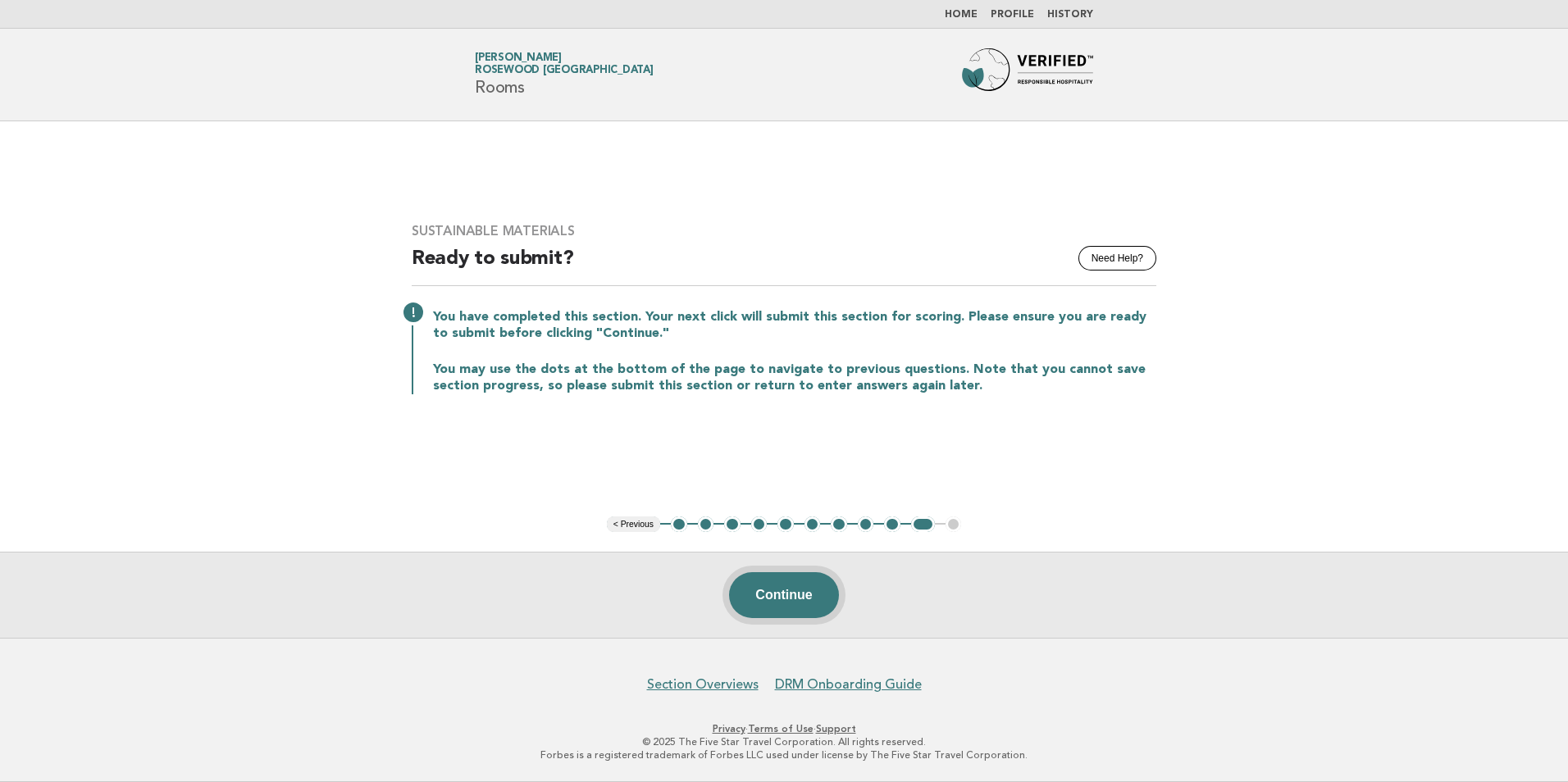
click at [775, 599] on button "Continue" at bounding box center [783, 594] width 109 height 46
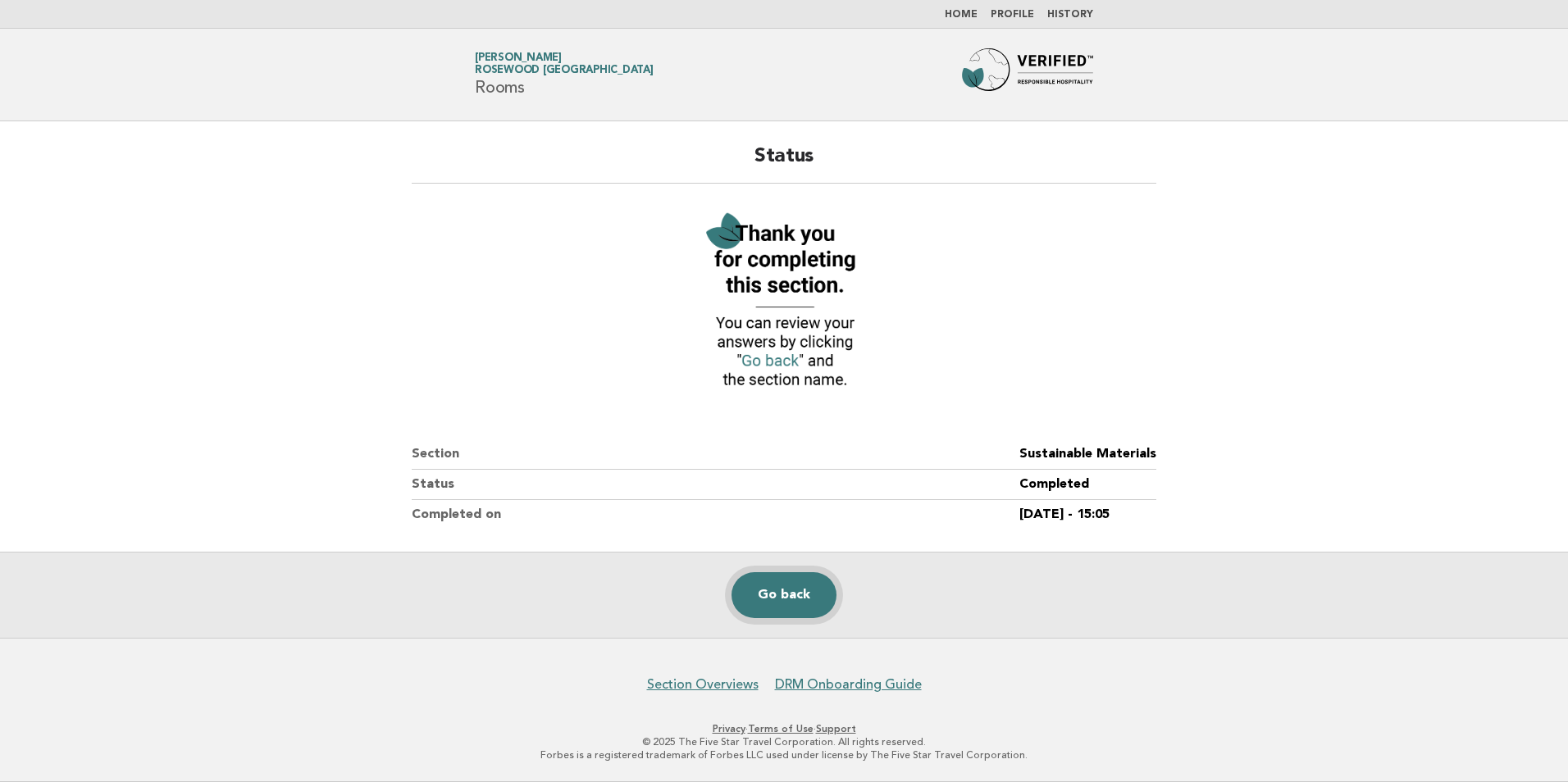
click at [772, 597] on link "Go back" at bounding box center [784, 594] width 105 height 46
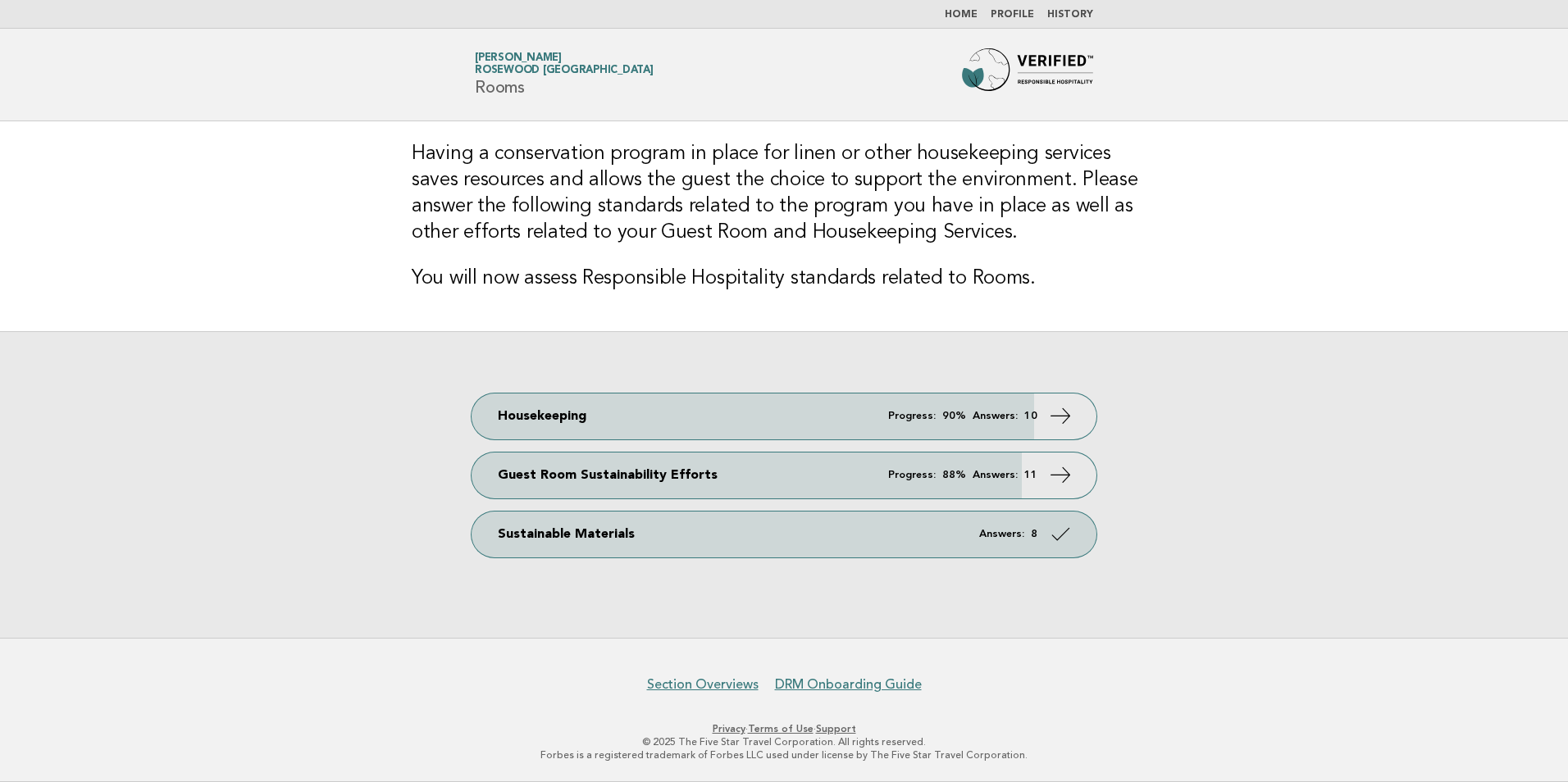
click at [963, 15] on link "Home" at bounding box center [961, 14] width 33 height 10
